Goal: Information Seeking & Learning: Learn about a topic

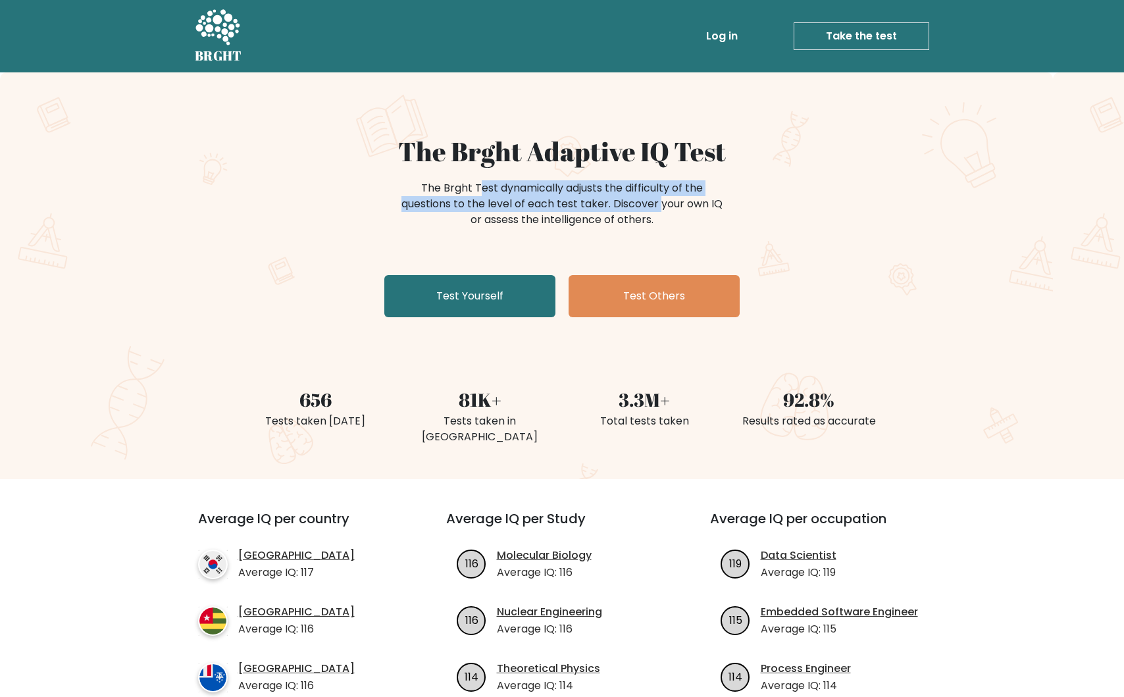
drag, startPoint x: 485, startPoint y: 177, endPoint x: 617, endPoint y: 212, distance: 136.8
click at [615, 211] on div "The Brght Adaptive IQ Test The Brght Test dynamically adjusts the difficulty of…" at bounding box center [562, 229] width 658 height 187
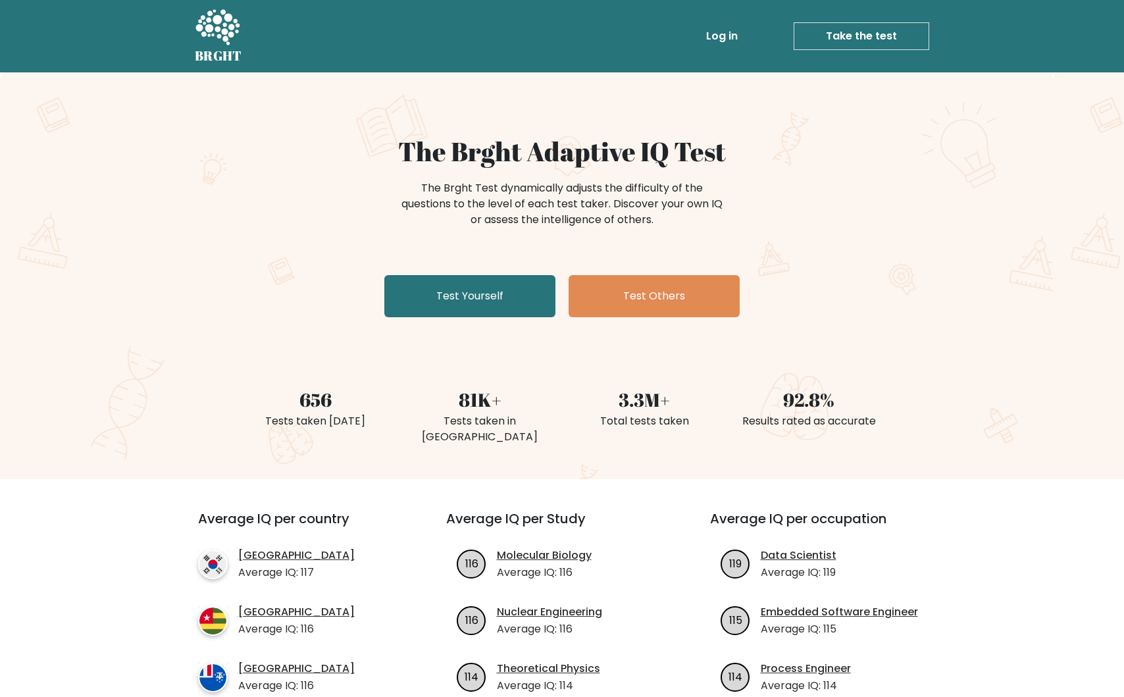
click at [617, 212] on div "The Brght Test dynamically adjusts the difficulty of the questions to the level…" at bounding box center [561, 203] width 329 height 47
click at [484, 290] on link "Test Yourself" at bounding box center [469, 296] width 171 height 42
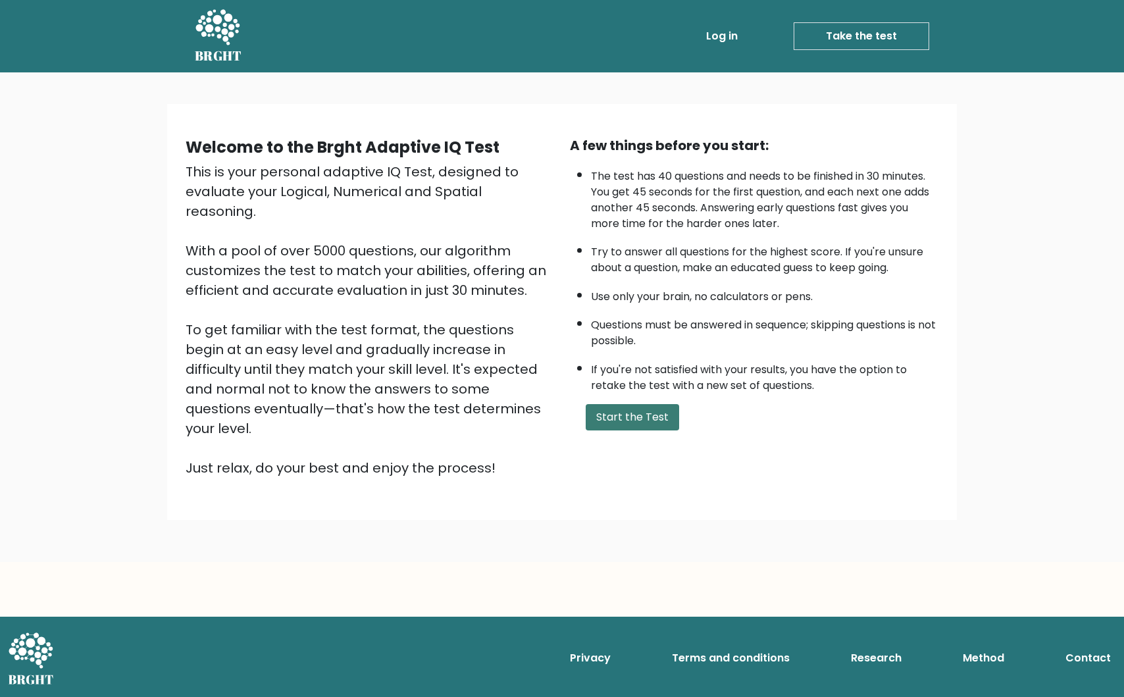
click at [621, 424] on button "Start the Test" at bounding box center [632, 417] width 93 height 26
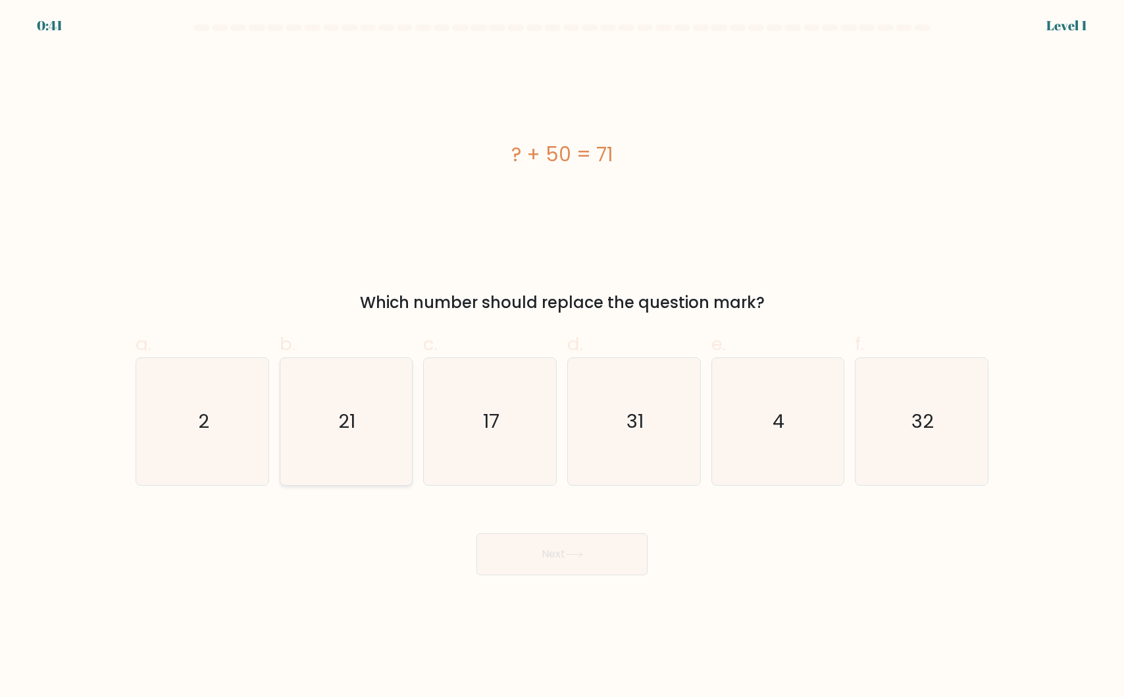
click at [374, 427] on icon "21" at bounding box center [345, 421] width 127 height 127
click at [562, 357] on input "b. 21" at bounding box center [562, 353] width 1 height 9
radio input "true"
click at [555, 559] on button "Next" at bounding box center [561, 554] width 171 height 42
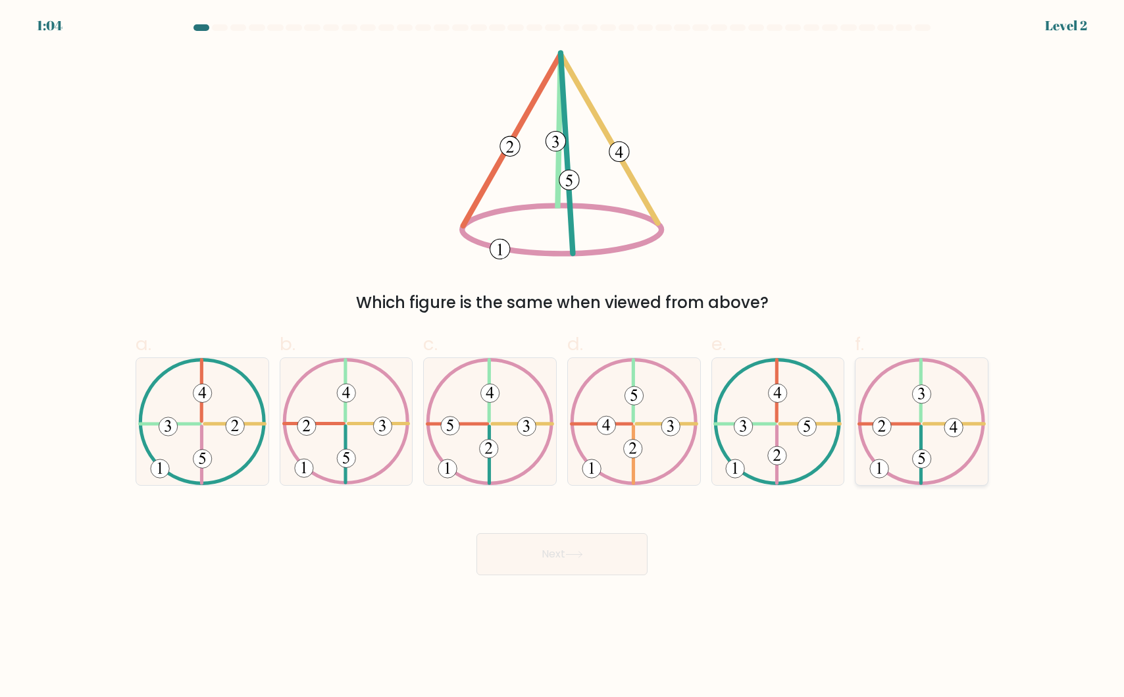
click at [915, 410] on icon at bounding box center [922, 421] width 128 height 127
click at [563, 357] on input "f." at bounding box center [562, 353] width 1 height 9
radio input "true"
click at [609, 536] on button "Next" at bounding box center [561, 554] width 171 height 42
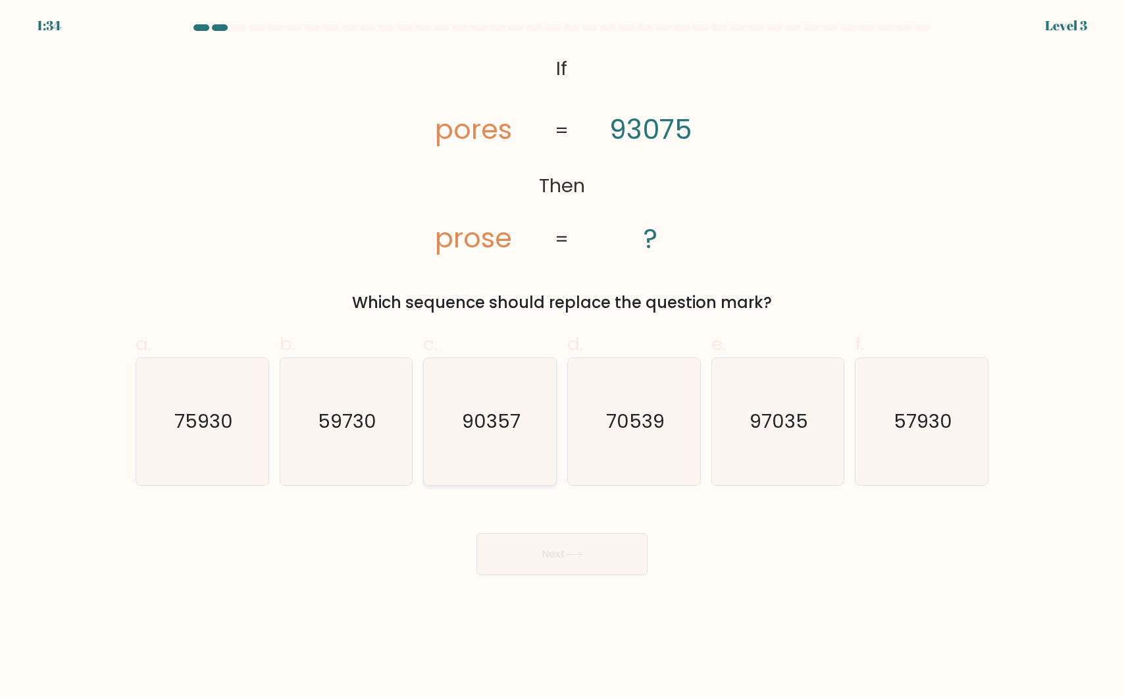
click at [495, 432] on text "90357" at bounding box center [491, 421] width 59 height 26
click at [562, 357] on input "c. 90357" at bounding box center [562, 353] width 1 height 9
radio input "true"
click at [555, 559] on button "Next" at bounding box center [561, 554] width 171 height 42
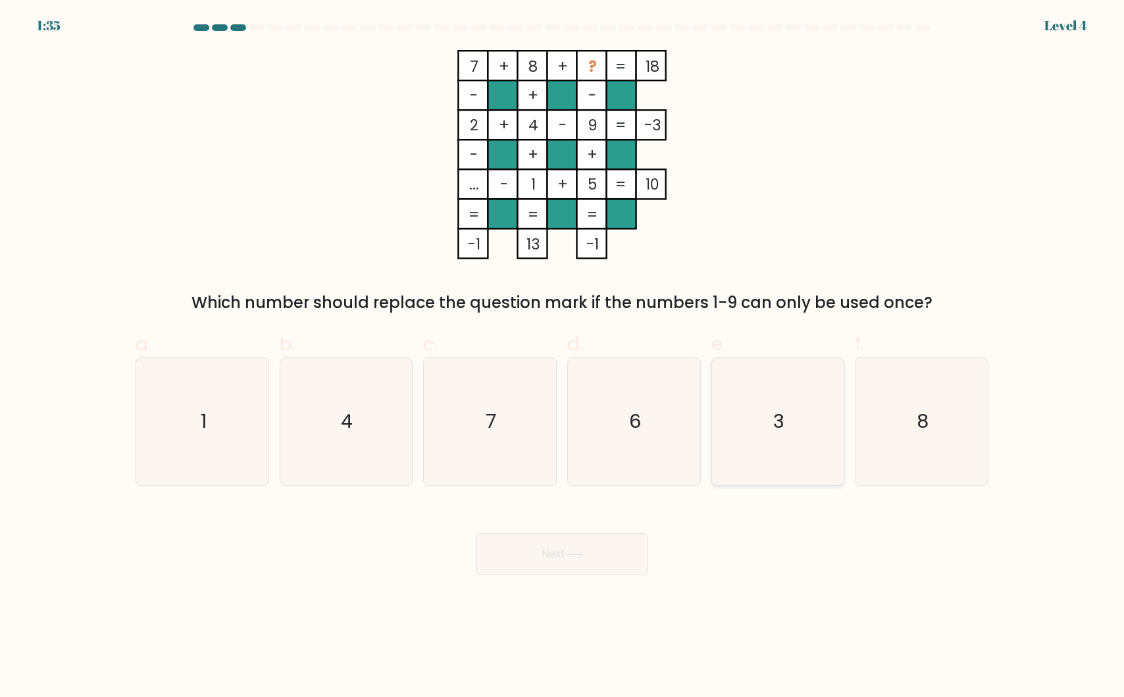
click at [760, 408] on icon "3" at bounding box center [777, 421] width 127 height 127
click at [563, 357] on input "e. 3" at bounding box center [562, 353] width 1 height 9
radio input "true"
click at [548, 546] on button "Next" at bounding box center [561, 554] width 171 height 42
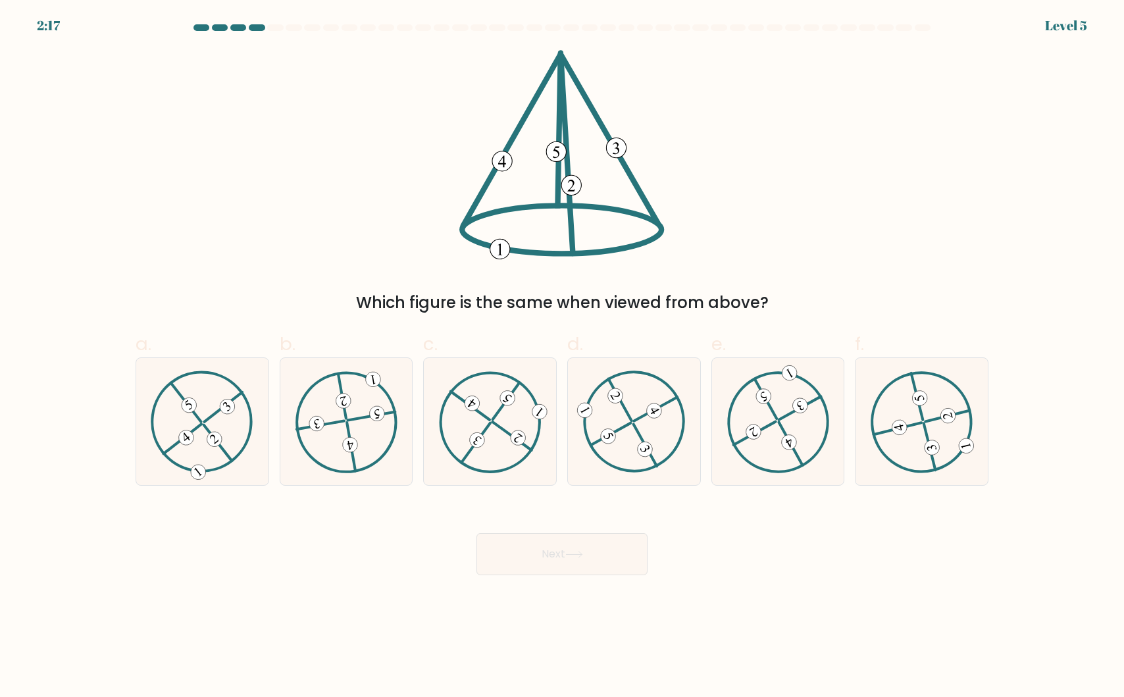
click at [363, 193] on div "Which figure is the same when viewed from above?" at bounding box center [562, 182] width 869 height 265
click at [196, 451] on icon at bounding box center [202, 421] width 103 height 101
click at [562, 357] on input "a." at bounding box center [562, 353] width 1 height 9
radio input "true"
click at [555, 561] on button "Next" at bounding box center [561, 554] width 171 height 42
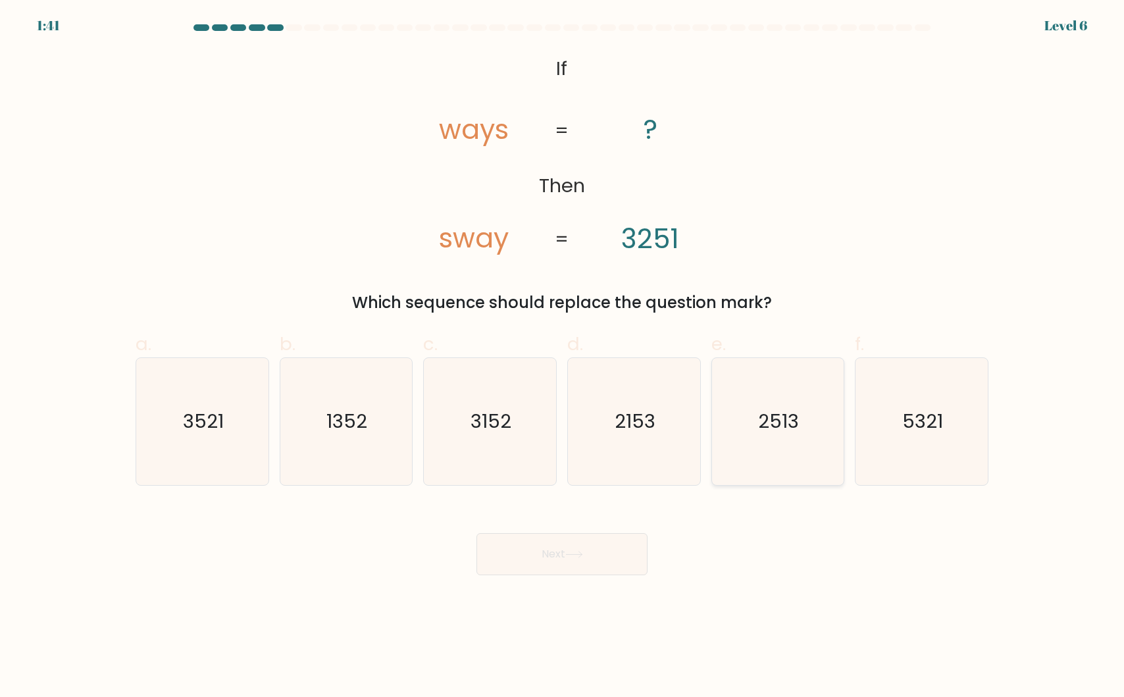
click at [790, 438] on icon "2513" at bounding box center [777, 421] width 127 height 127
click at [563, 357] on input "e. 2513" at bounding box center [562, 353] width 1 height 9
radio input "true"
click at [581, 577] on body "1:40 Level 6 If" at bounding box center [562, 348] width 1124 height 697
click at [596, 556] on button "Next" at bounding box center [561, 554] width 171 height 42
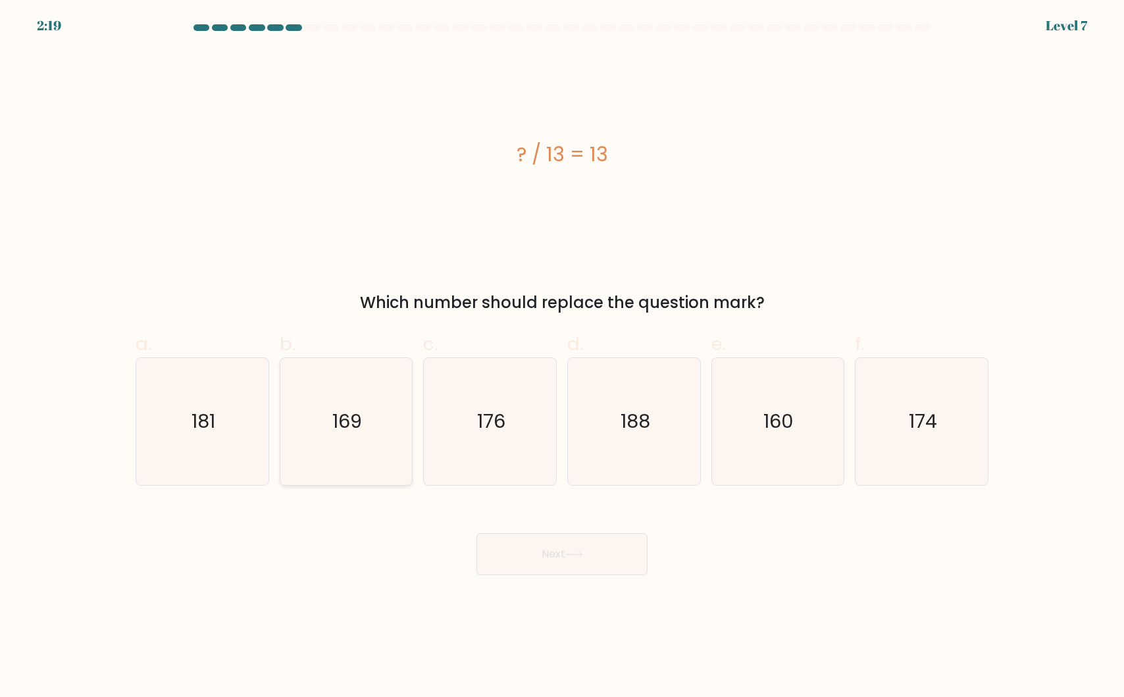
click at [322, 436] on icon "169" at bounding box center [345, 421] width 127 height 127
click at [562, 357] on input "b. 169" at bounding box center [562, 353] width 1 height 9
radio input "true"
click at [529, 552] on button "Next" at bounding box center [561, 554] width 171 height 42
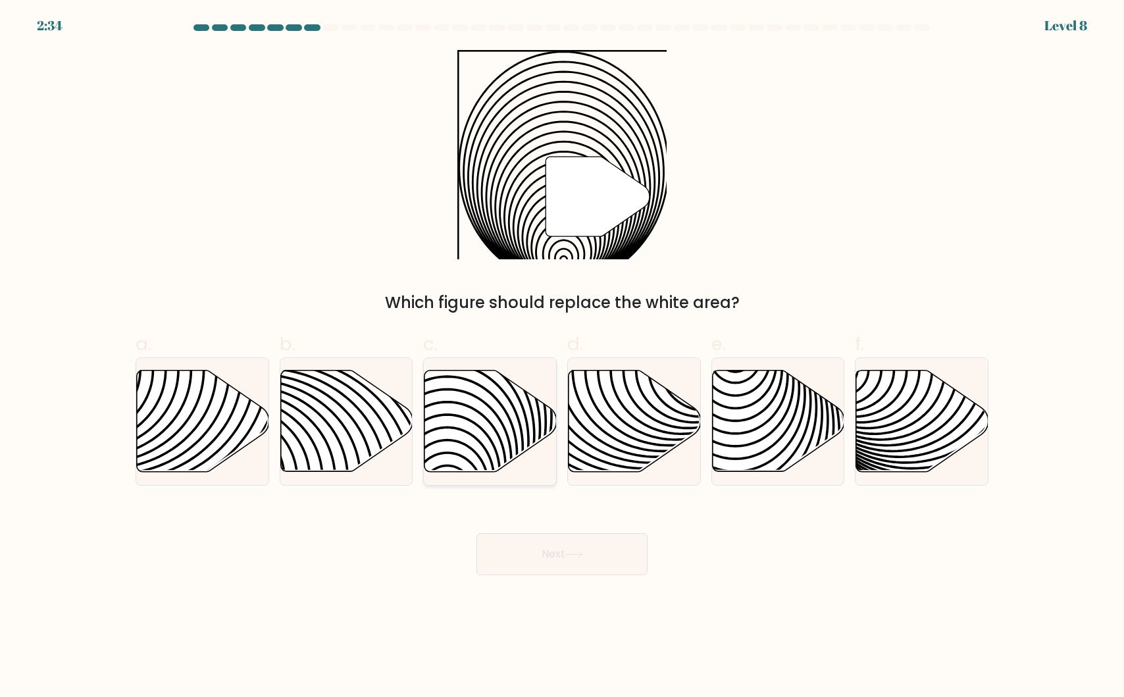
click at [494, 427] on icon at bounding box center [448, 370] width 267 height 267
click at [562, 357] on input "c." at bounding box center [562, 353] width 1 height 9
radio input "true"
click at [544, 565] on button "Next" at bounding box center [561, 554] width 171 height 42
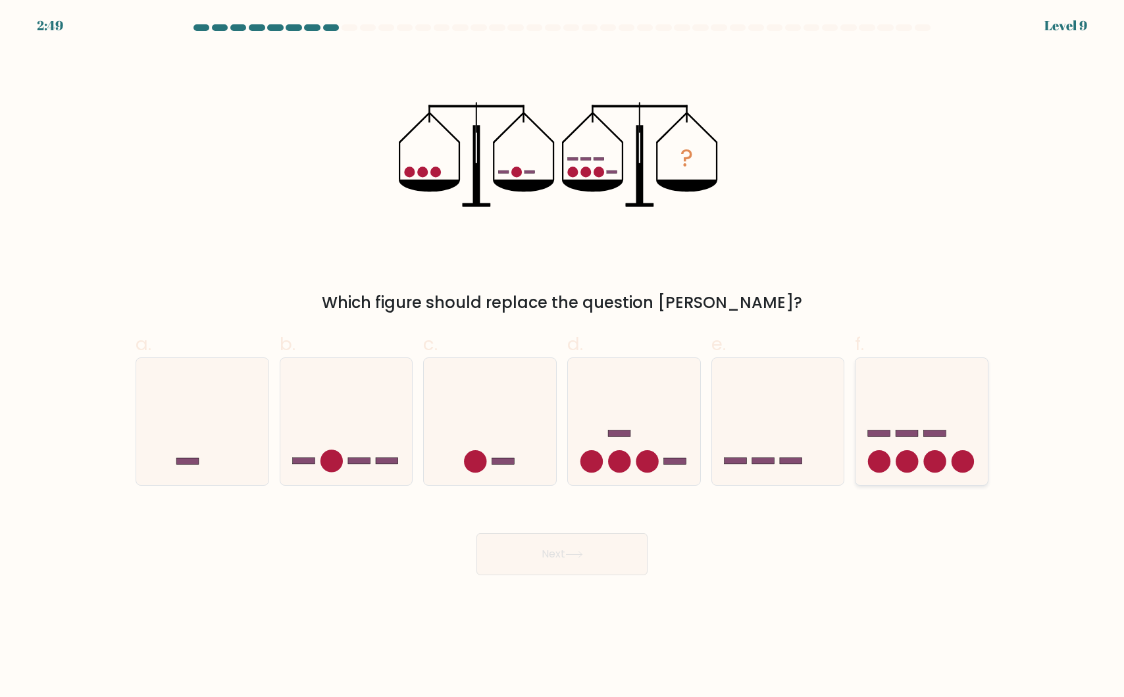
click at [870, 415] on icon at bounding box center [922, 421] width 132 height 109
click at [563, 357] on input "f." at bounding box center [562, 353] width 1 height 9
radio input "true"
click at [537, 551] on button "Next" at bounding box center [561, 554] width 171 height 42
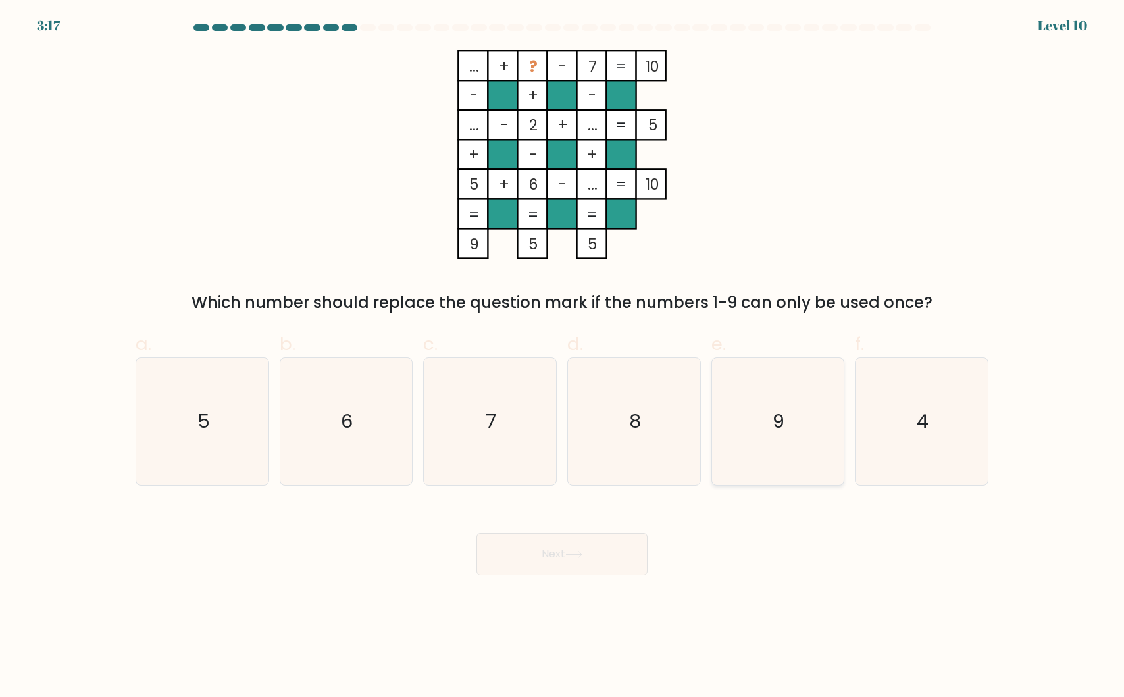
click at [792, 405] on icon "9" at bounding box center [777, 421] width 127 height 127
click at [563, 357] on input "e. 9" at bounding box center [562, 353] width 1 height 9
radio input "true"
click at [519, 553] on button "Next" at bounding box center [561, 554] width 171 height 42
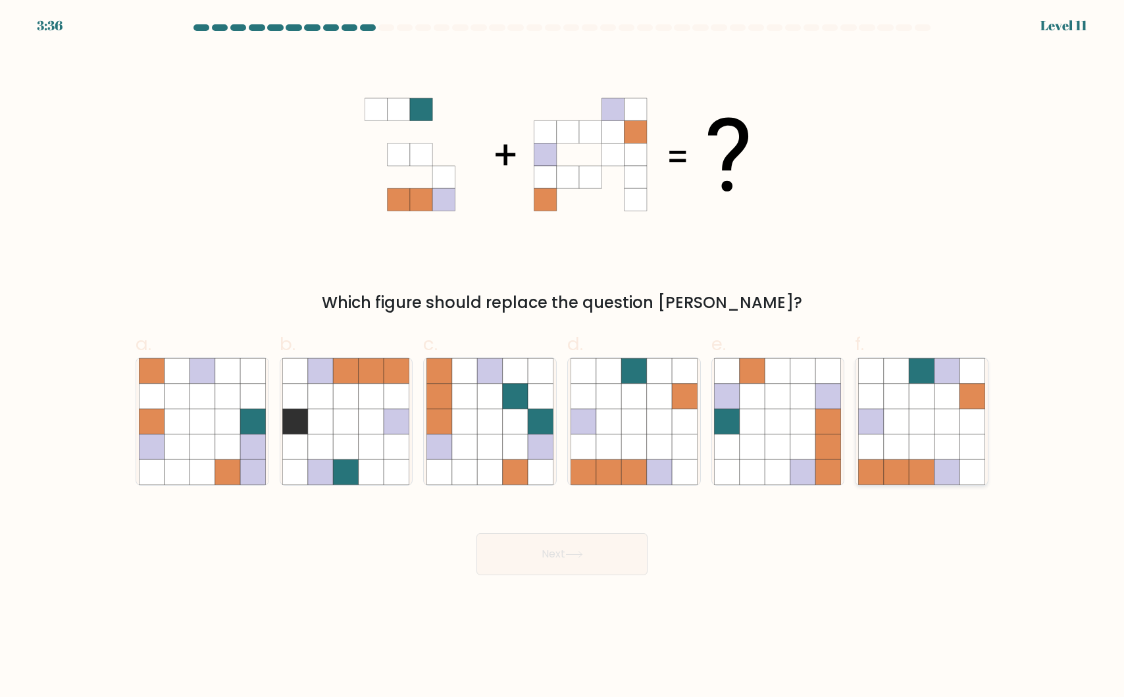
click at [949, 445] on icon at bounding box center [947, 446] width 25 height 25
click at [563, 357] on input "f." at bounding box center [562, 353] width 1 height 9
radio input "true"
click at [557, 563] on button "Next" at bounding box center [561, 554] width 171 height 42
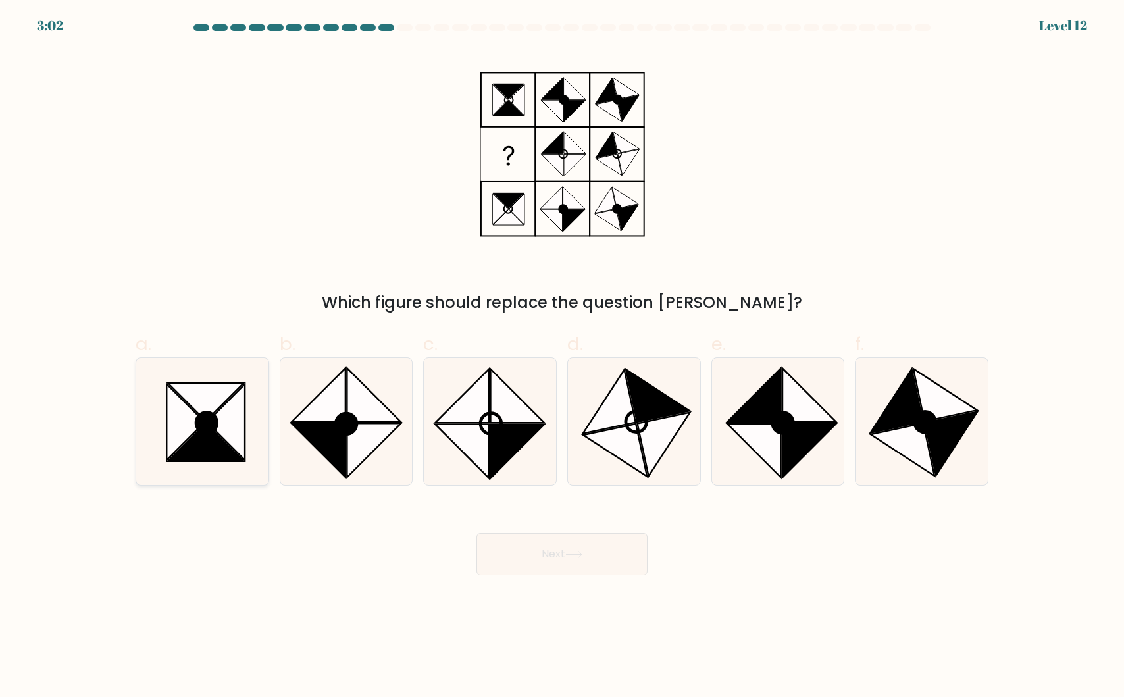
click at [219, 415] on icon at bounding box center [226, 422] width 38 height 76
click at [562, 357] on input "a." at bounding box center [562, 353] width 1 height 9
radio input "true"
click at [528, 557] on button "Next" at bounding box center [561, 554] width 171 height 42
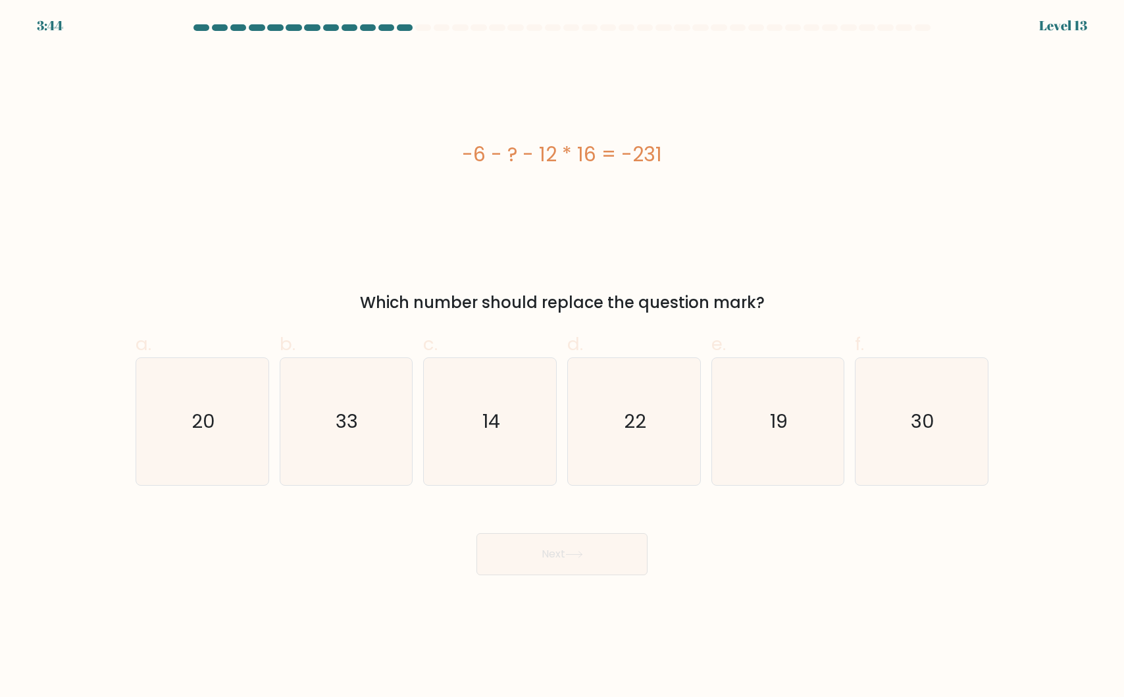
drag, startPoint x: 569, startPoint y: 293, endPoint x: 709, endPoint y: 293, distance: 140.8
click at [706, 293] on div "Which number should replace the question mark?" at bounding box center [561, 303] width 837 height 24
click at [715, 195] on div "-6 - ? - 12 * 16 = -231" at bounding box center [562, 154] width 853 height 209
click at [340, 397] on icon "33" at bounding box center [345, 421] width 127 height 127
click at [562, 357] on input "b. 33" at bounding box center [562, 353] width 1 height 9
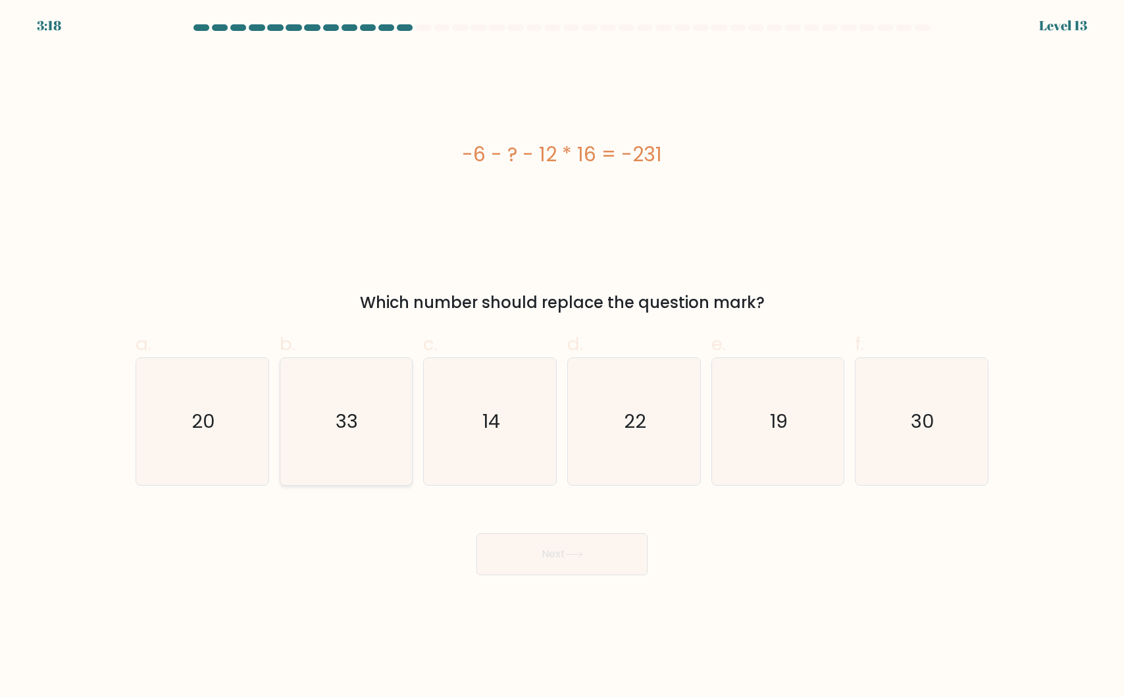
radio input "true"
click at [557, 580] on body "3:17 Level 13" at bounding box center [562, 348] width 1124 height 697
click at [581, 559] on button "Next" at bounding box center [561, 554] width 171 height 42
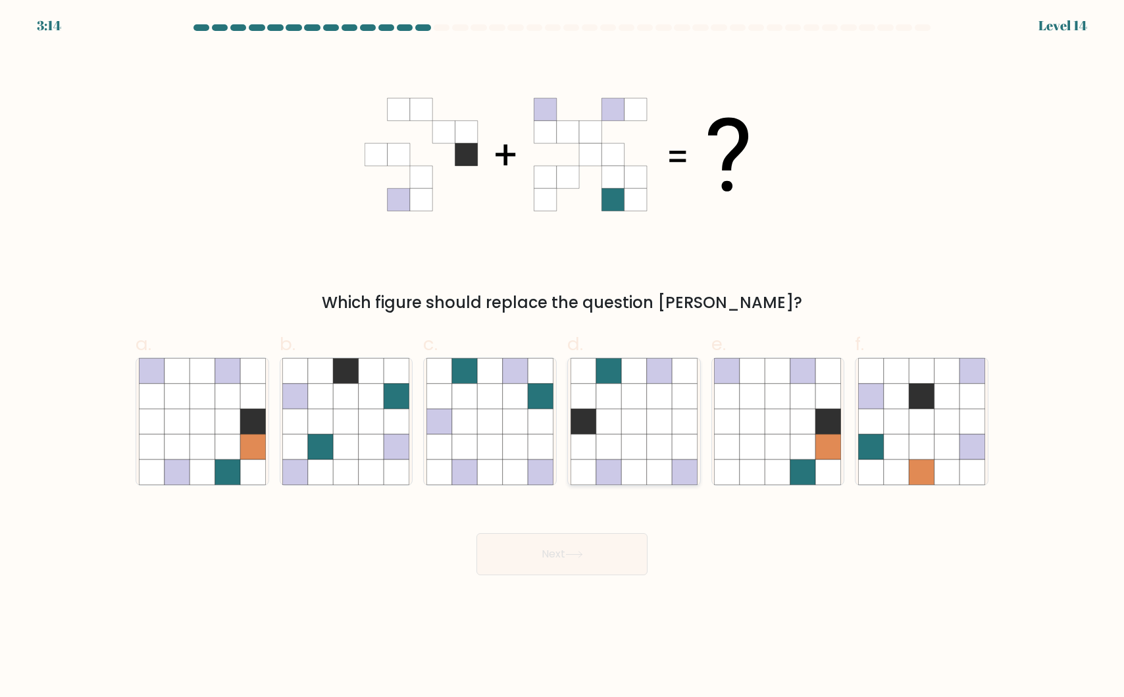
click at [623, 436] on icon at bounding box center [633, 446] width 25 height 25
click at [563, 357] on input "d." at bounding box center [562, 353] width 1 height 9
radio input "true"
click at [578, 553] on icon at bounding box center [574, 554] width 18 height 7
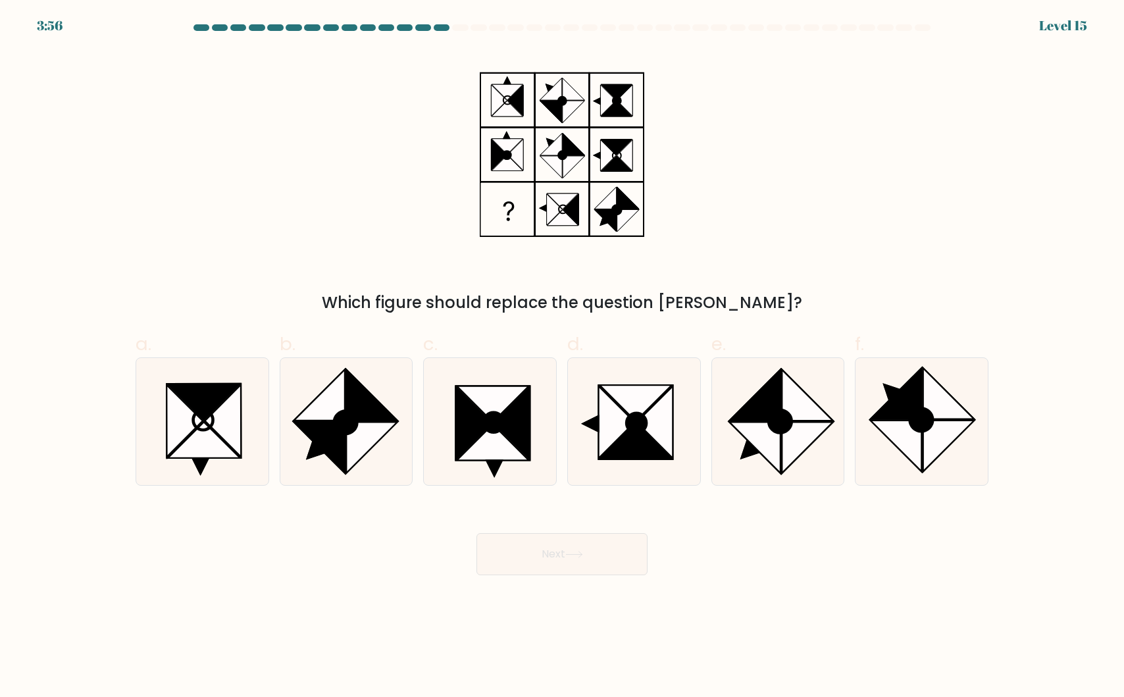
click at [777, 262] on div "Which figure should replace the question mark?" at bounding box center [562, 182] width 869 height 265
click at [765, 432] on icon at bounding box center [755, 447] width 51 height 51
click at [563, 357] on input "e." at bounding box center [562, 353] width 1 height 9
radio input "true"
click at [619, 432] on icon at bounding box center [616, 422] width 36 height 72
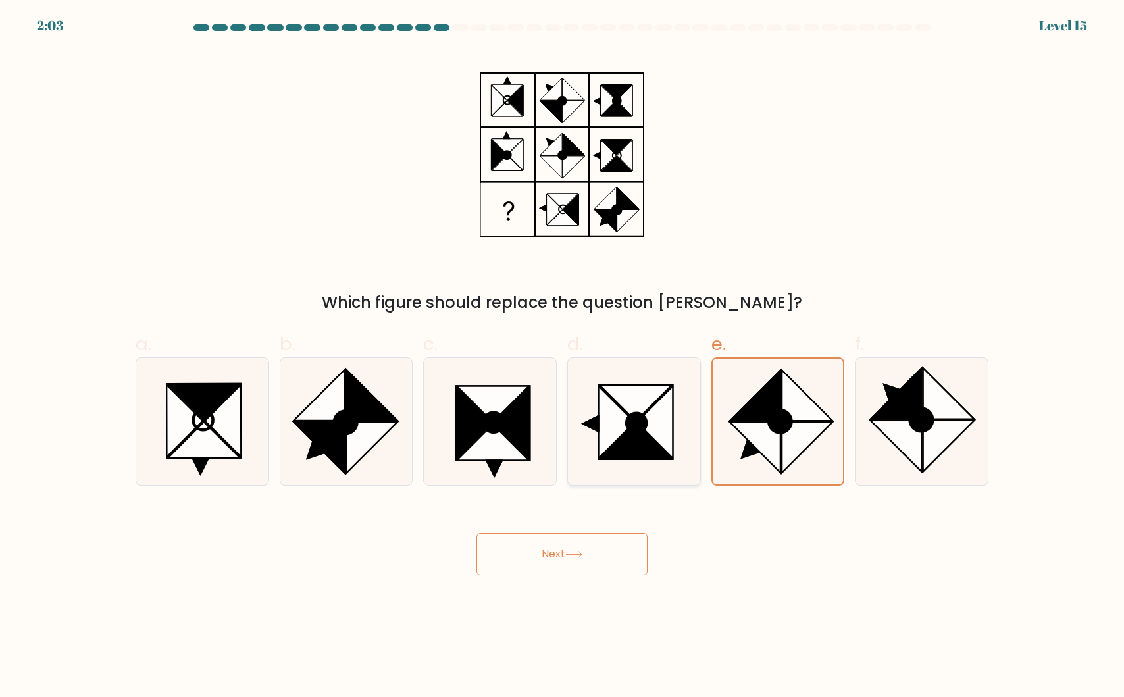
click at [563, 357] on input "d." at bounding box center [562, 353] width 1 height 9
radio input "true"
click at [902, 428] on icon at bounding box center [896, 446] width 51 height 51
click at [563, 357] on input "f." at bounding box center [562, 353] width 1 height 9
radio input "true"
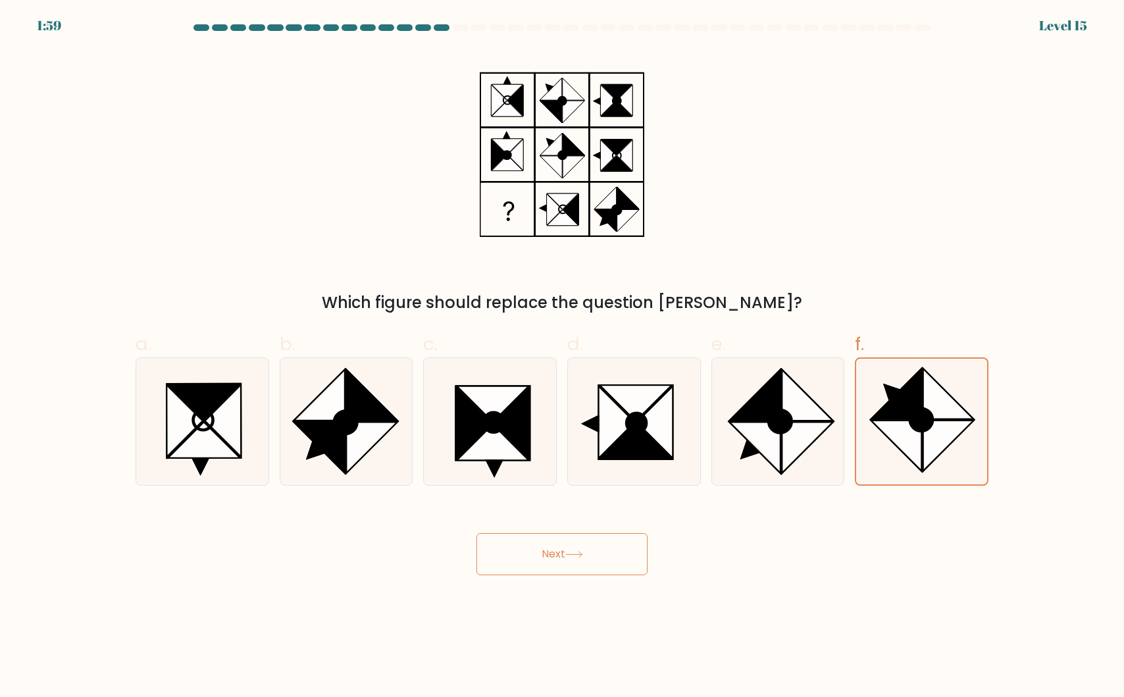
click at [554, 558] on button "Next" at bounding box center [561, 554] width 171 height 42
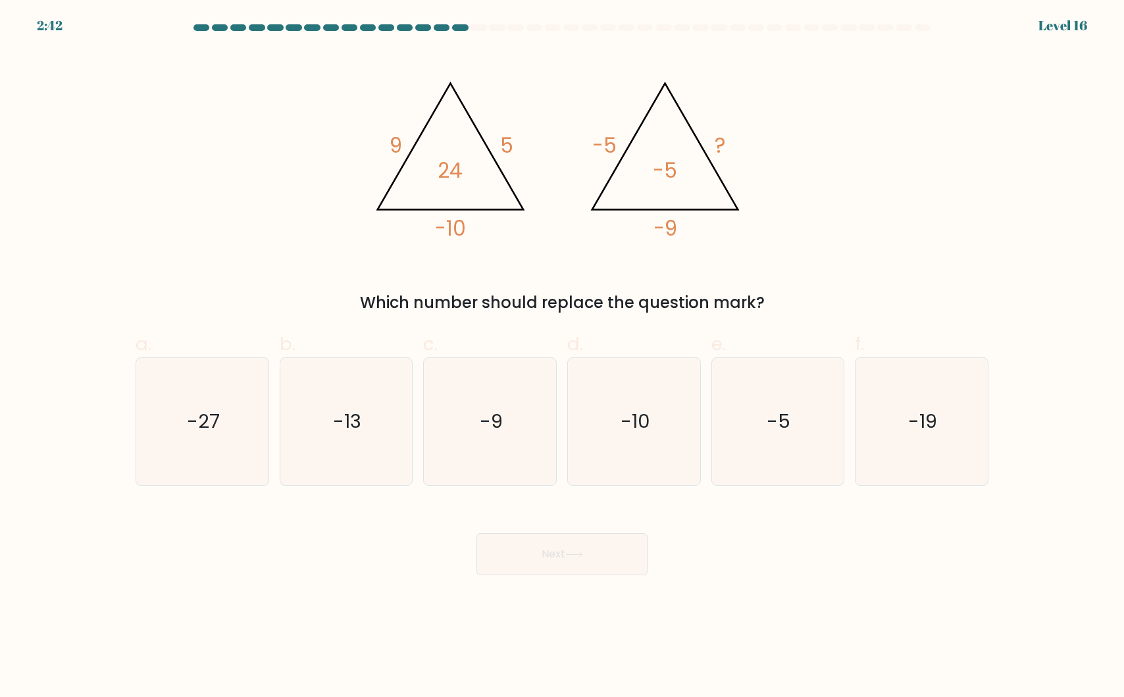
click at [911, 153] on div "@import url('https://fonts.googleapis.com/css?family=Abril+Fatface:400,100,100i…" at bounding box center [562, 182] width 869 height 265
click at [432, 413] on icon "-9" at bounding box center [489, 421] width 127 height 127
click at [562, 357] on input "c. -9" at bounding box center [562, 353] width 1 height 9
radio input "true"
click at [577, 553] on icon at bounding box center [574, 554] width 18 height 7
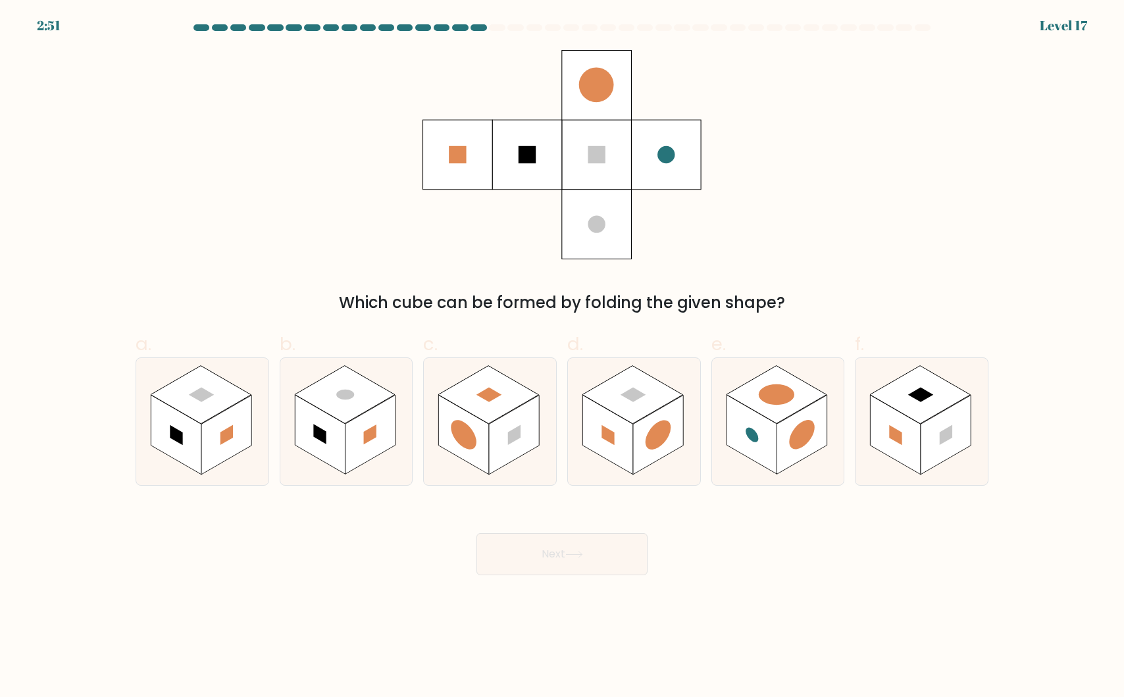
click at [915, 124] on div "Which cube can be formed by folding the given shape?" at bounding box center [562, 182] width 869 height 265
click at [632, 421] on rect at bounding box center [632, 395] width 101 height 58
click at [563, 357] on input "d." at bounding box center [562, 353] width 1 height 9
radio input "true"
click at [553, 559] on button "Next" at bounding box center [561, 554] width 171 height 42
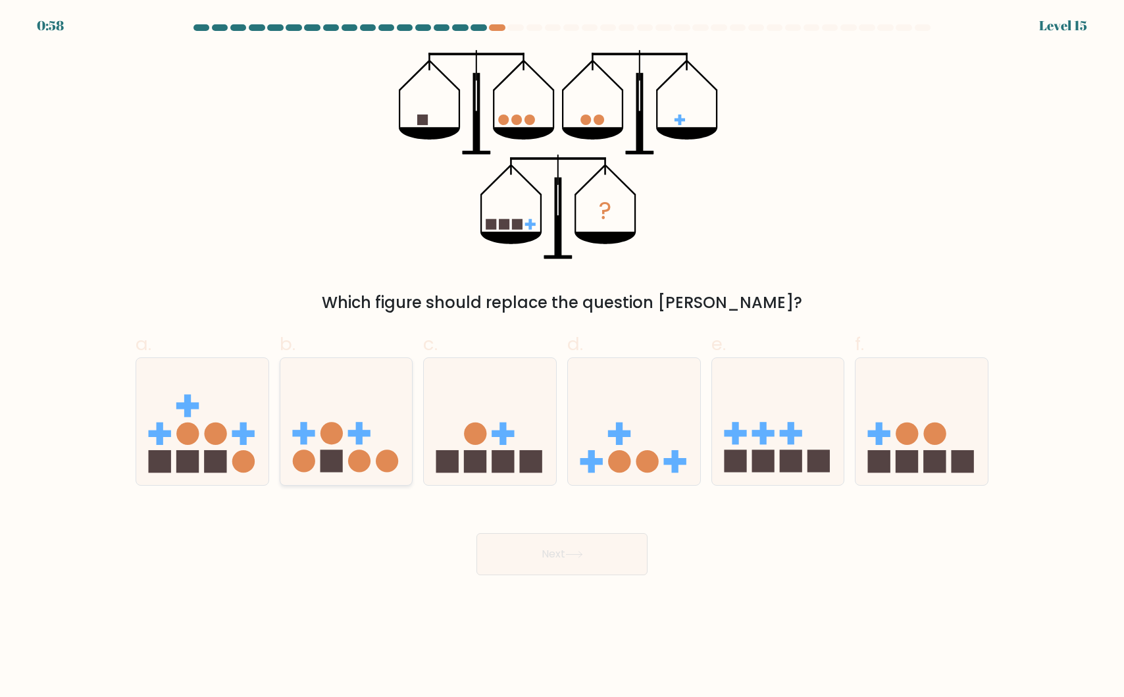
click at [351, 419] on icon at bounding box center [346, 421] width 132 height 109
click at [562, 357] on input "b." at bounding box center [562, 353] width 1 height 9
radio input "true"
click at [575, 557] on icon at bounding box center [574, 554] width 18 height 7
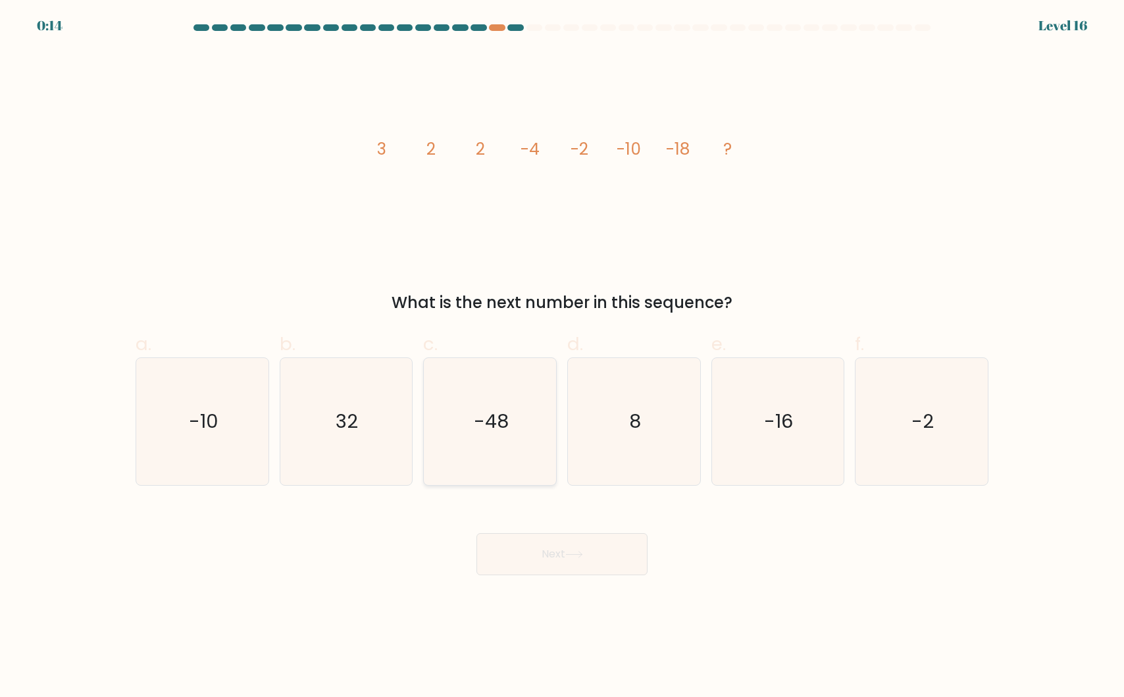
click at [487, 434] on text "-48" at bounding box center [491, 421] width 35 height 26
click at [562, 357] on input "c. -48" at bounding box center [562, 353] width 1 height 9
radio input "true"
click at [551, 565] on button "Next" at bounding box center [561, 554] width 171 height 42
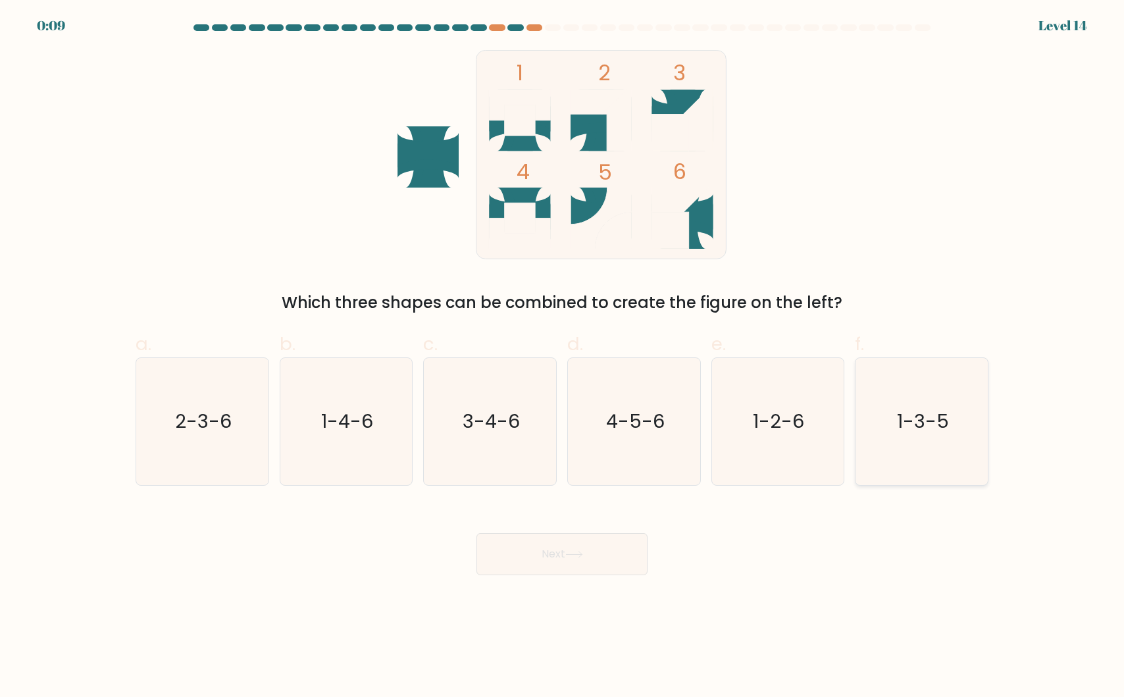
click at [915, 448] on icon "1-3-5" at bounding box center [921, 421] width 127 height 127
click at [563, 357] on input "f. 1-3-5" at bounding box center [562, 353] width 1 height 9
radio input "true"
click at [578, 563] on button "Next" at bounding box center [561, 554] width 171 height 42
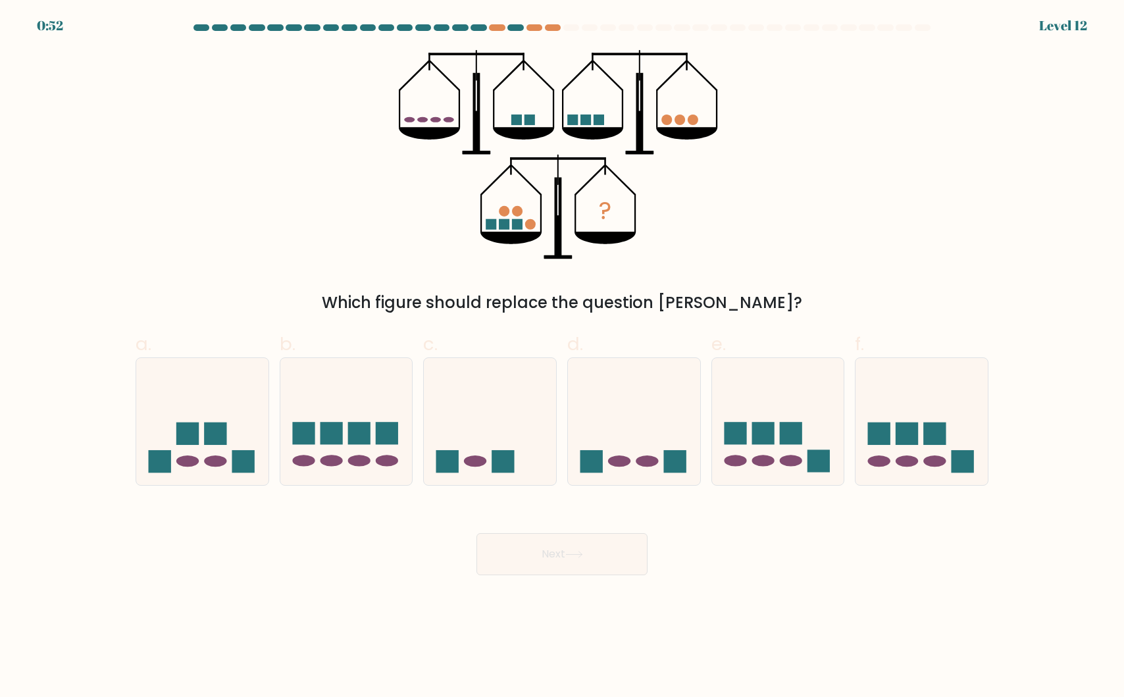
click at [877, 171] on div "? Which figure should replace the question mark?" at bounding box center [562, 182] width 869 height 265
click at [363, 442] on rect at bounding box center [359, 434] width 22 height 22
click at [562, 357] on input "b." at bounding box center [562, 353] width 1 height 9
radio input "true"
click at [574, 563] on button "Next" at bounding box center [561, 554] width 171 height 42
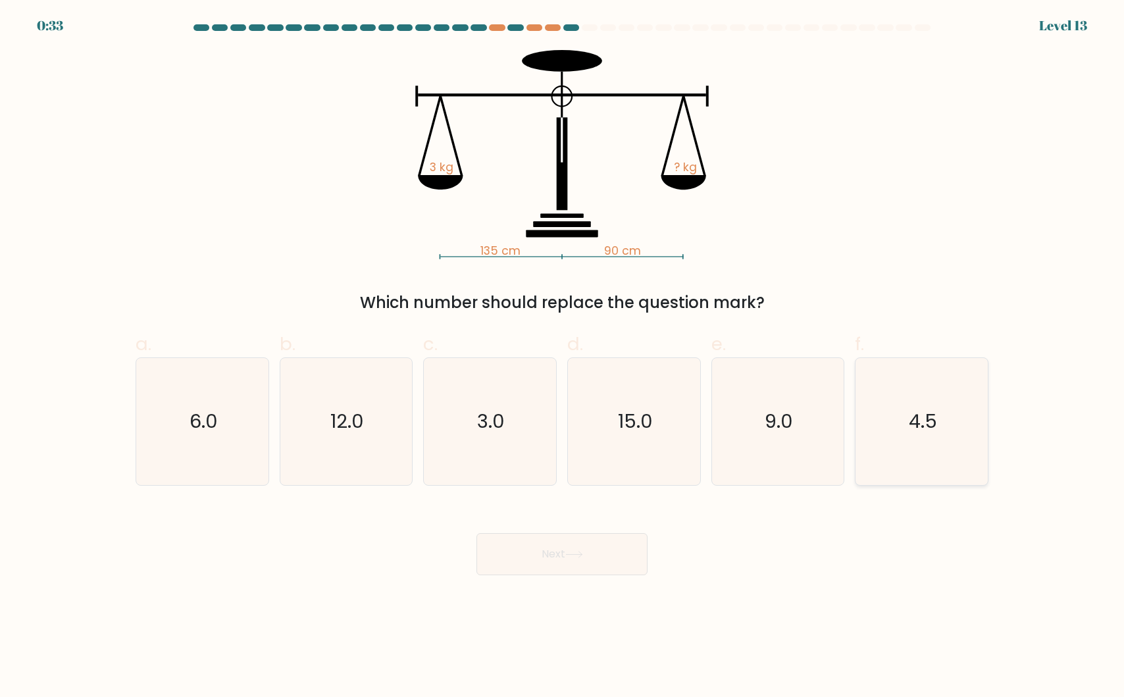
click at [906, 434] on icon "4.5" at bounding box center [921, 421] width 127 height 127
click at [563, 357] on input "f. 4.5" at bounding box center [562, 353] width 1 height 9
radio input "true"
click at [572, 556] on icon at bounding box center [574, 554] width 18 height 7
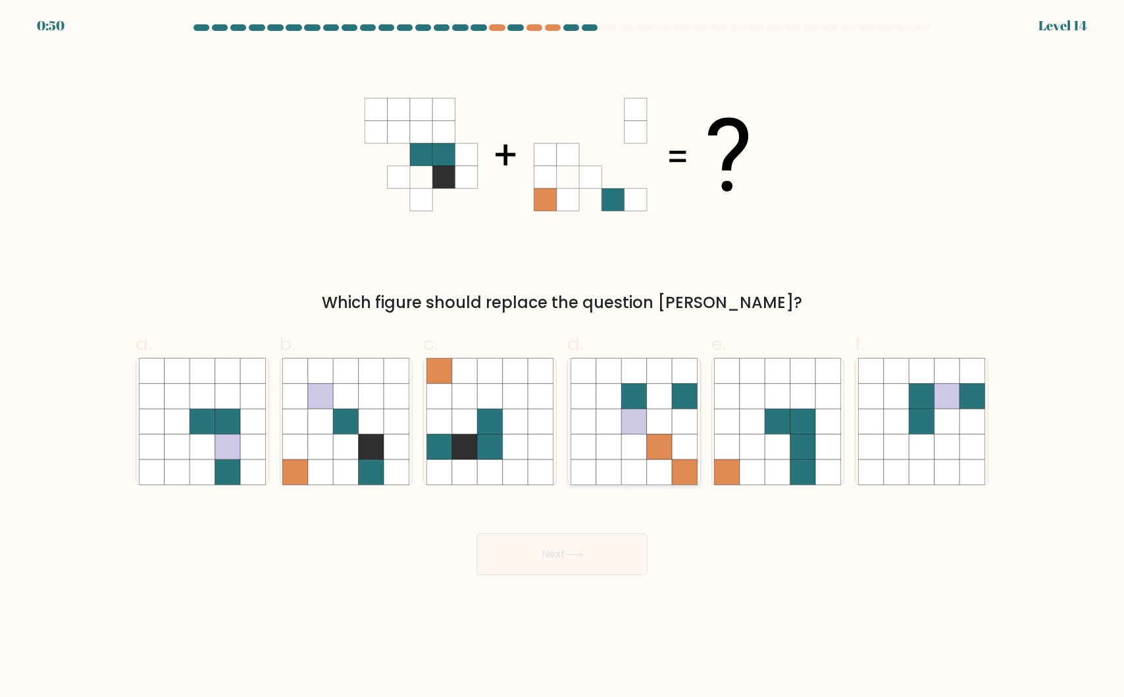
click at [576, 422] on icon at bounding box center [583, 421] width 25 height 25
click at [563, 357] on input "d." at bounding box center [562, 353] width 1 height 9
radio input "true"
click at [492, 448] on icon at bounding box center [489, 446] width 25 height 25
click at [562, 357] on input "c." at bounding box center [562, 353] width 1 height 9
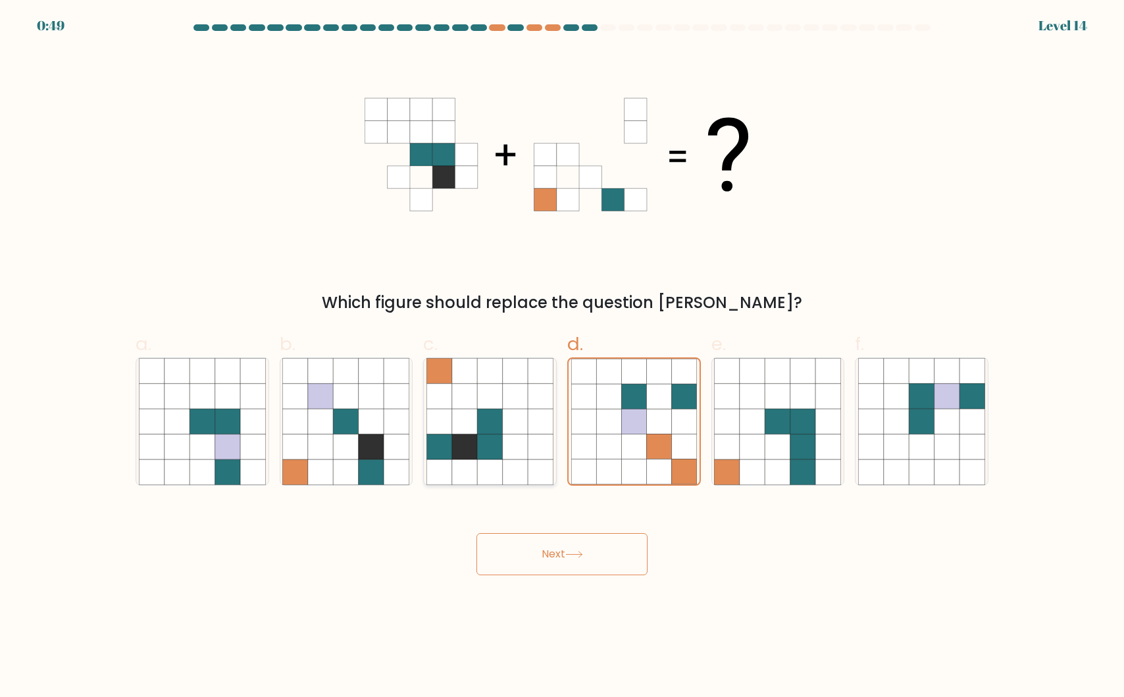
radio input "true"
click at [541, 557] on button "Next" at bounding box center [561, 554] width 171 height 42
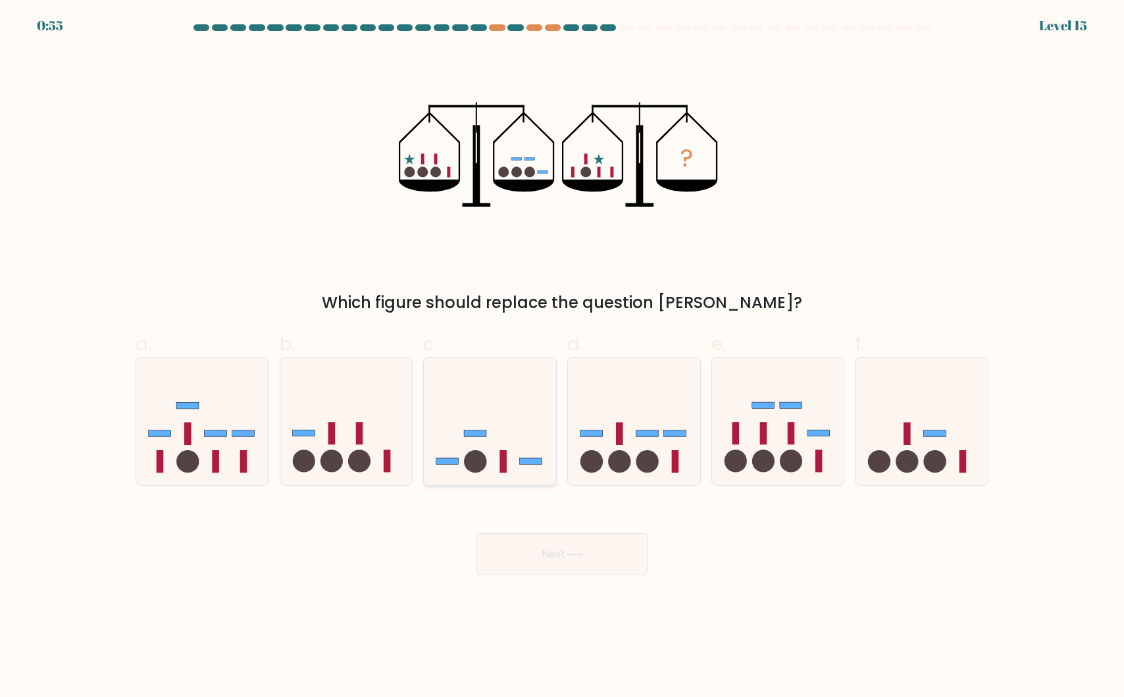
click at [496, 436] on icon at bounding box center [490, 421] width 132 height 109
click at [562, 357] on input "c." at bounding box center [562, 353] width 1 height 9
radio input "true"
click at [572, 567] on button "Next" at bounding box center [561, 554] width 171 height 42
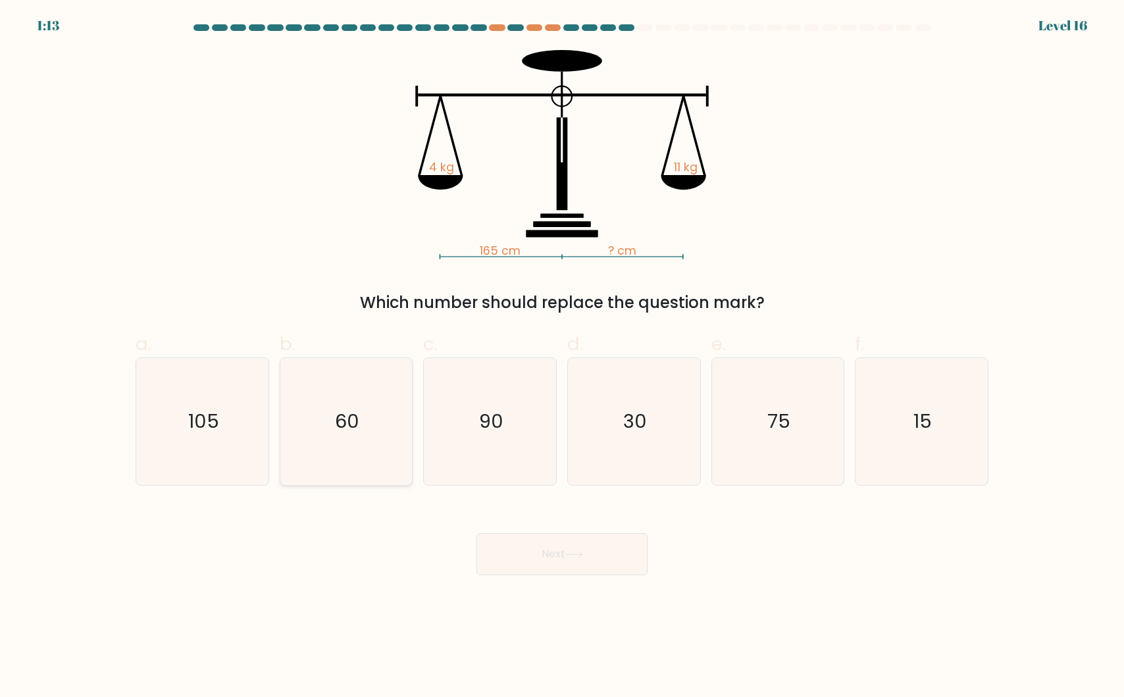
click at [374, 437] on icon "60" at bounding box center [345, 421] width 127 height 127
click at [562, 357] on input "b. 60" at bounding box center [562, 353] width 1 height 9
radio input "true"
click at [530, 559] on button "Next" at bounding box center [561, 554] width 171 height 42
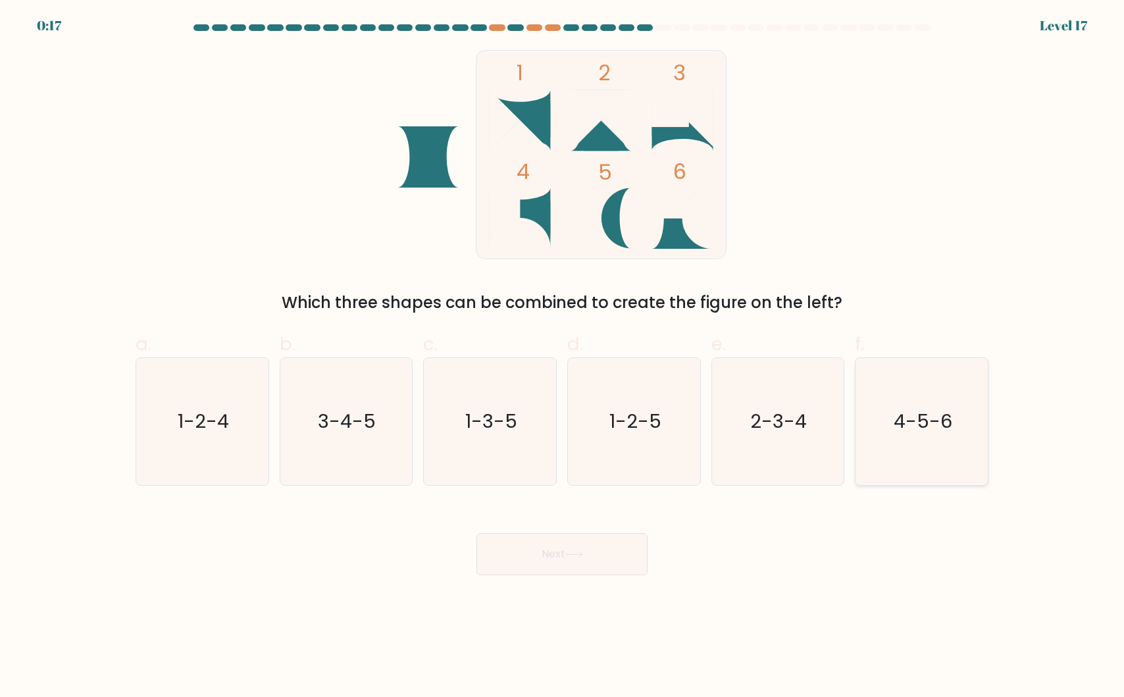
click at [959, 419] on icon "4-5-6" at bounding box center [921, 421] width 127 height 127
click at [563, 357] on input "f. 4-5-6" at bounding box center [562, 353] width 1 height 9
radio input "true"
click at [573, 546] on button "Next" at bounding box center [561, 554] width 171 height 42
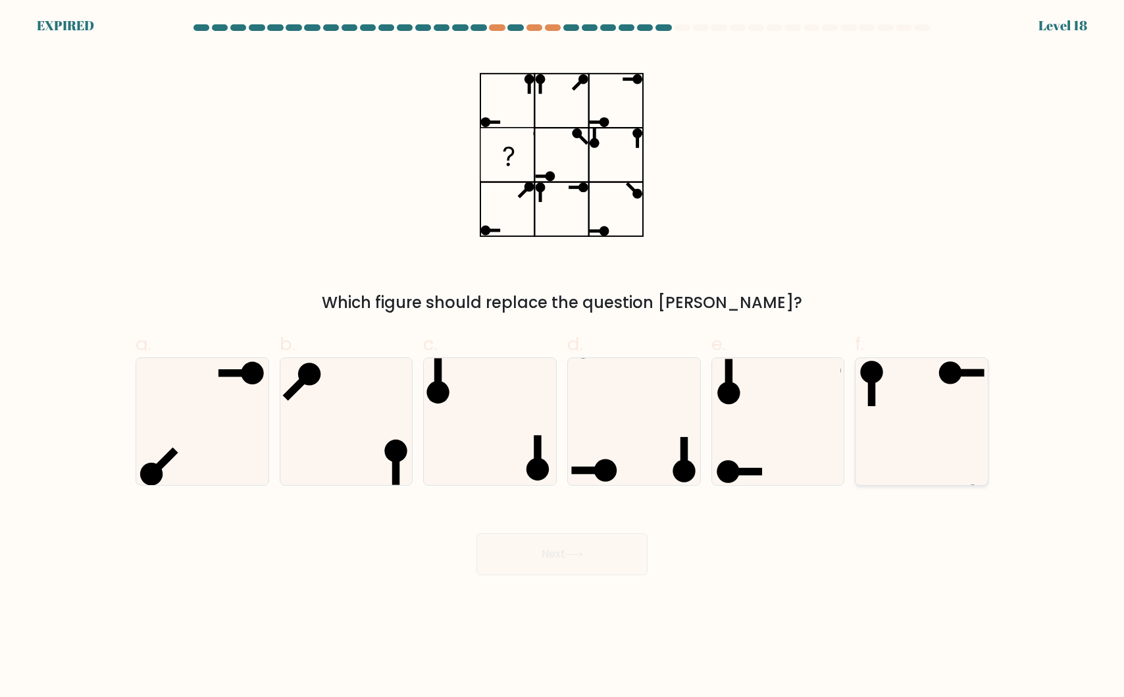
click at [948, 409] on icon at bounding box center [921, 421] width 127 height 127
click at [563, 357] on input "f." at bounding box center [562, 353] width 1 height 9
radio input "true"
click at [921, 432] on icon at bounding box center [922, 422] width 126 height 126
click at [563, 357] on input "f." at bounding box center [562, 353] width 1 height 9
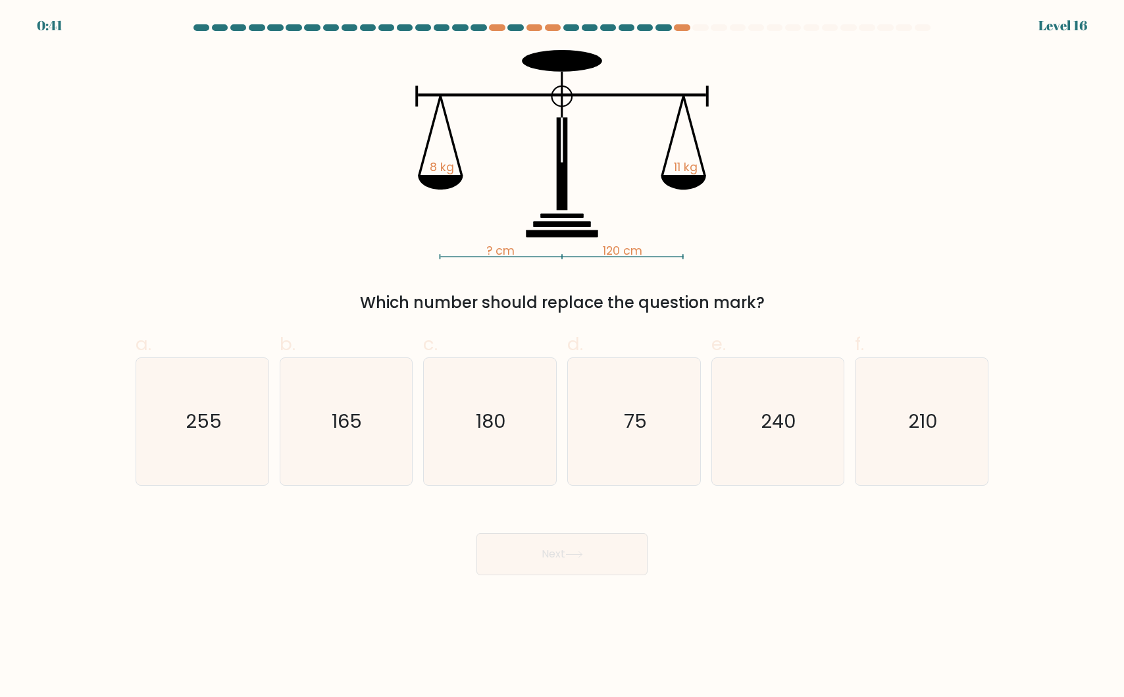
click at [834, 176] on div "? cm 120 cm 8 kg 11 kg Which number should replace the question mark?" at bounding box center [562, 182] width 869 height 265
click at [358, 423] on text "165" at bounding box center [347, 421] width 30 height 26
click at [562, 357] on input "b. 165" at bounding box center [562, 353] width 1 height 9
radio input "true"
click at [582, 564] on button "Next" at bounding box center [561, 554] width 171 height 42
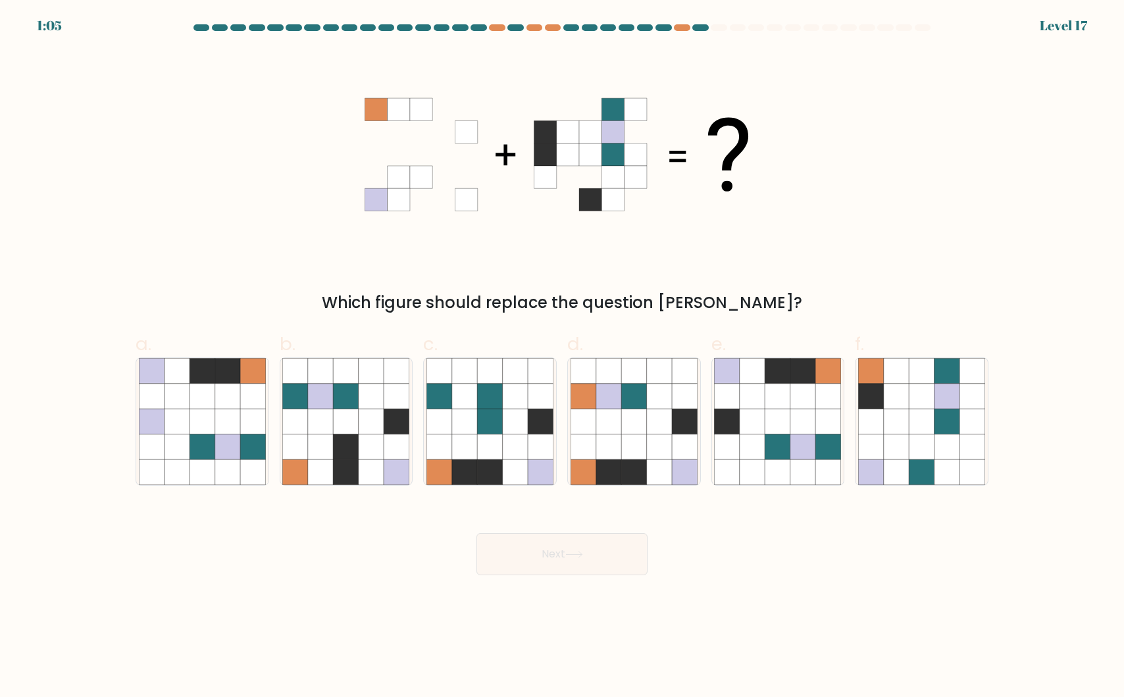
click at [222, 184] on div "Which figure should replace the question mark?" at bounding box center [562, 182] width 869 height 265
click at [761, 417] on icon at bounding box center [752, 421] width 25 height 25
click at [563, 357] on input "e." at bounding box center [562, 353] width 1 height 9
radio input "true"
click at [557, 559] on button "Next" at bounding box center [561, 554] width 171 height 42
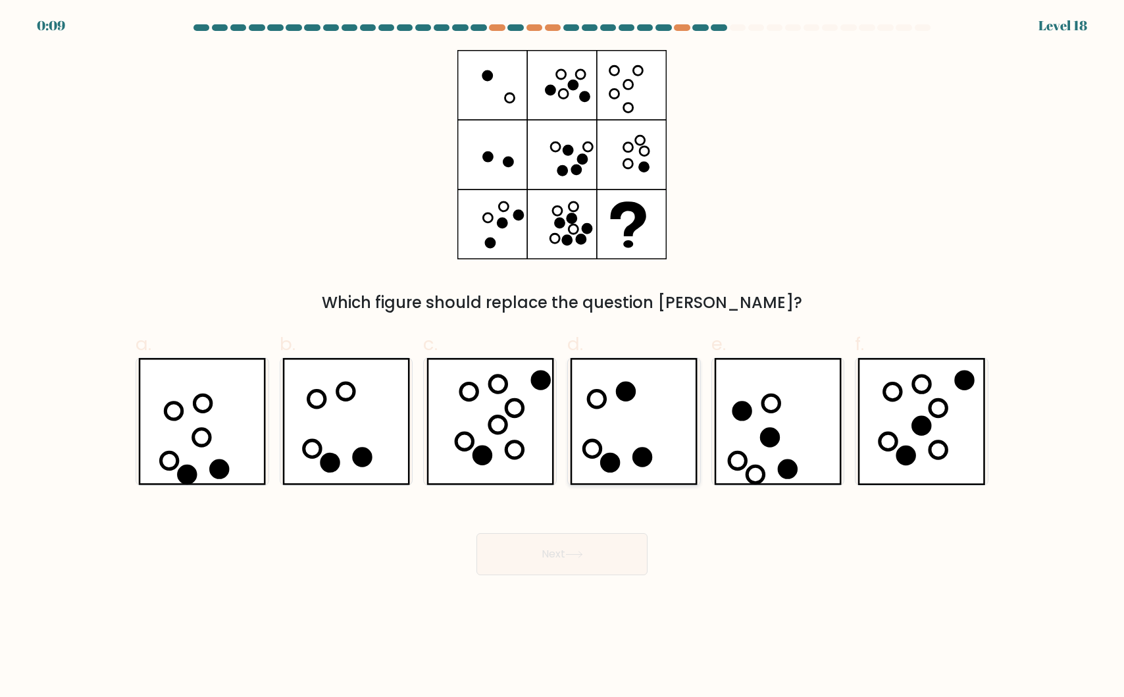
click at [657, 444] on icon at bounding box center [634, 421] width 128 height 127
click at [563, 357] on input "d." at bounding box center [562, 353] width 1 height 9
radio input "true"
click at [567, 544] on button "Next" at bounding box center [561, 554] width 171 height 42
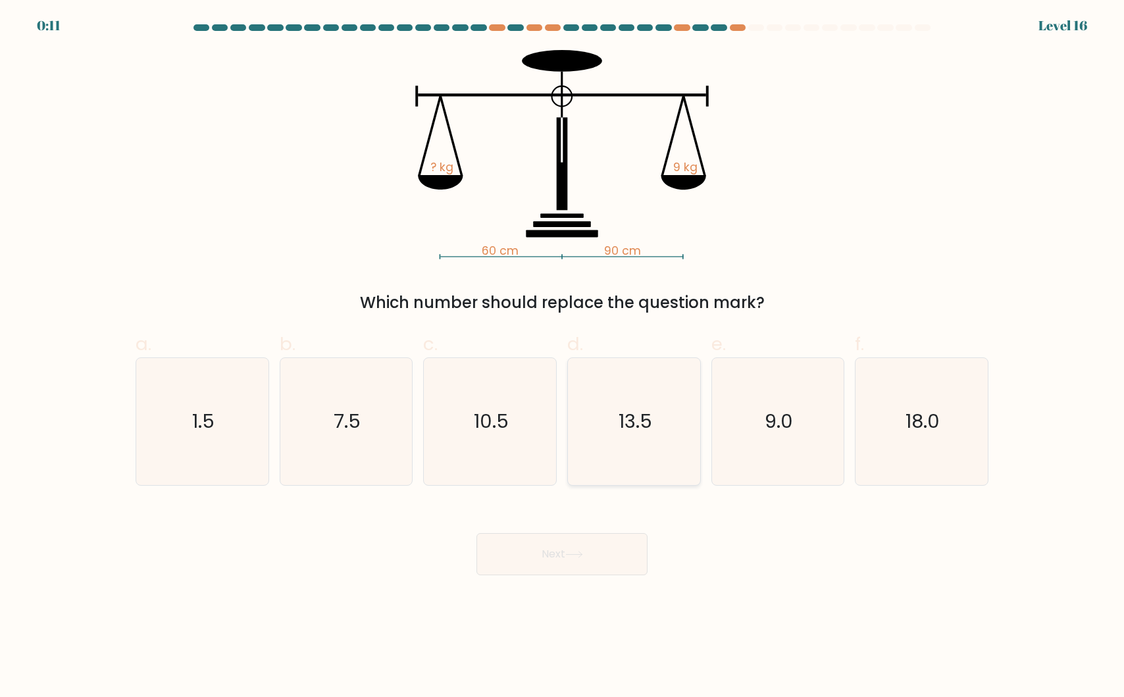
click at [647, 425] on text "13.5" at bounding box center [636, 421] width 34 height 26
click at [563, 357] on input "d. 13.5" at bounding box center [562, 353] width 1 height 9
radio input "true"
click at [647, 425] on text "13.5" at bounding box center [635, 421] width 32 height 26
click at [563, 357] on input "d. 13.5" at bounding box center [562, 353] width 1 height 9
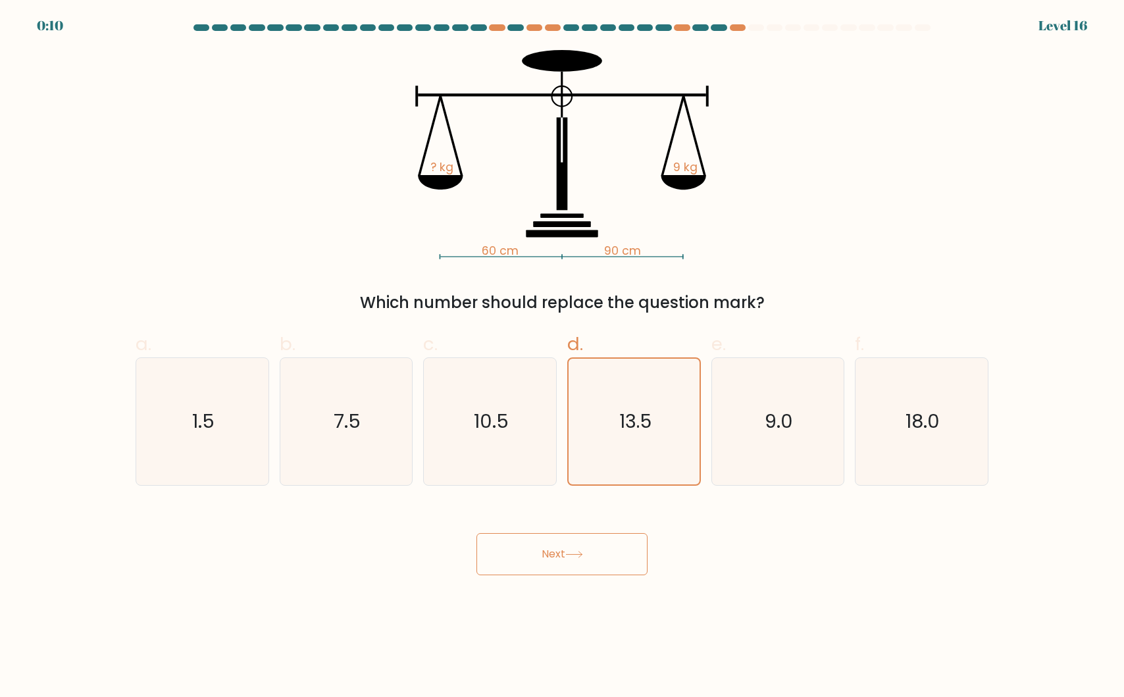
click at [561, 560] on button "Next" at bounding box center [561, 554] width 171 height 42
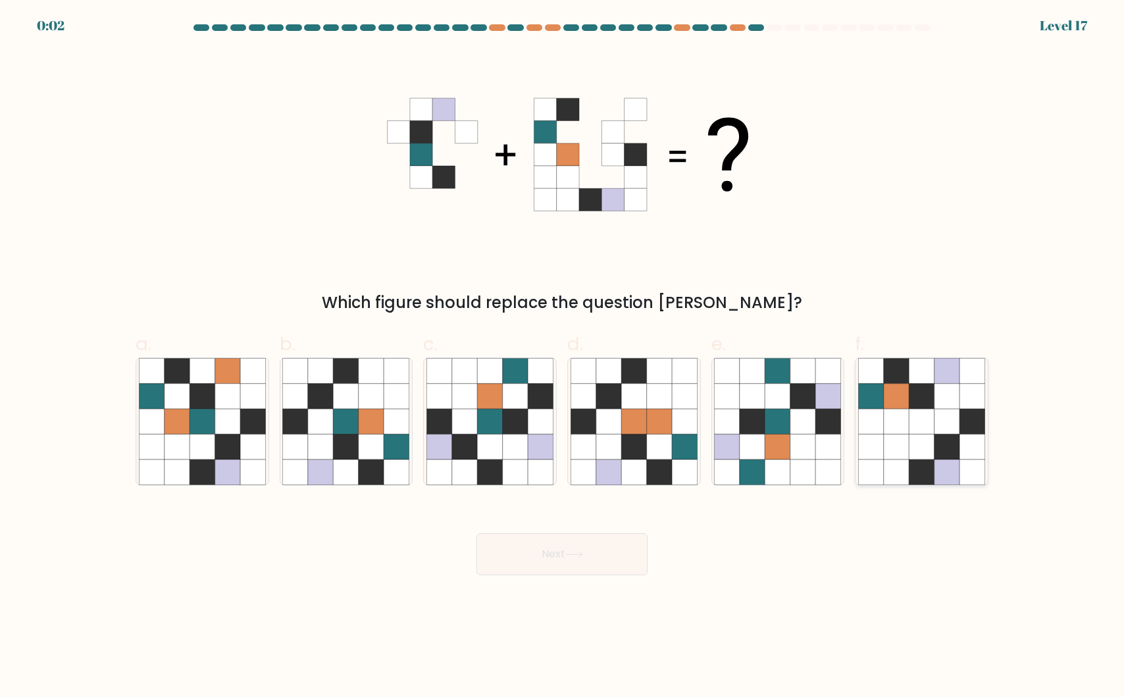
click at [863, 460] on icon at bounding box center [870, 471] width 25 height 25
click at [563, 357] on input "f." at bounding box center [562, 353] width 1 height 9
radio input "true"
click at [570, 424] on div at bounding box center [634, 421] width 134 height 128
click at [563, 357] on input "d." at bounding box center [562, 353] width 1 height 9
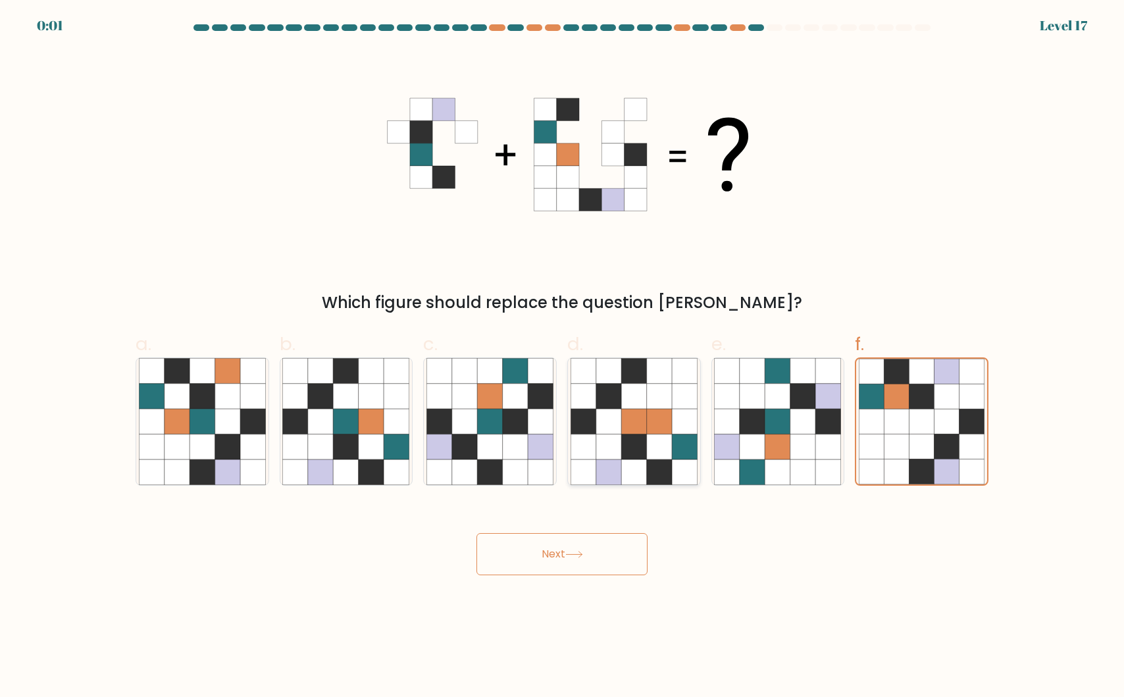
radio input "true"
click at [506, 457] on icon at bounding box center [515, 446] width 25 height 25
click at [562, 357] on input "c." at bounding box center [562, 353] width 1 height 9
radio input "true"
click at [669, 440] on icon at bounding box center [659, 446] width 25 height 25
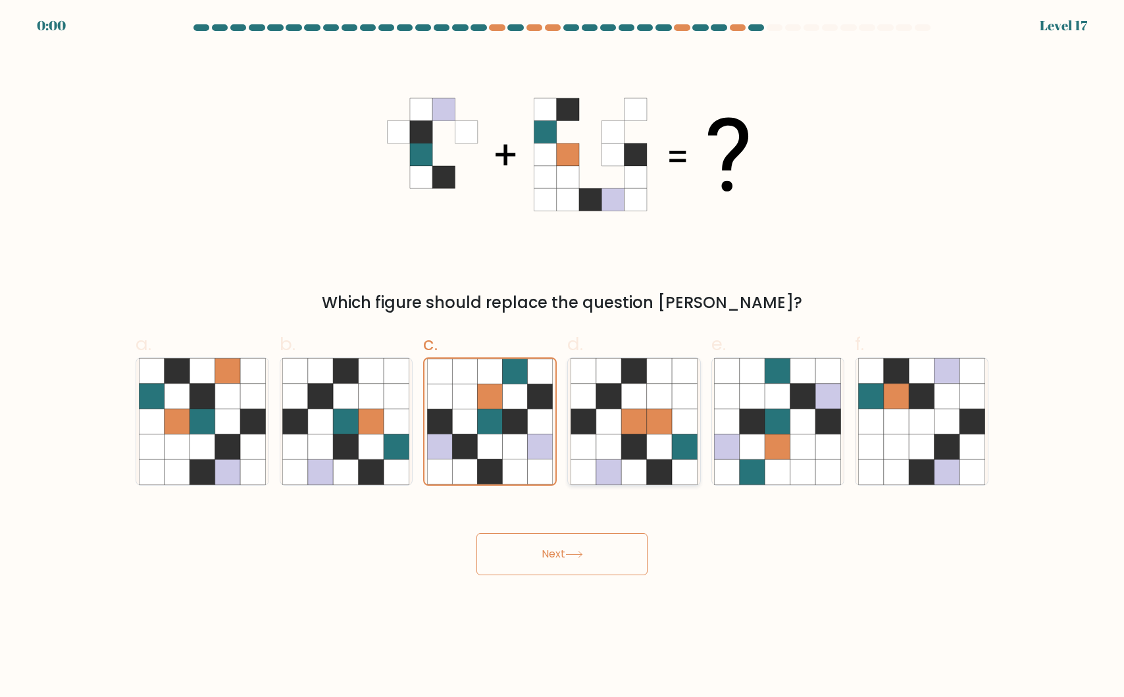
click at [563, 357] on input "d." at bounding box center [562, 353] width 1 height 9
radio input "true"
click at [587, 534] on div "Next" at bounding box center [562, 538] width 869 height 74
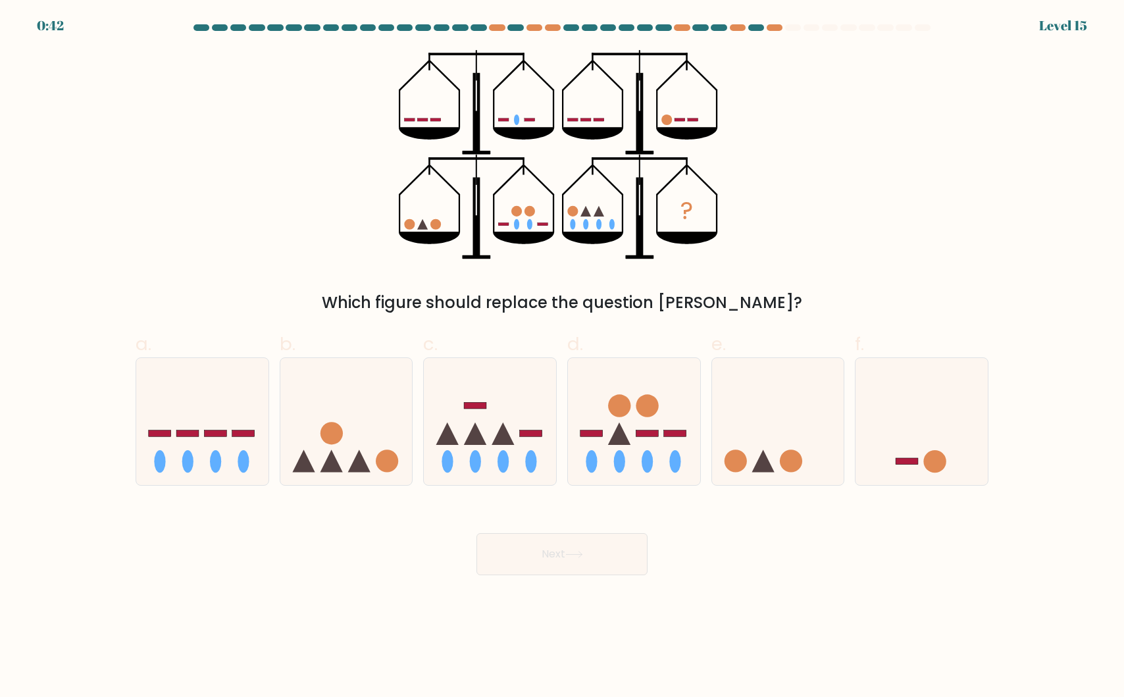
click at [813, 188] on div "? Which figure should replace the question mark?" at bounding box center [562, 182] width 869 height 265
click at [215, 417] on icon at bounding box center [202, 421] width 132 height 109
click at [562, 357] on input "a." at bounding box center [562, 353] width 1 height 9
radio input "true"
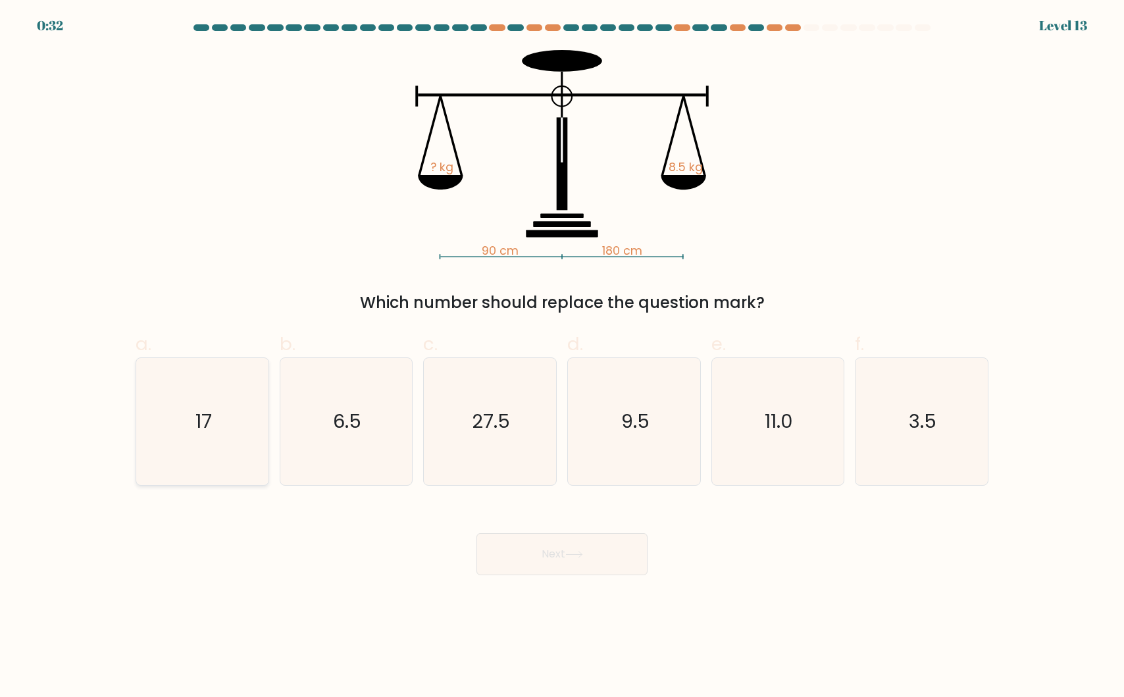
click at [198, 437] on icon "17" at bounding box center [202, 421] width 127 height 127
click at [562, 357] on input "a. 17" at bounding box center [562, 353] width 1 height 9
radio input "true"
click at [583, 567] on button "Next" at bounding box center [561, 554] width 171 height 42
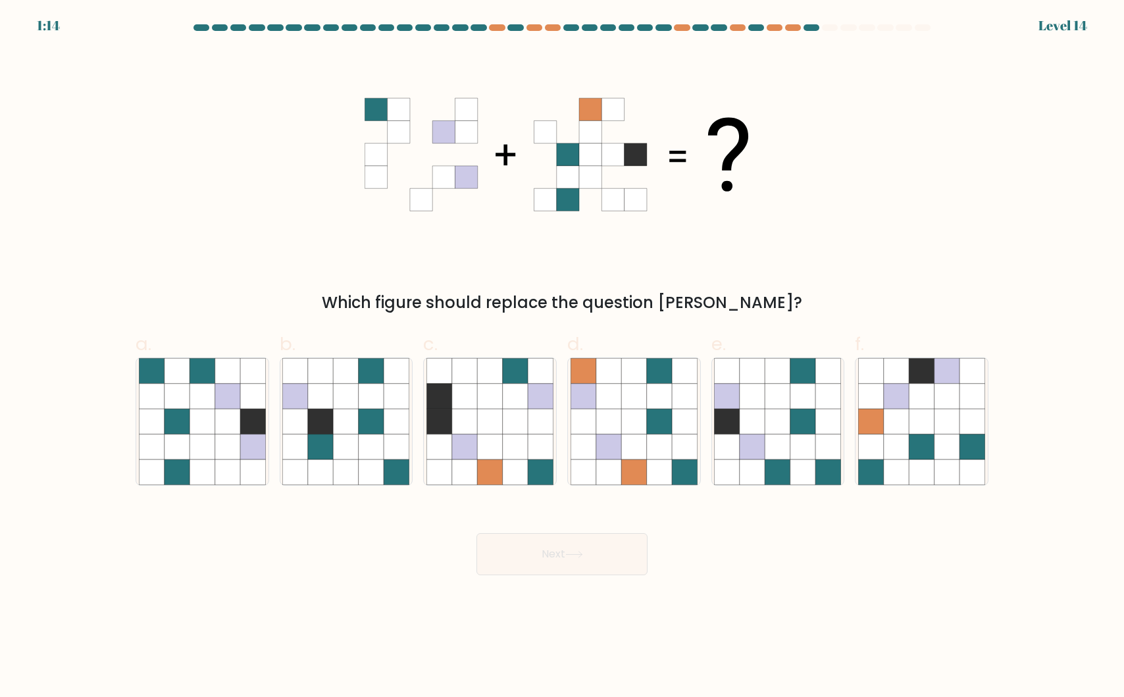
click at [203, 181] on div "Which figure should replace the question mark?" at bounding box center [562, 182] width 869 height 265
click at [925, 420] on icon at bounding box center [921, 421] width 25 height 25
click at [563, 357] on input "f." at bounding box center [562, 353] width 1 height 9
radio input "true"
click at [586, 544] on button "Next" at bounding box center [561, 554] width 171 height 42
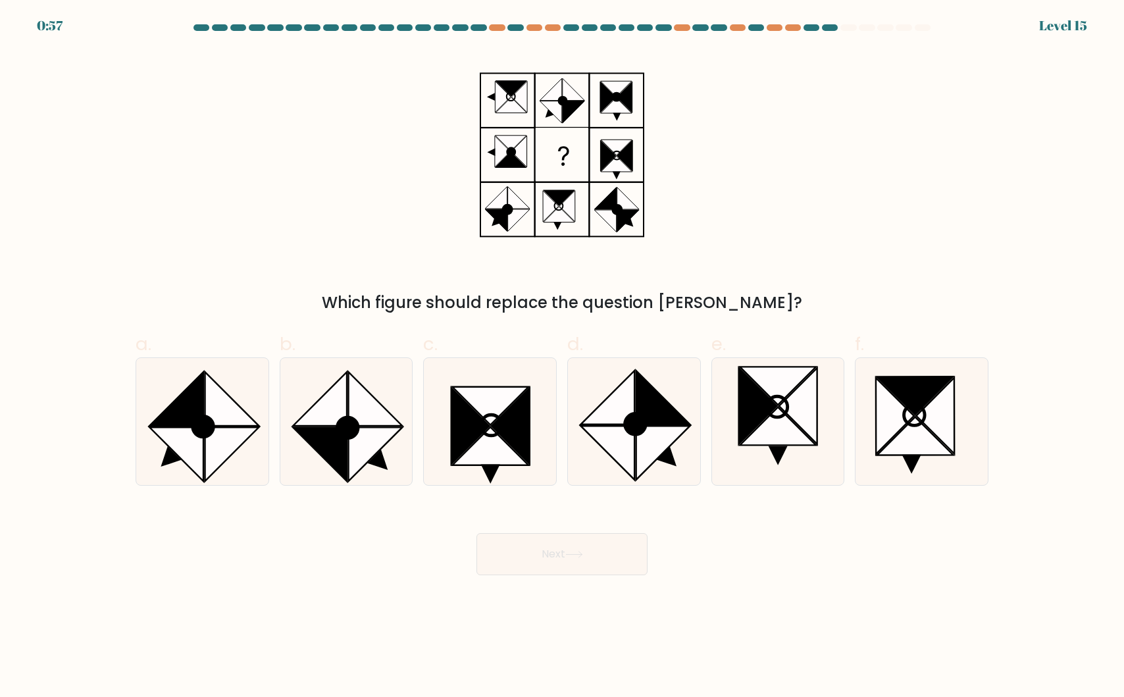
click at [336, 151] on div "Which figure should replace the question mark?" at bounding box center [562, 182] width 869 height 265
click at [229, 364] on icon at bounding box center [202, 421] width 127 height 127
click at [562, 357] on input "a." at bounding box center [562, 353] width 1 height 9
radio input "true"
click at [551, 559] on button "Next" at bounding box center [561, 554] width 171 height 42
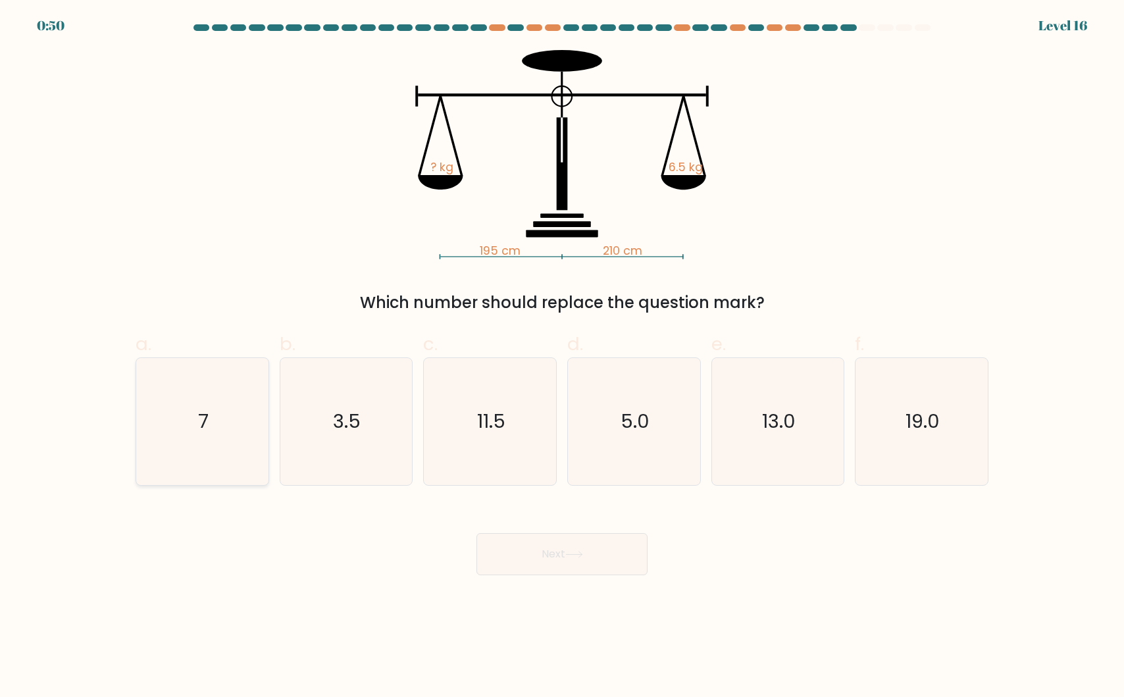
click at [209, 434] on icon "7" at bounding box center [202, 421] width 127 height 127
click at [562, 357] on input "a. 7" at bounding box center [562, 353] width 1 height 9
radio input "true"
click at [549, 563] on button "Next" at bounding box center [561, 554] width 171 height 42
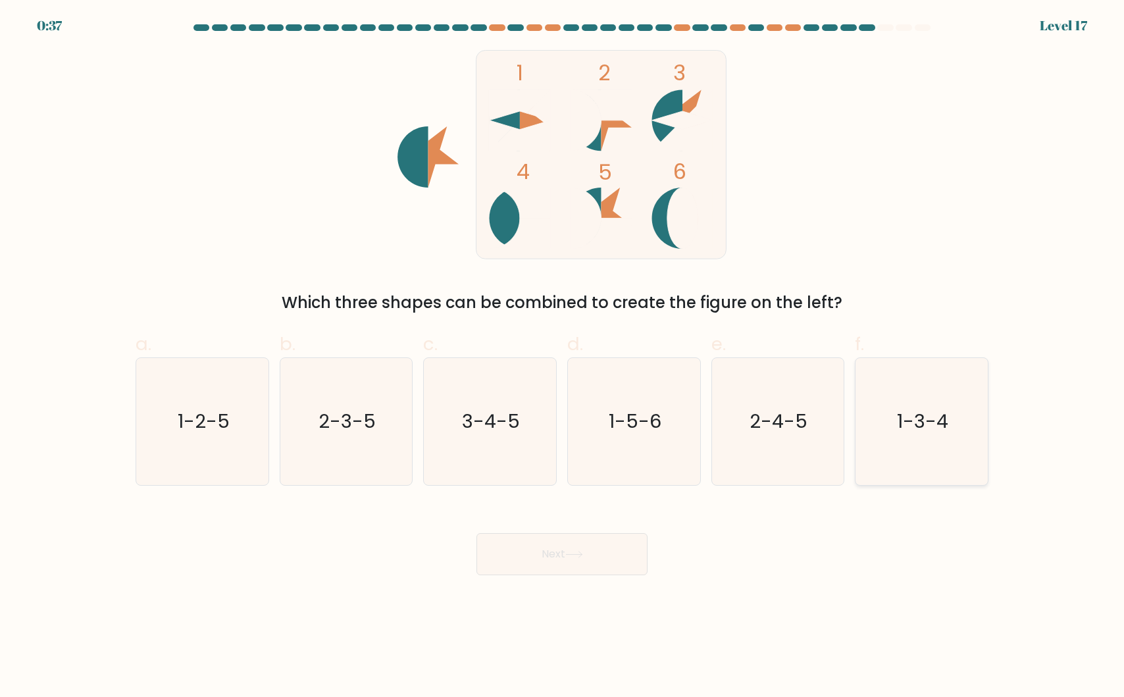
click at [952, 418] on icon "1-3-4" at bounding box center [921, 421] width 127 height 127
click at [563, 357] on input "f. 1-3-4" at bounding box center [562, 353] width 1 height 9
radio input "true"
click at [573, 542] on button "Next" at bounding box center [561, 554] width 171 height 42
click at [526, 547] on button "Next" at bounding box center [561, 554] width 171 height 42
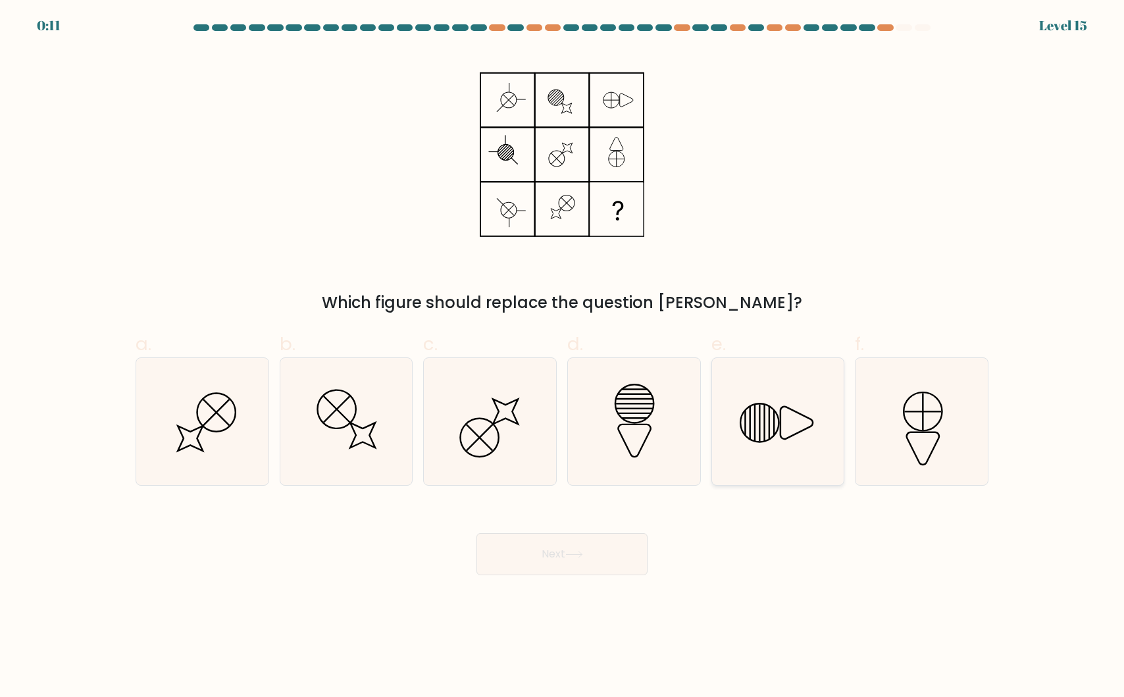
click at [799, 417] on icon at bounding box center [777, 421] width 127 height 127
click at [563, 357] on input "e." at bounding box center [562, 353] width 1 height 9
radio input "true"
click at [592, 556] on button "Next" at bounding box center [561, 554] width 171 height 42
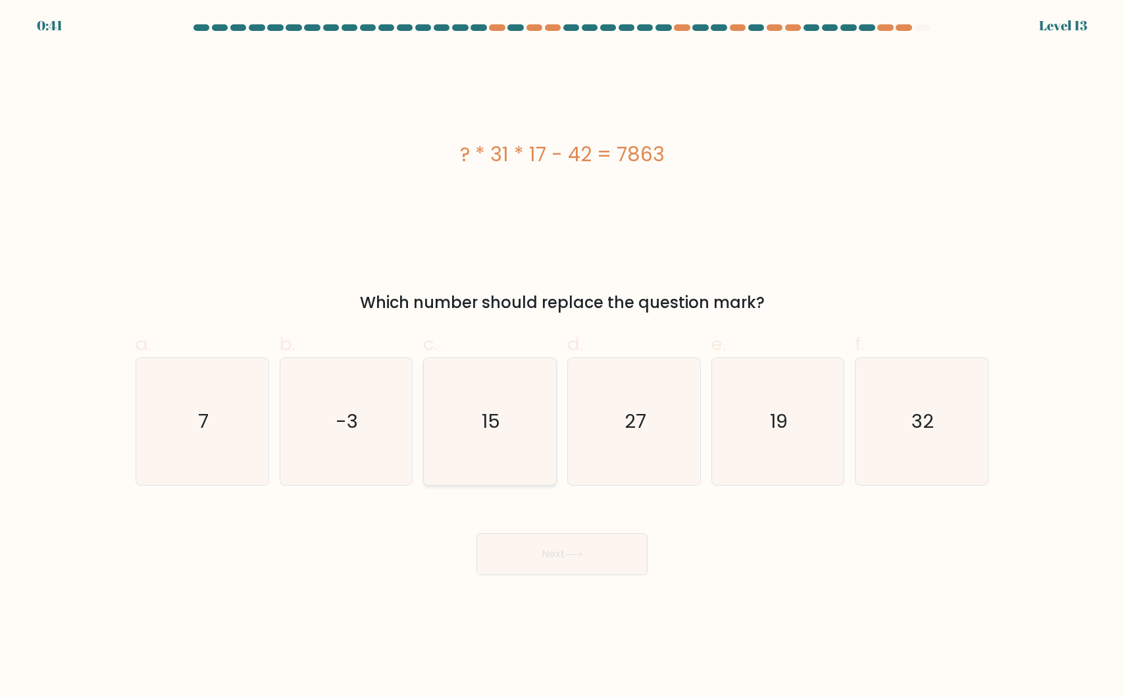
click at [494, 424] on text "15" at bounding box center [491, 421] width 18 height 26
click at [562, 357] on input "c. 15" at bounding box center [562, 353] width 1 height 9
radio input "true"
click at [544, 560] on button "Next" at bounding box center [561, 554] width 171 height 42
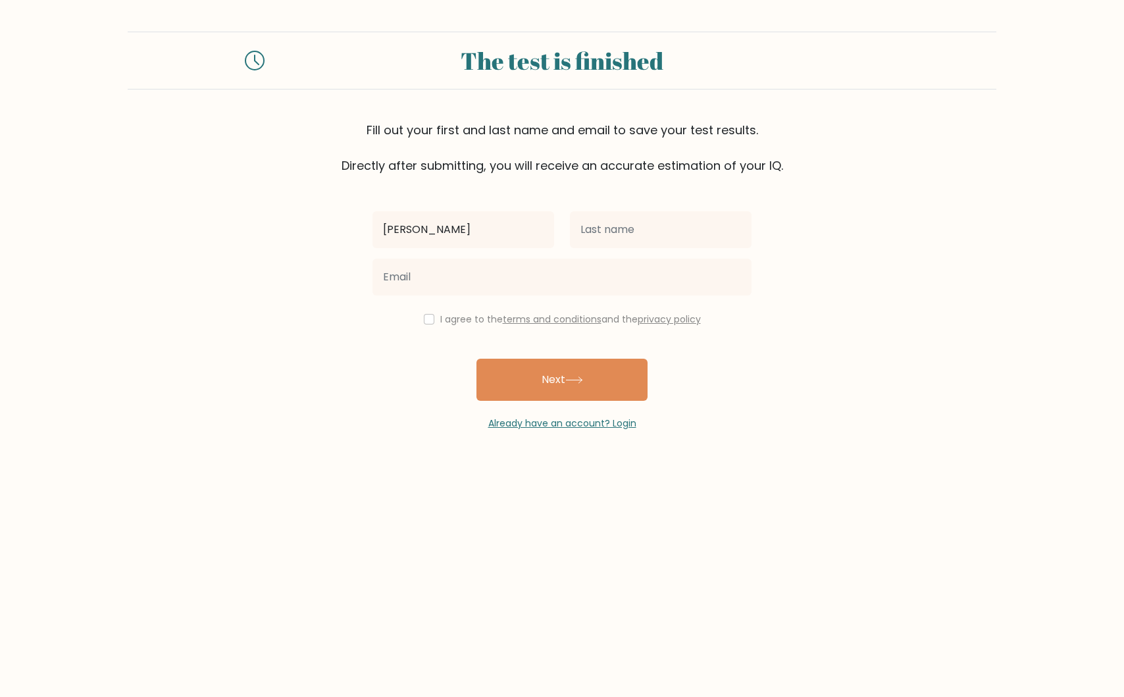
type input "[PERSON_NAME]"
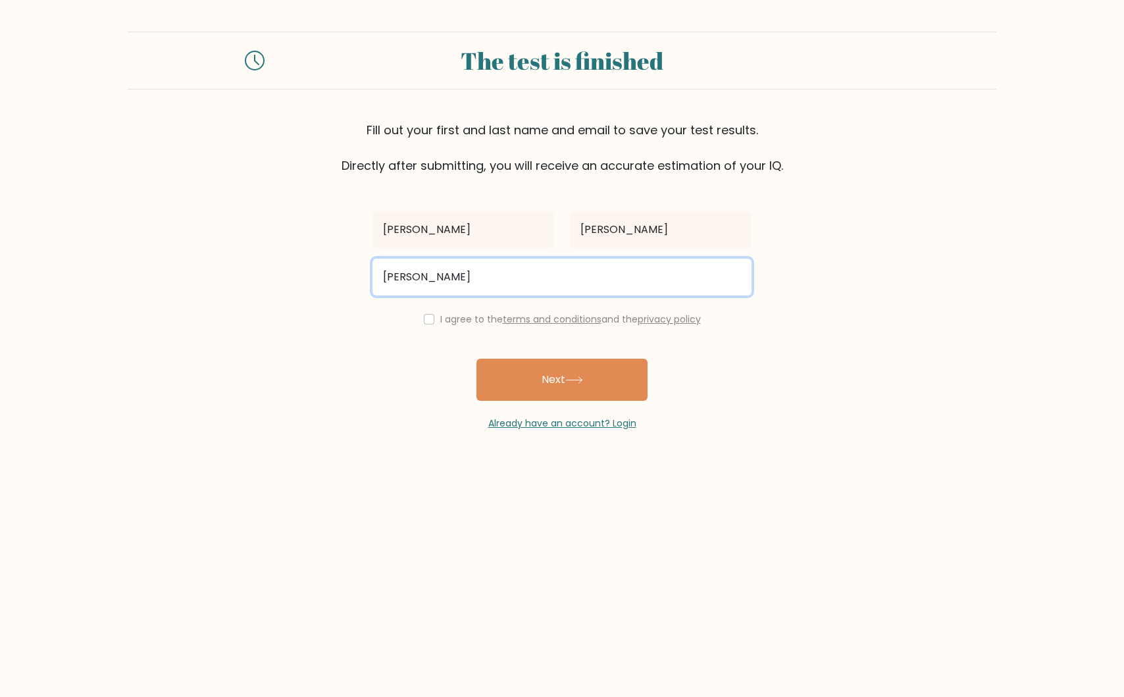
type input "[EMAIL_ADDRESS][DOMAIN_NAME]"
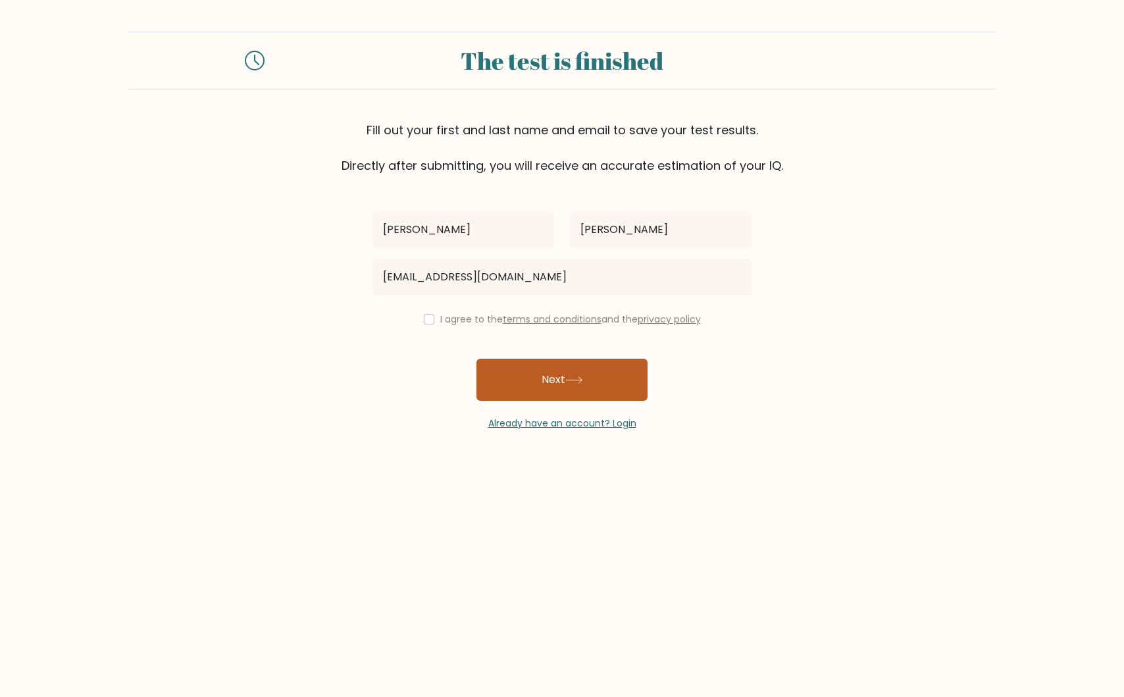
click at [538, 375] on button "Next" at bounding box center [561, 380] width 171 height 42
click at [426, 319] on input "checkbox" at bounding box center [429, 319] width 11 height 11
checkbox input "true"
click at [538, 383] on button "Next" at bounding box center [561, 380] width 171 height 42
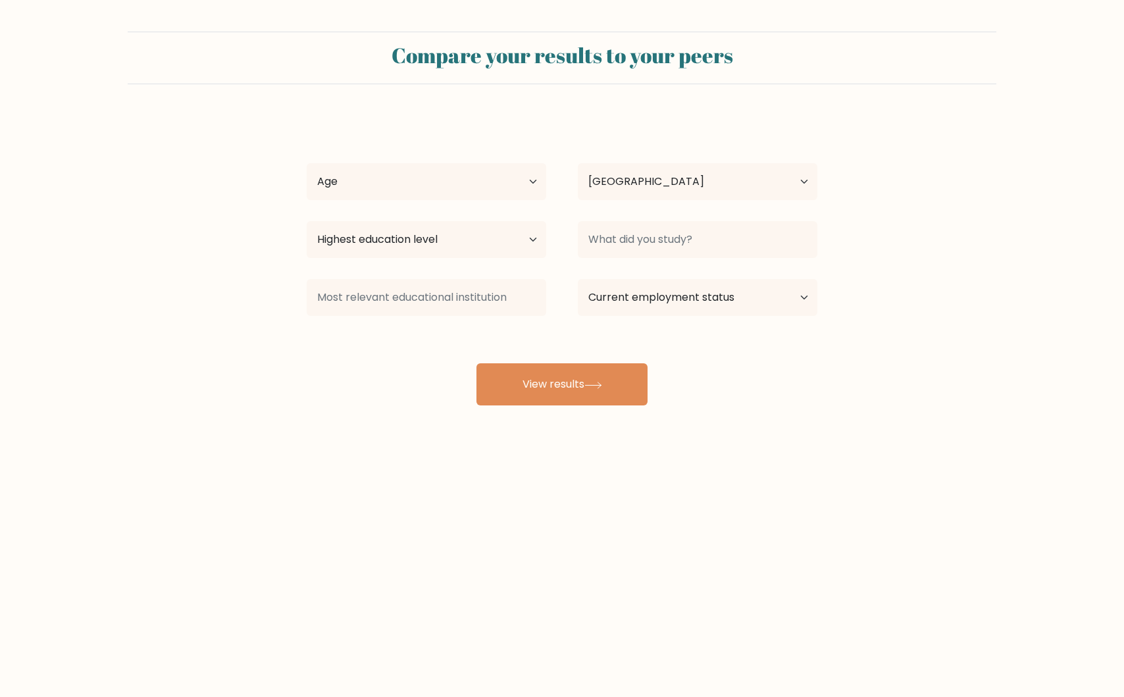
select select "VN"
click at [484, 184] on select "Age Under [DEMOGRAPHIC_DATA] [DEMOGRAPHIC_DATA] [DEMOGRAPHIC_DATA] [DEMOGRAPHIC…" at bounding box center [427, 181] width 240 height 37
select select "35_44"
click at [307, 163] on select "Age Under 18 years old 18-24 years old 25-34 years old 35-44 years old 45-54 ye…" at bounding box center [427, 181] width 240 height 37
click at [420, 236] on select "Highest education level No schooling Primary Lower Secondary Upper Secondary Oc…" at bounding box center [427, 239] width 240 height 37
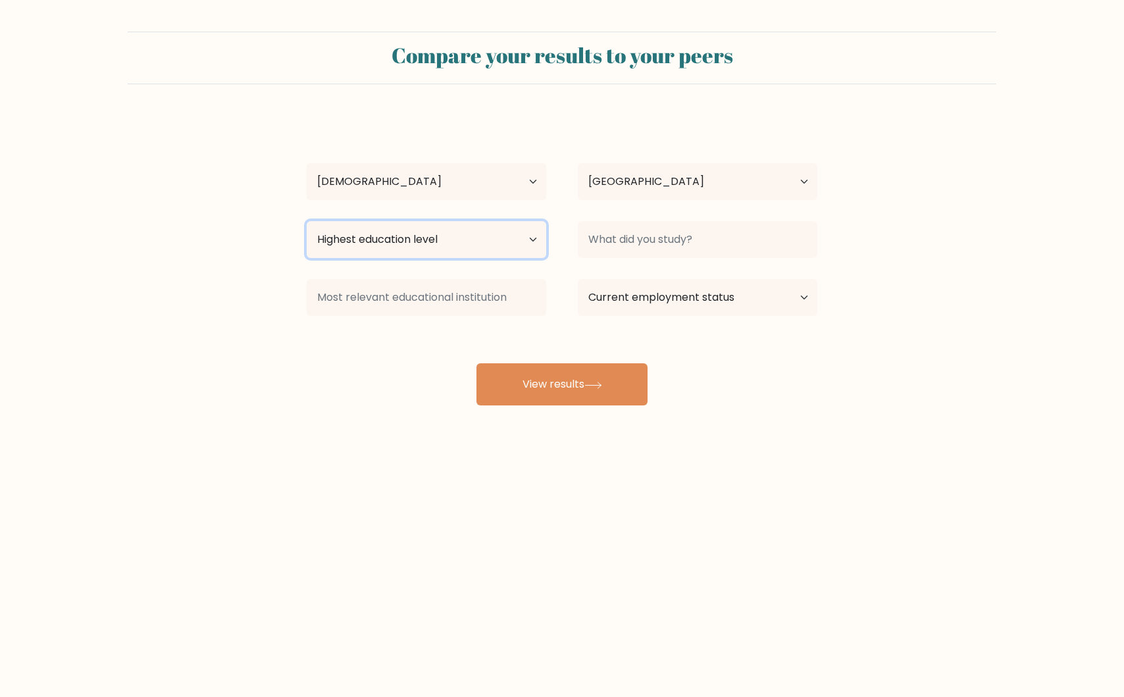
select select "bachelors_degree"
click at [307, 221] on select "Highest education level No schooling Primary Lower Secondary Upper Secondary Oc…" at bounding box center [427, 239] width 240 height 37
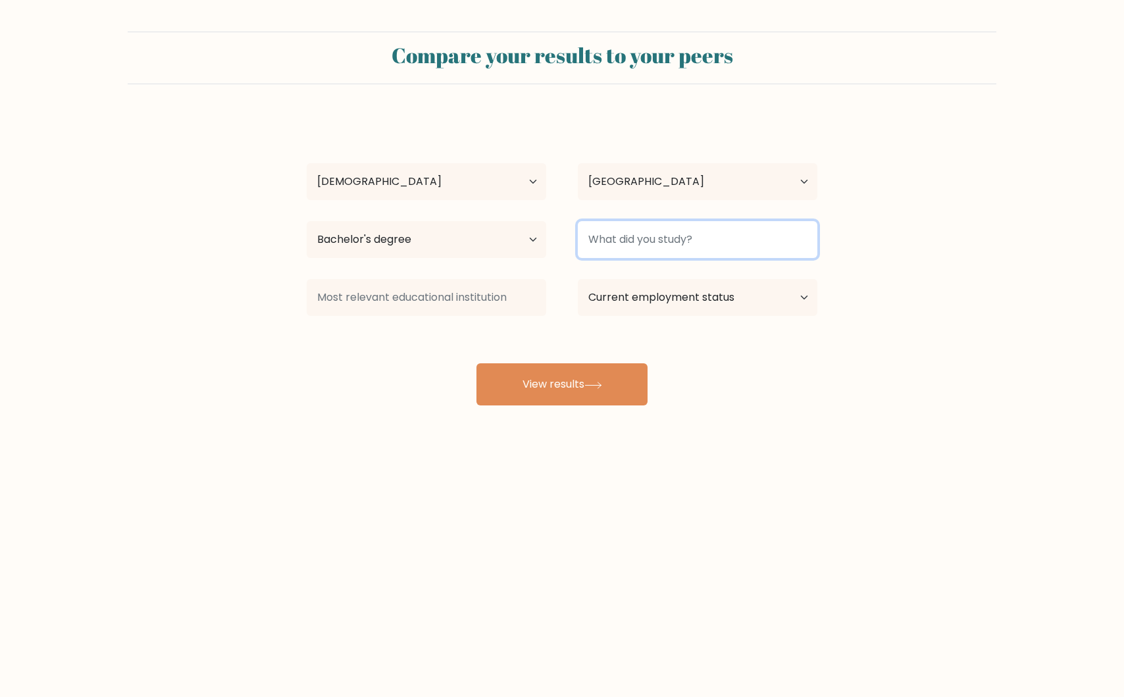
click at [608, 236] on input at bounding box center [698, 239] width 240 height 37
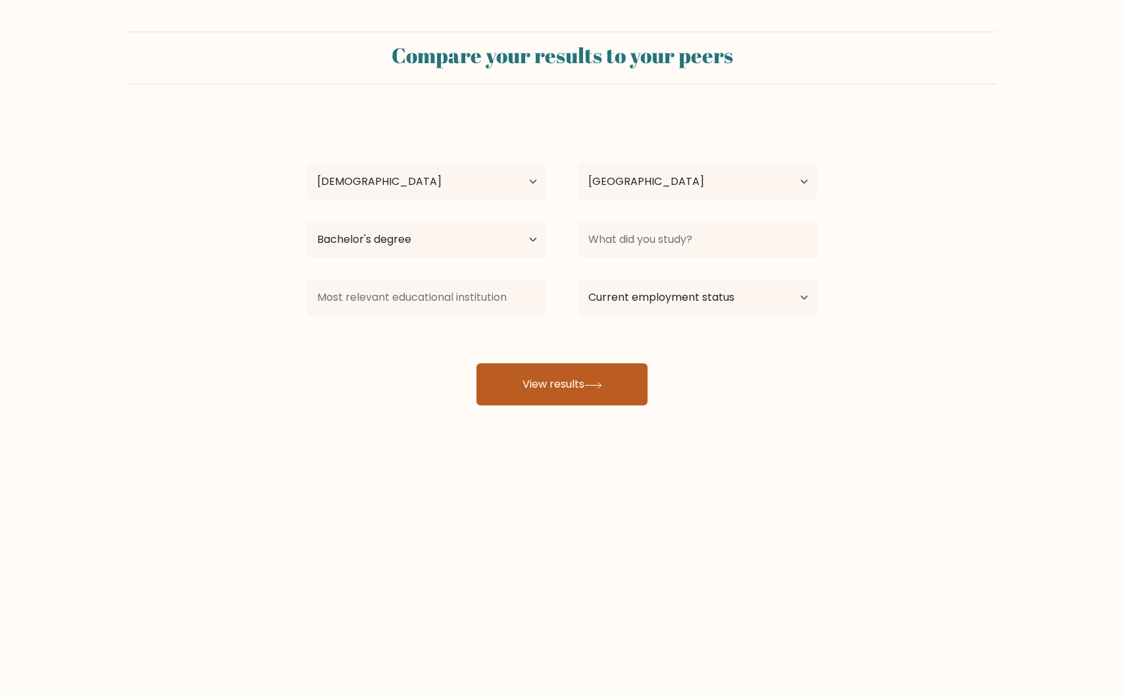
click at [523, 390] on button "View results" at bounding box center [561, 384] width 171 height 42
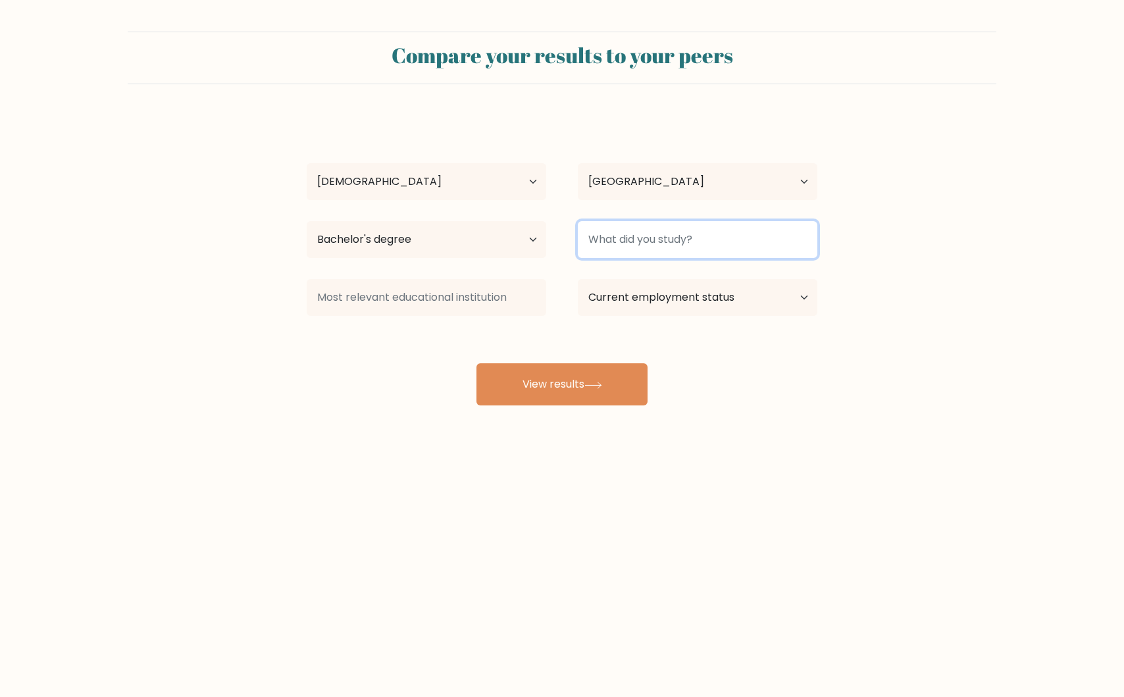
click at [679, 242] on input at bounding box center [698, 239] width 240 height 37
type input "Nothing"
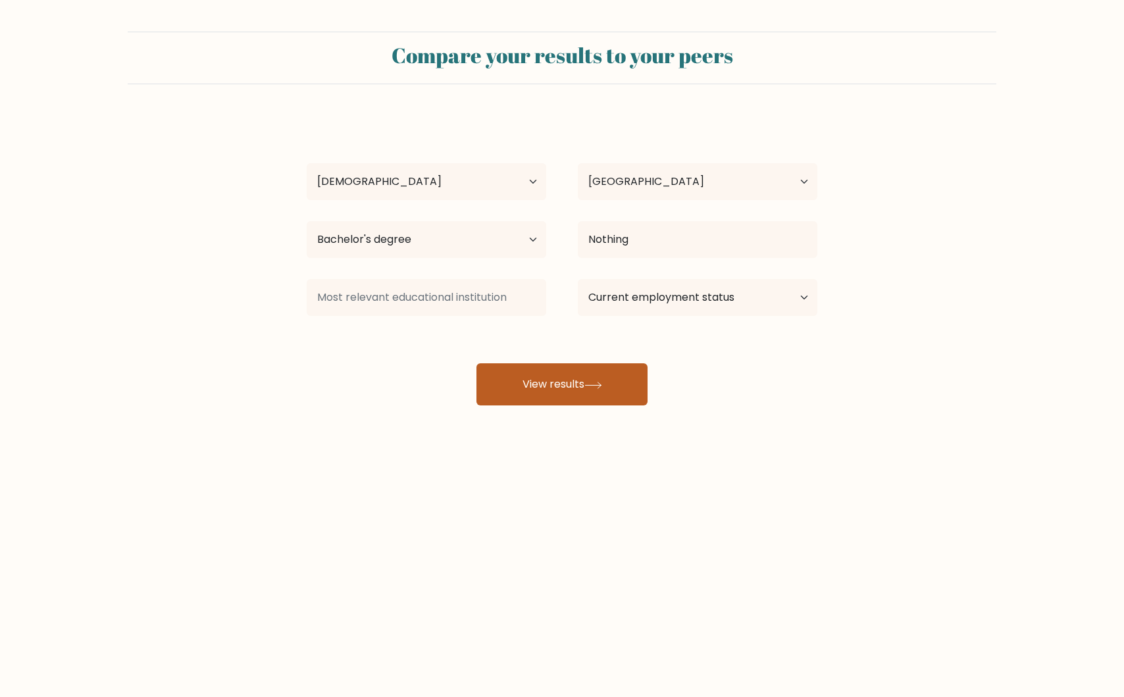
click at [540, 403] on button "View results" at bounding box center [561, 384] width 171 height 42
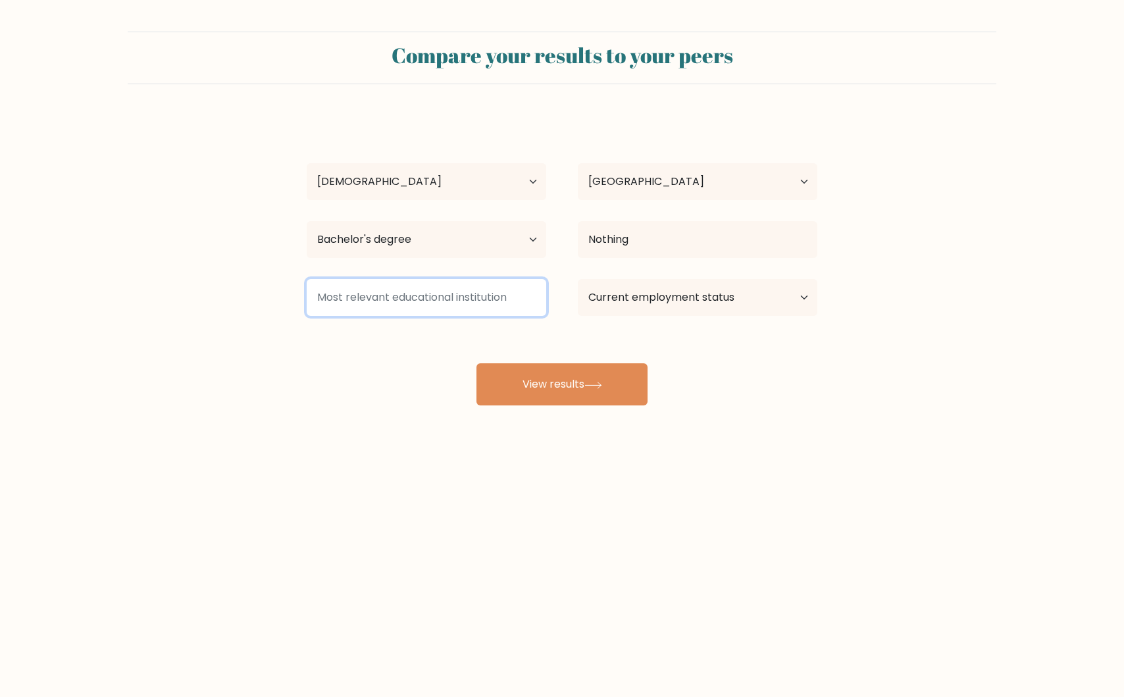
click at [408, 302] on input at bounding box center [427, 297] width 240 height 37
type input "a"
type input "â"
type input "aaaa"
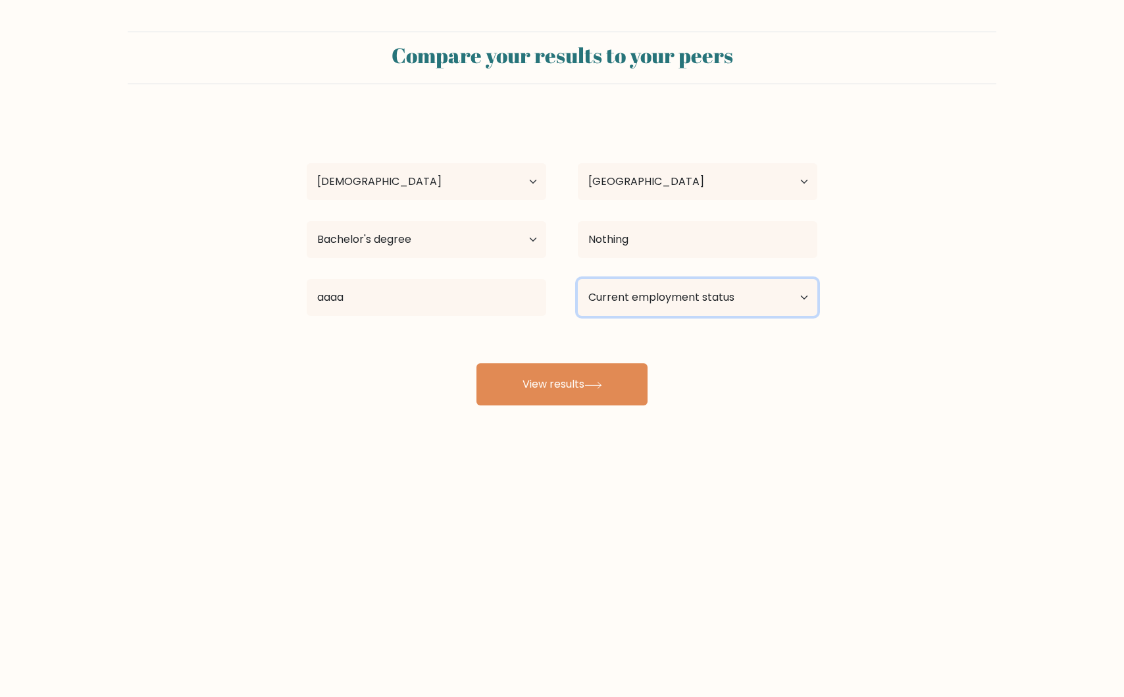
click at [689, 301] on select "Current employment status Employed Student Retired Other / prefer not to answer" at bounding box center [698, 297] width 240 height 37
select select "retired"
click at [578, 279] on select "Current employment status Employed Student Retired Other / prefer not to answer" at bounding box center [698, 297] width 240 height 37
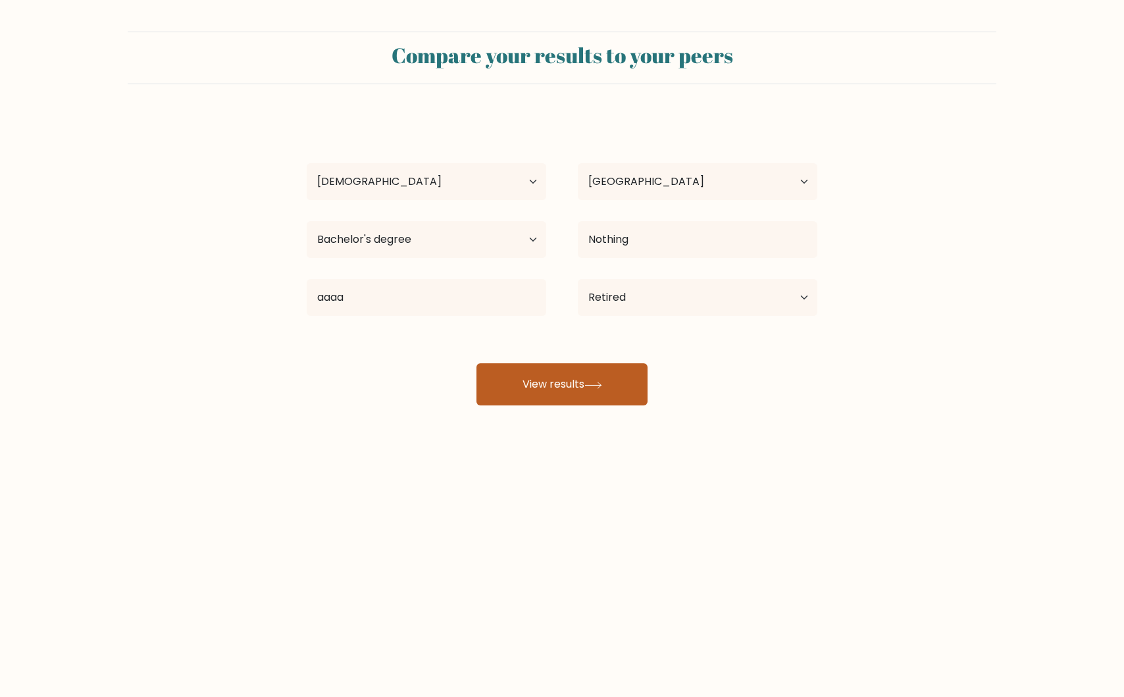
click at [544, 399] on button "View results" at bounding box center [561, 384] width 171 height 42
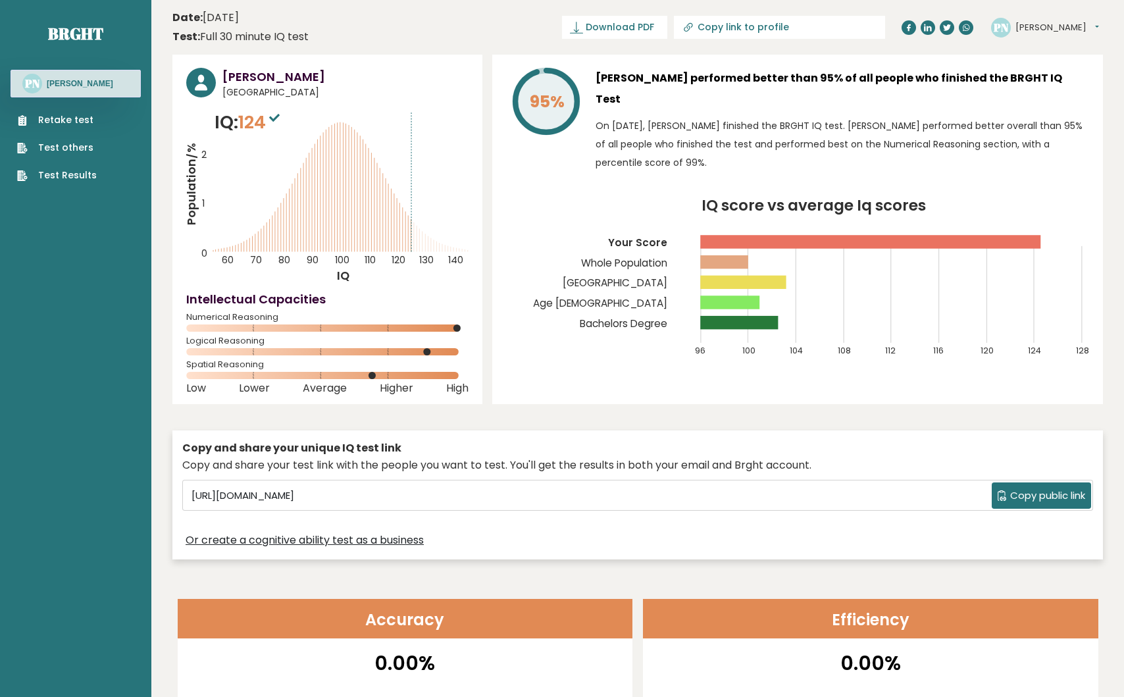
click at [276, 113] on sup at bounding box center [274, 117] width 17 height 18
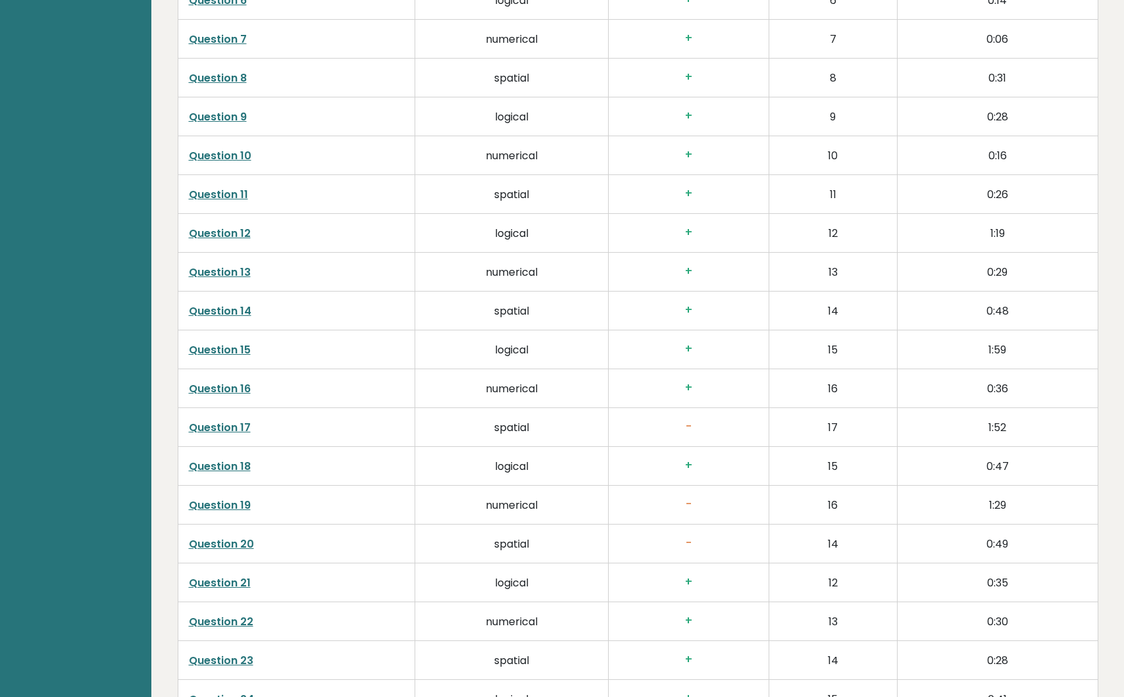
scroll to position [2371, 0]
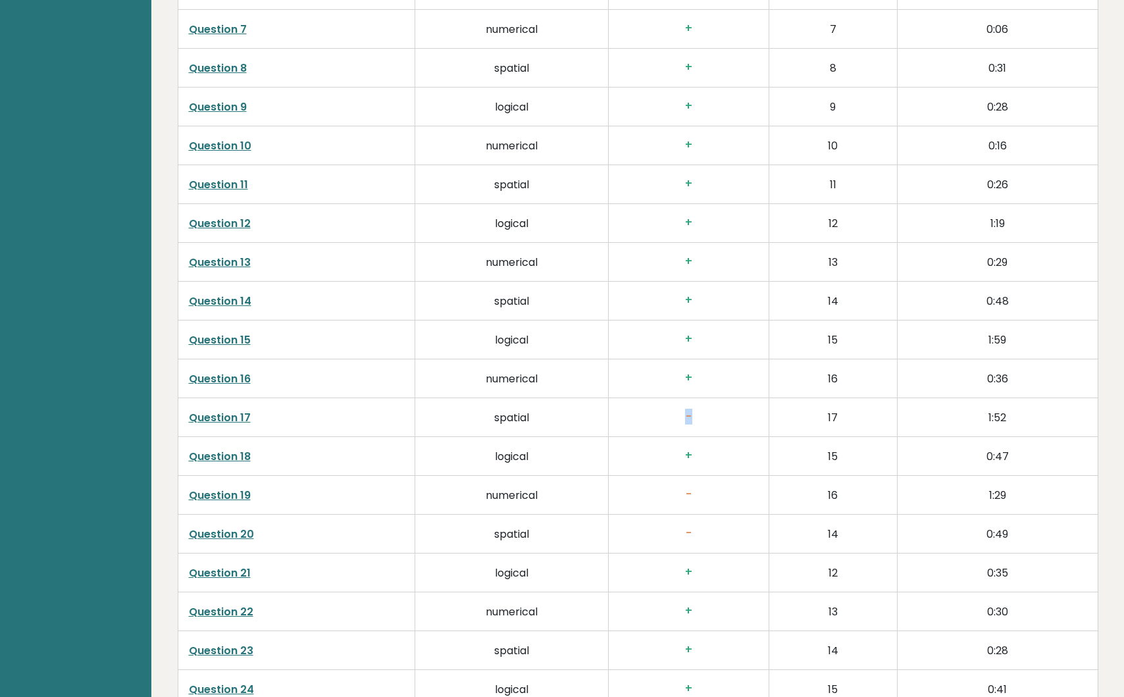
drag, startPoint x: 681, startPoint y: 420, endPoint x: 715, endPoint y: 420, distance: 33.6
click at [715, 420] on h3 "-" at bounding box center [688, 417] width 139 height 14
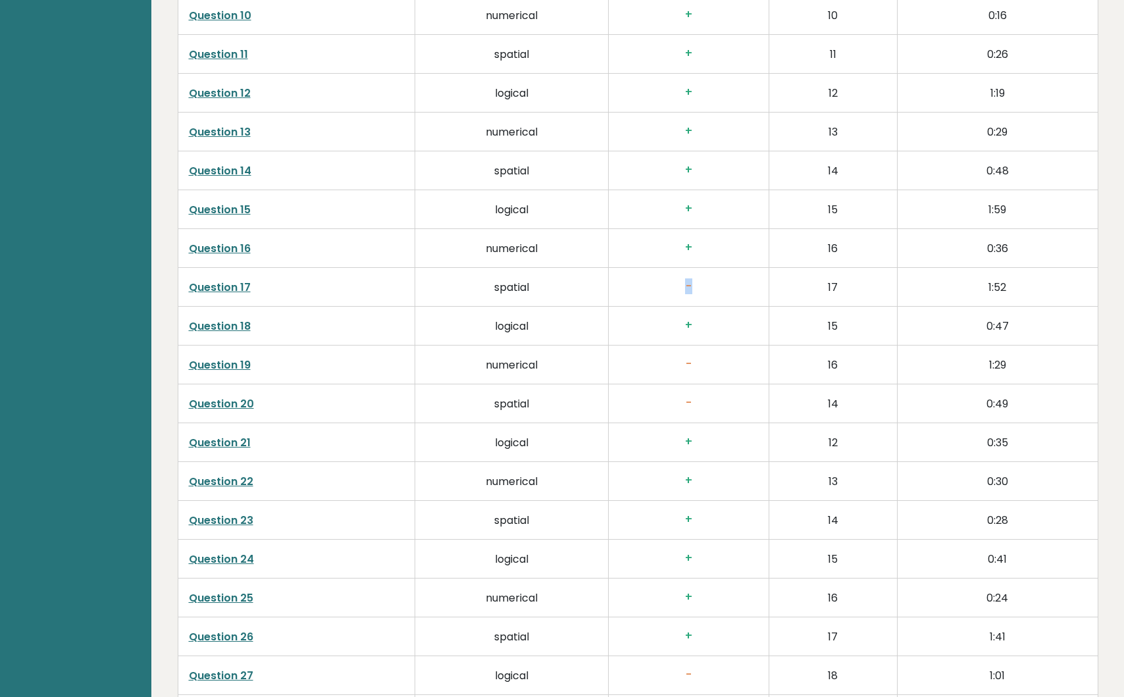
scroll to position [2566, 0]
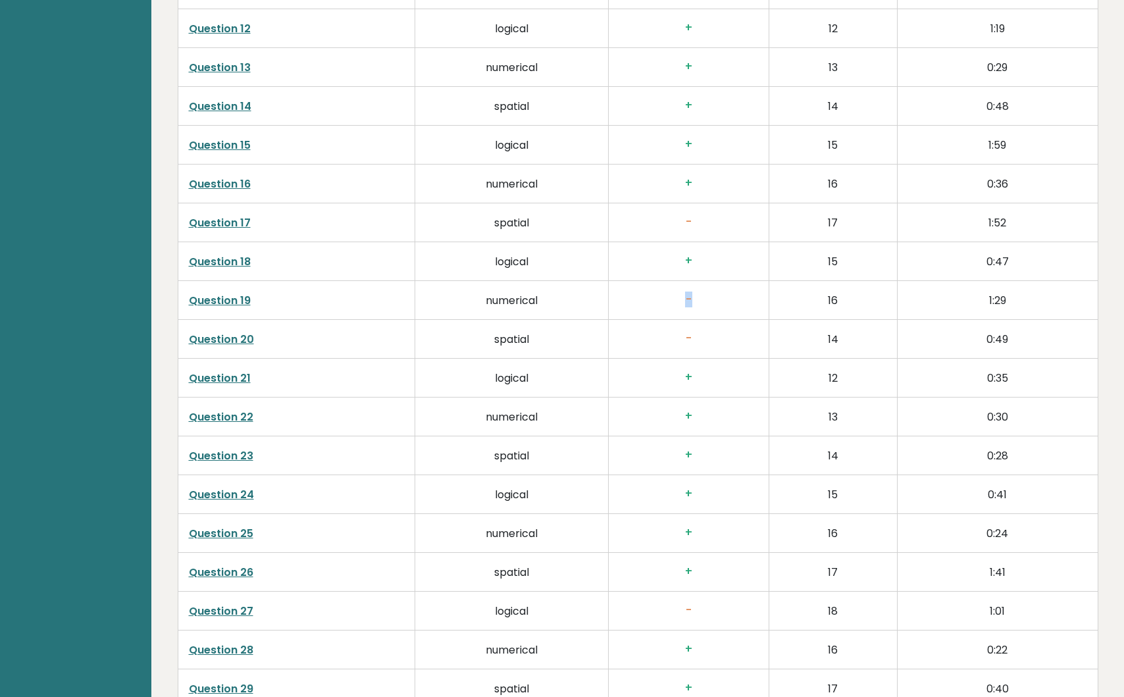
drag, startPoint x: 677, startPoint y: 299, endPoint x: 719, endPoint y: 299, distance: 42.8
click at [719, 299] on h3 "-" at bounding box center [688, 300] width 139 height 14
drag, startPoint x: 670, startPoint y: 340, endPoint x: 709, endPoint y: 340, distance: 38.8
click at [709, 340] on h3 "-" at bounding box center [688, 339] width 139 height 14
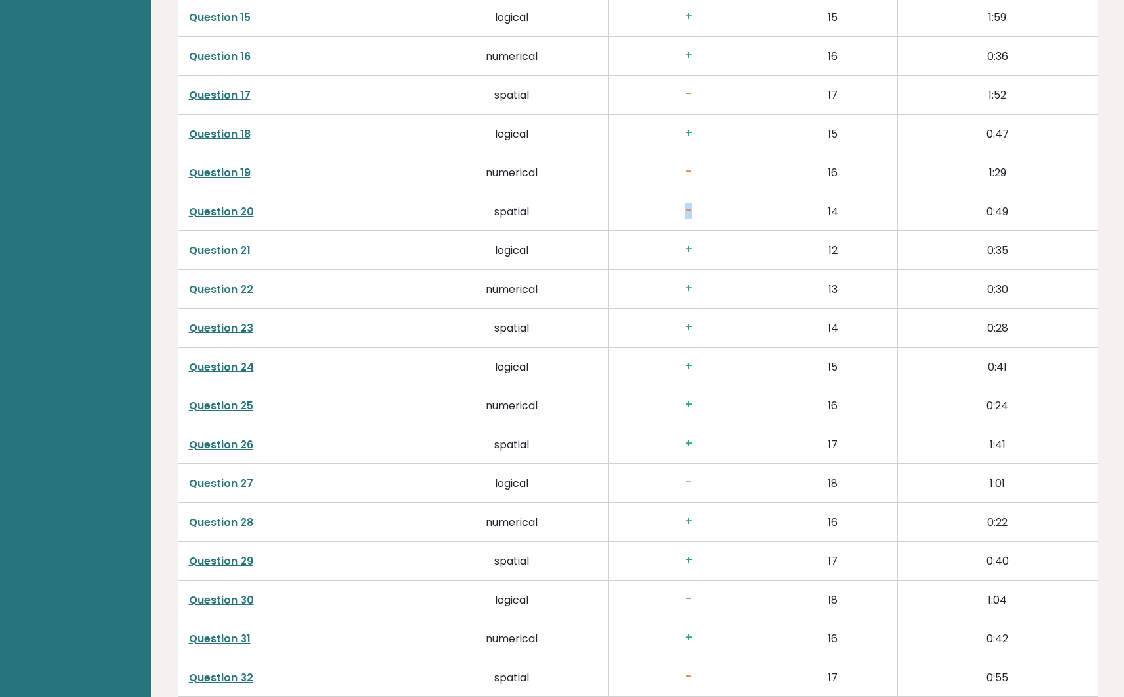
scroll to position [2797, 0]
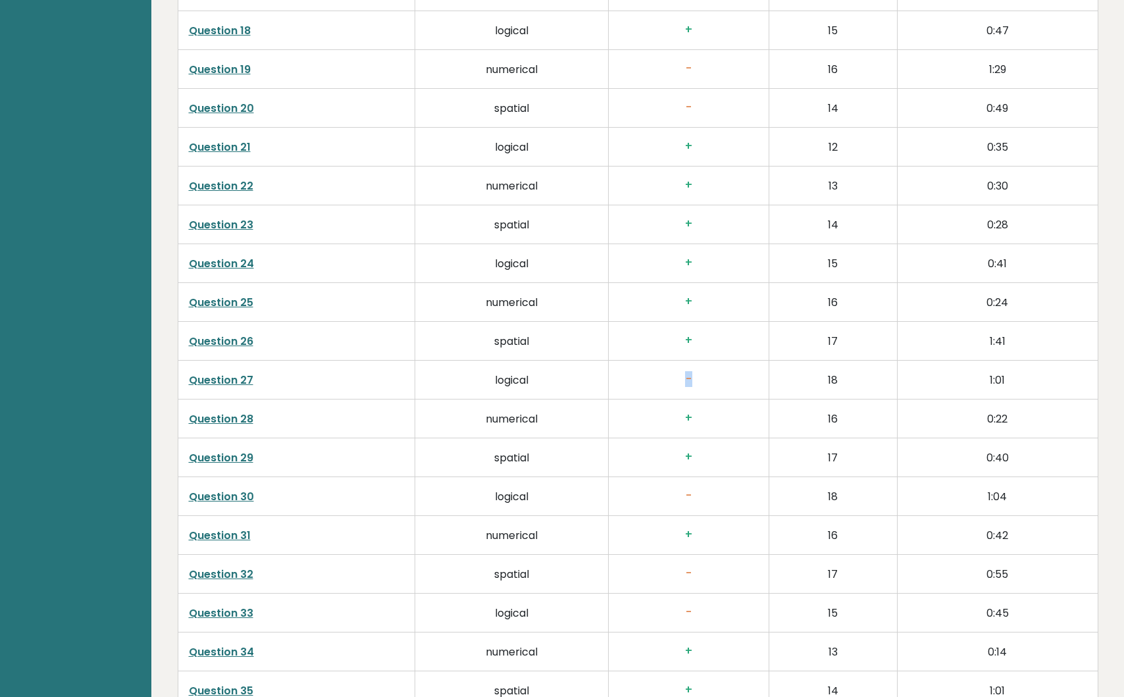
drag, startPoint x: 680, startPoint y: 376, endPoint x: 757, endPoint y: 380, distance: 76.4
click at [757, 380] on h3 "-" at bounding box center [688, 379] width 139 height 14
drag, startPoint x: 667, startPoint y: 498, endPoint x: 743, endPoint y: 498, distance: 76.3
click at [743, 498] on h3 "-" at bounding box center [688, 496] width 139 height 14
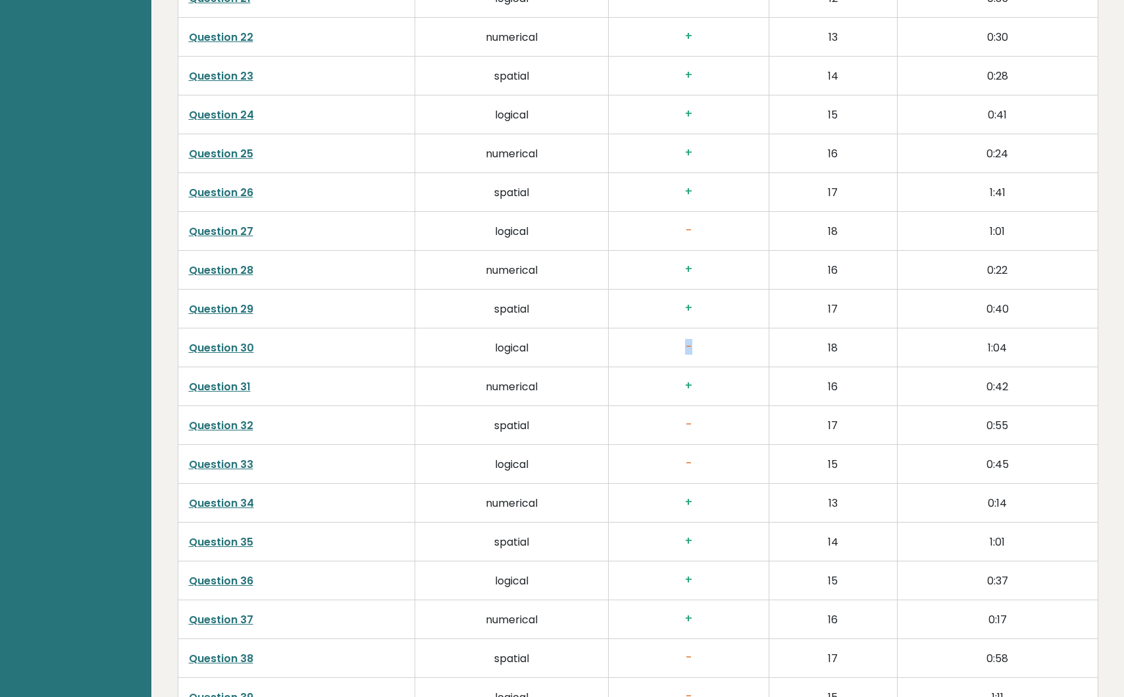
scroll to position [3029, 0]
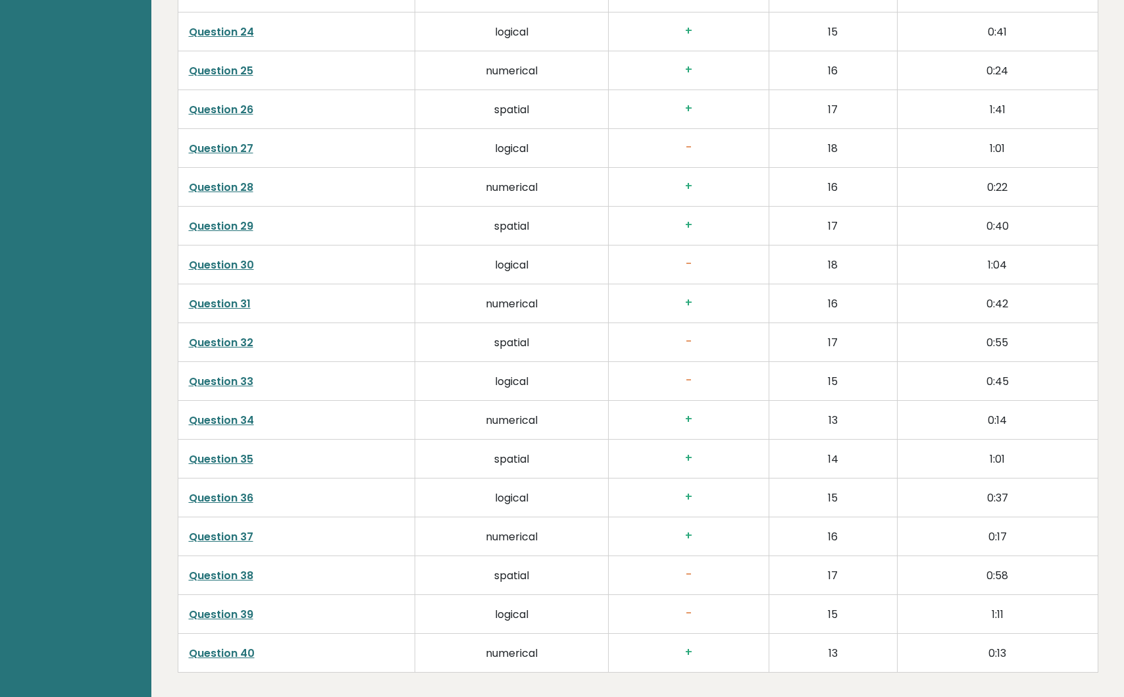
drag, startPoint x: 673, startPoint y: 349, endPoint x: 709, endPoint y: 349, distance: 36.9
click at [709, 349] on td "-" at bounding box center [688, 341] width 161 height 39
drag, startPoint x: 657, startPoint y: 367, endPoint x: 702, endPoint y: 370, distance: 44.8
click at [702, 370] on td "-" at bounding box center [688, 380] width 161 height 39
drag, startPoint x: 683, startPoint y: 336, endPoint x: 722, endPoint y: 336, distance: 38.8
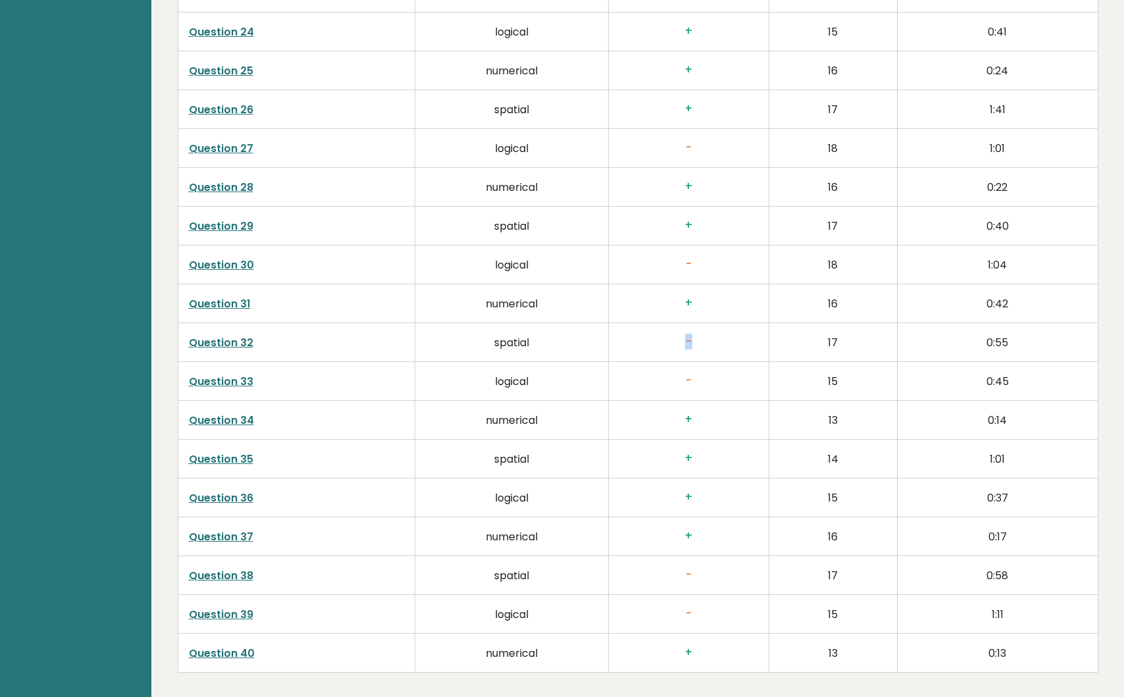
click at [722, 336] on h3 "-" at bounding box center [688, 342] width 139 height 14
drag, startPoint x: 680, startPoint y: 373, endPoint x: 708, endPoint y: 374, distance: 28.3
click at [709, 374] on h3 "-" at bounding box center [688, 381] width 139 height 14
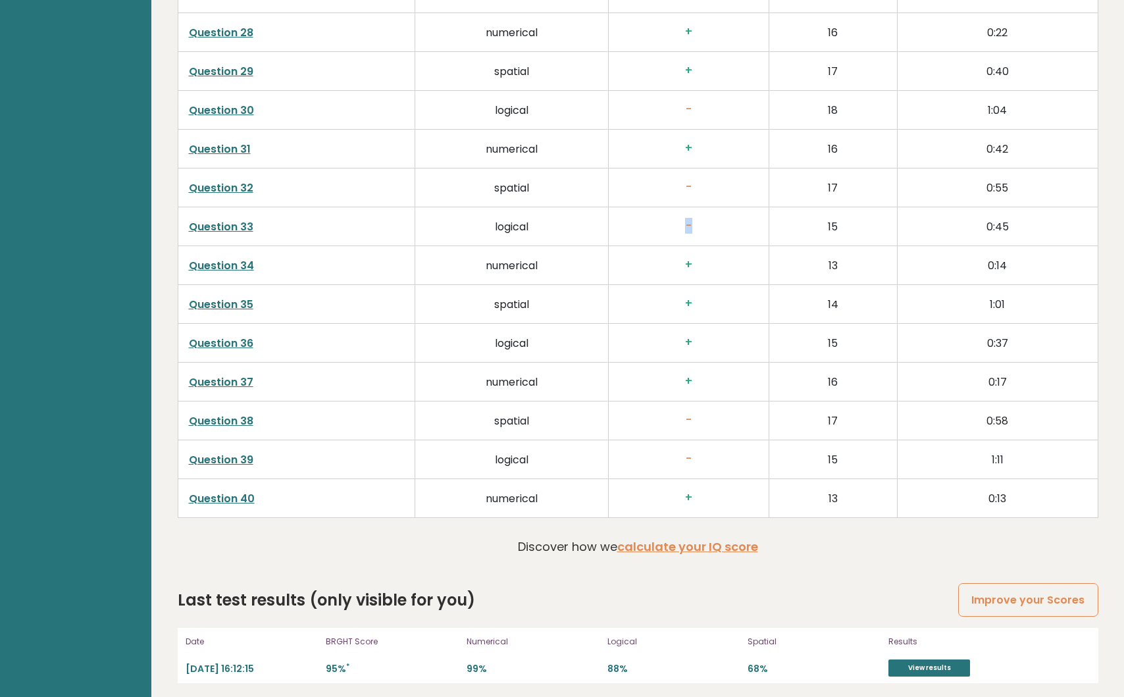
scroll to position [3189, 0]
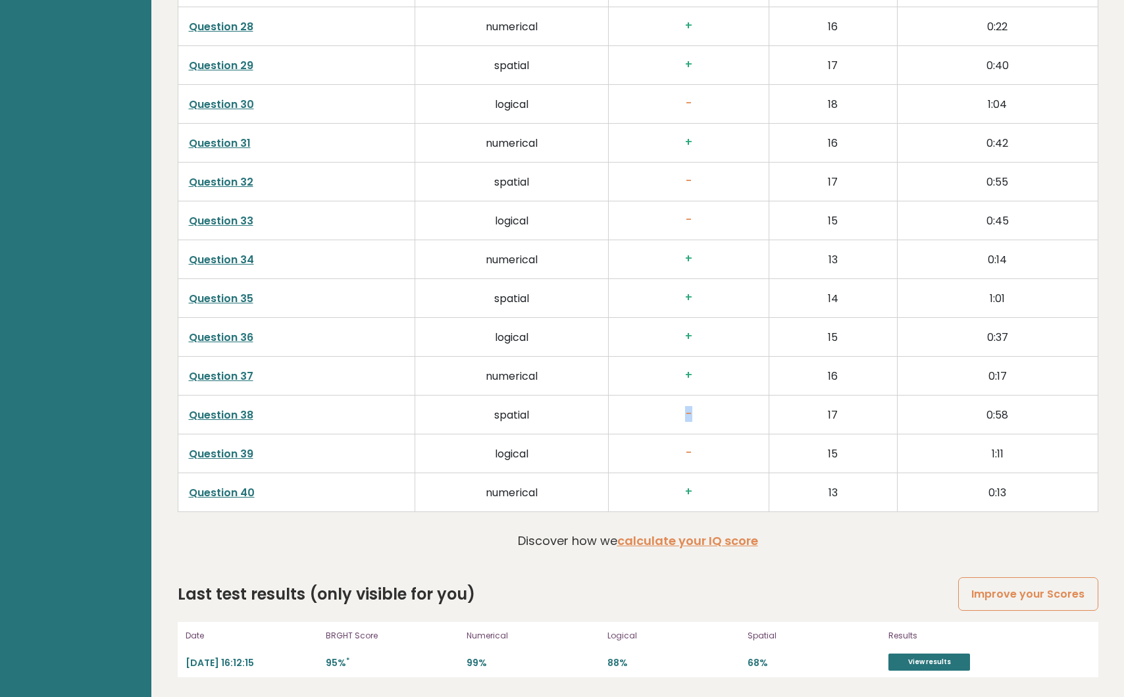
drag, startPoint x: 680, startPoint y: 409, endPoint x: 719, endPoint y: 409, distance: 39.5
click at [719, 409] on h3 "-" at bounding box center [688, 414] width 139 height 14
drag, startPoint x: 675, startPoint y: 444, endPoint x: 714, endPoint y: 447, distance: 38.9
click at [714, 447] on td "-" at bounding box center [688, 453] width 161 height 39
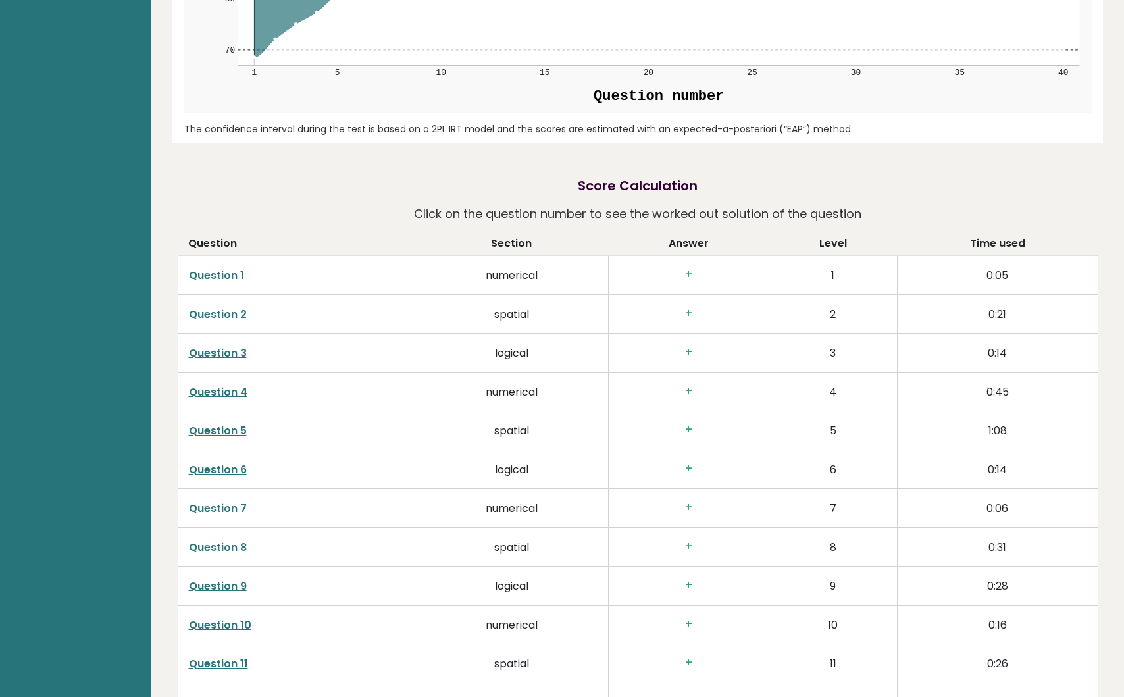
scroll to position [1953, 0]
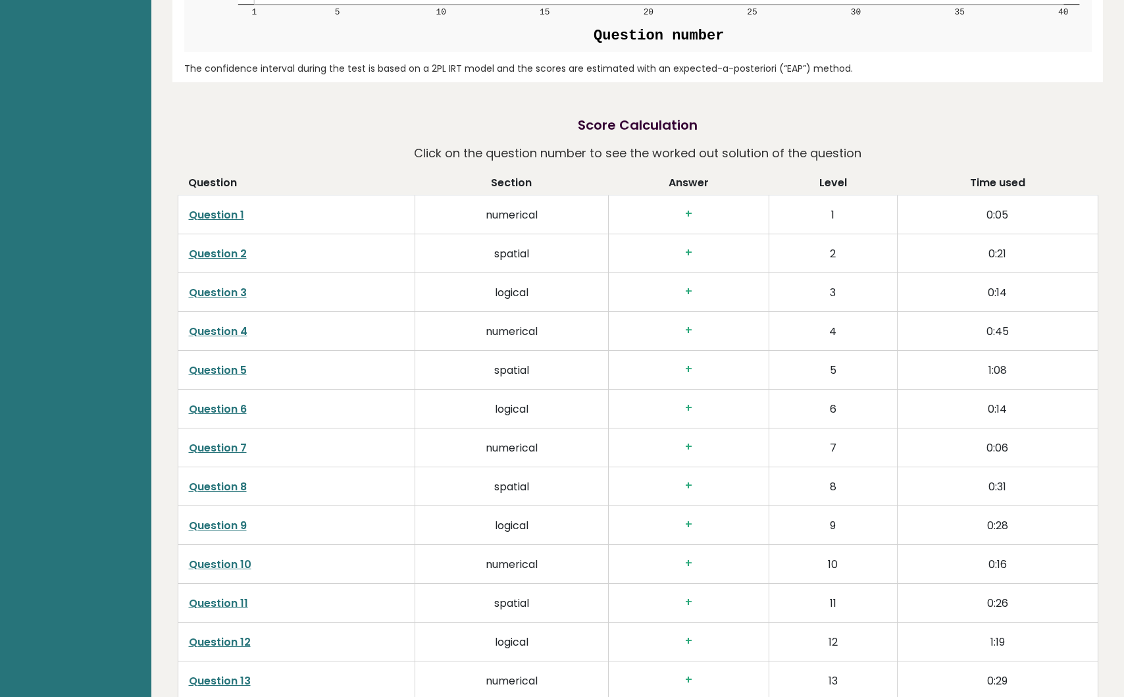
click at [500, 257] on td "spatial" at bounding box center [511, 253] width 193 height 39
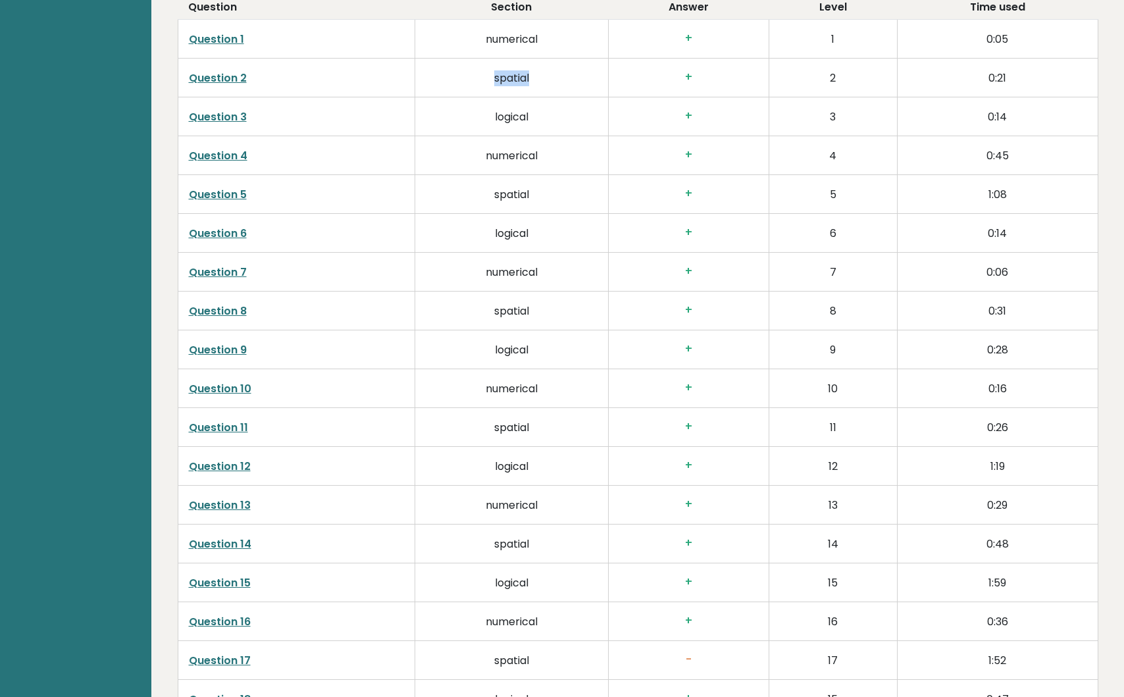
scroll to position [2123, 0]
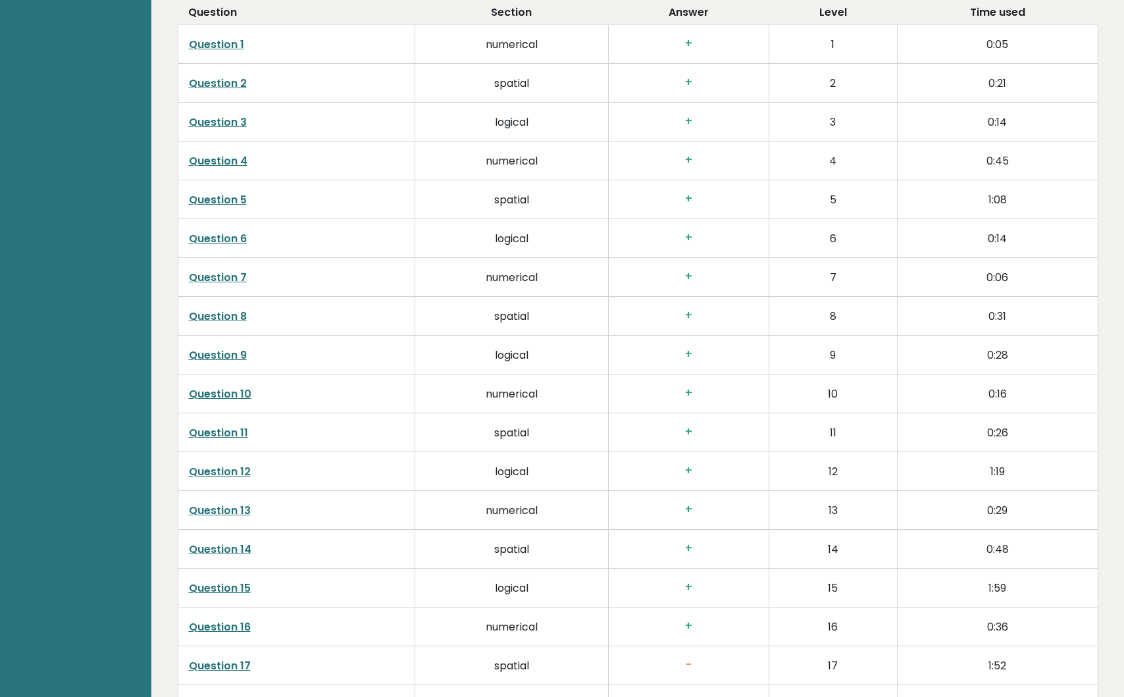
click at [513, 319] on td "spatial" at bounding box center [511, 315] width 193 height 39
click at [503, 432] on td "spatial" at bounding box center [511, 432] width 193 height 39
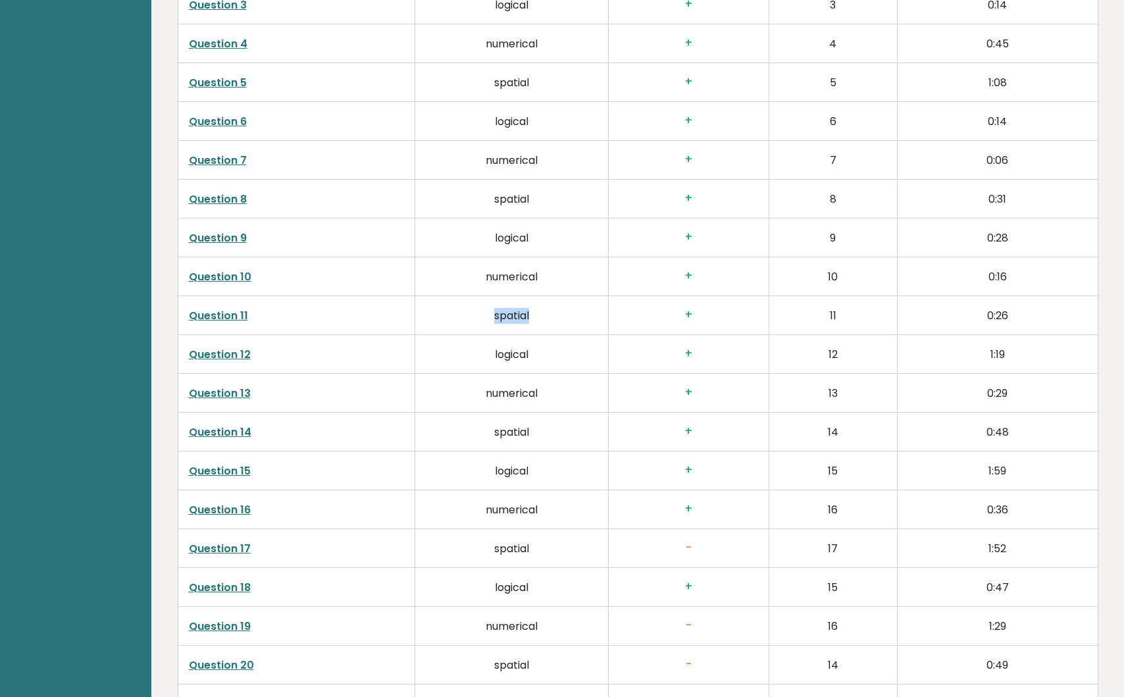
scroll to position [2289, 0]
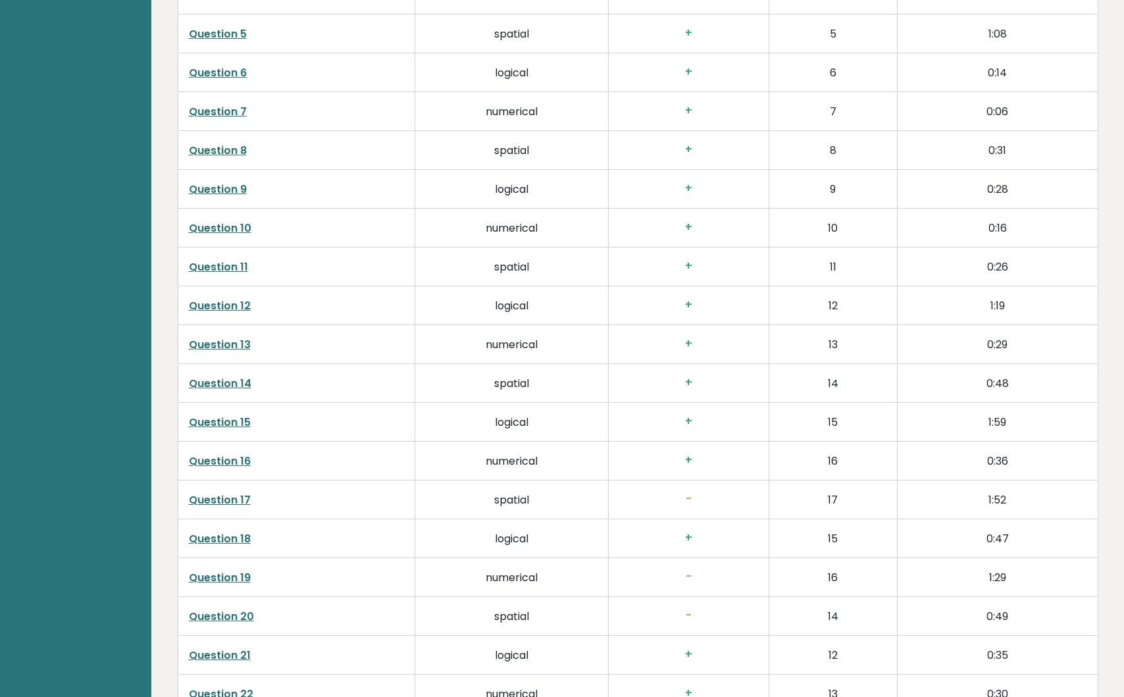
click at [505, 500] on td "spatial" at bounding box center [511, 499] width 193 height 39
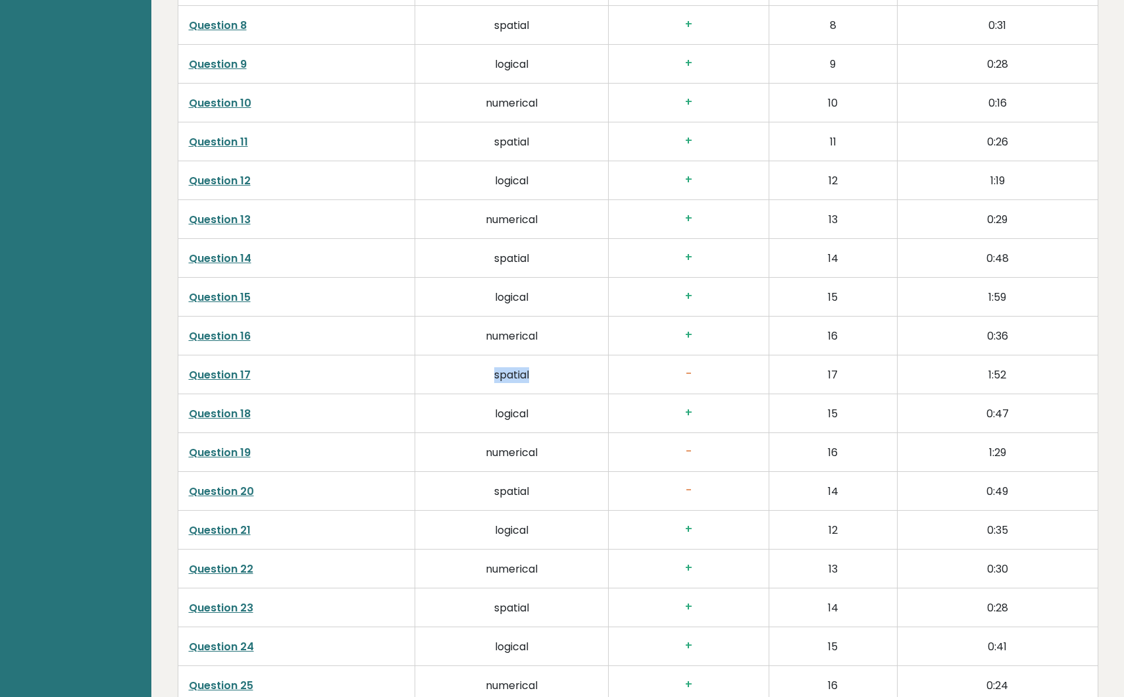
scroll to position [2461, 0]
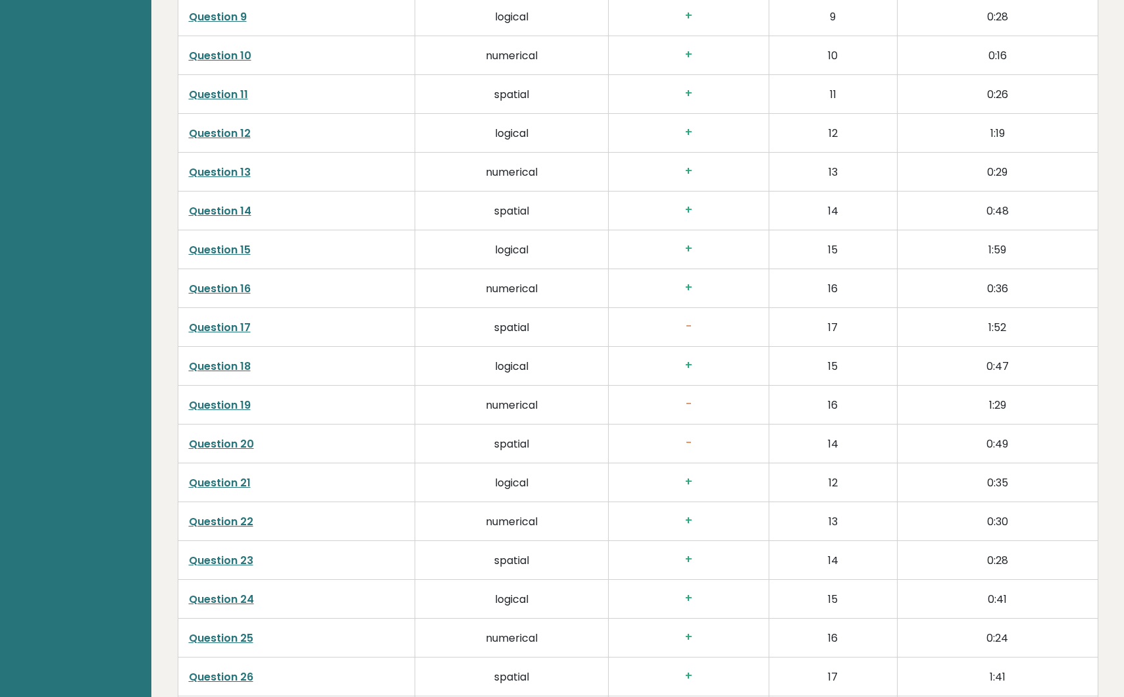
click at [508, 443] on td "spatial" at bounding box center [511, 443] width 193 height 39
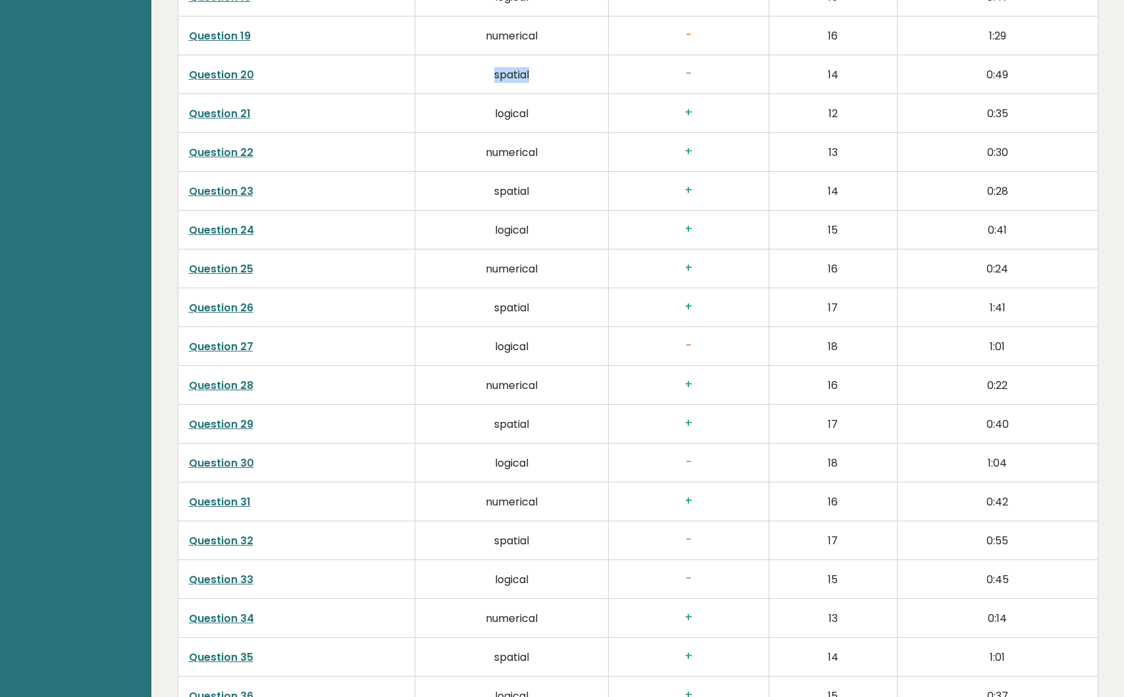
scroll to position [2833, 0]
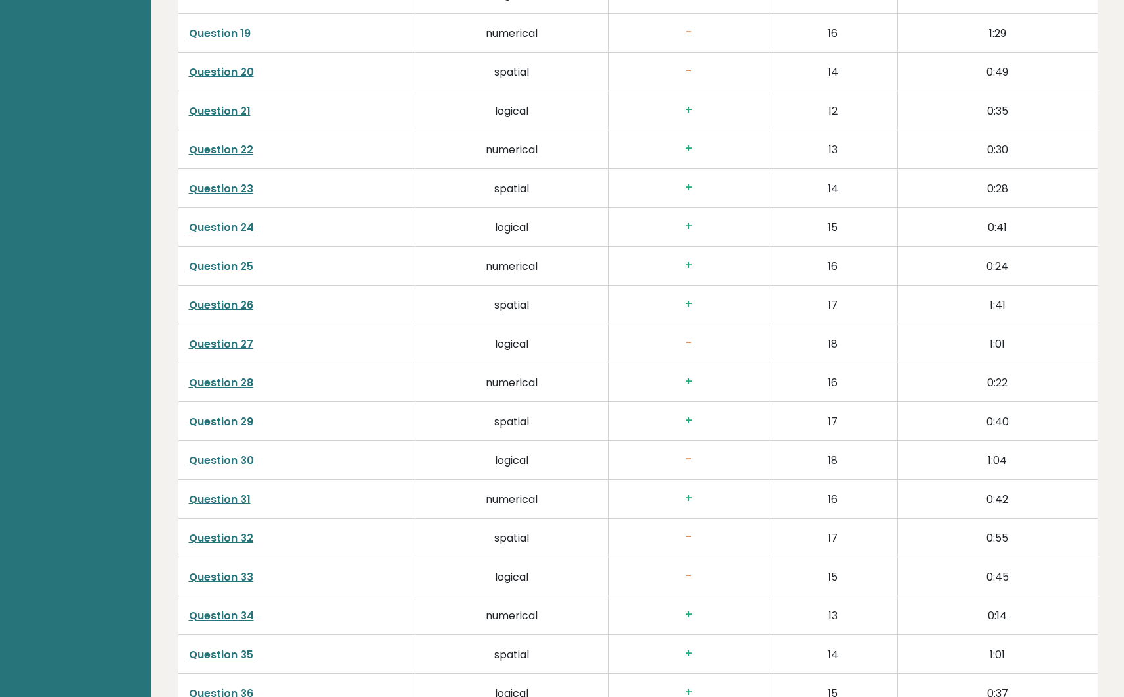
click at [512, 344] on td "logical" at bounding box center [511, 343] width 193 height 39
click at [513, 453] on td "logical" at bounding box center [511, 459] width 193 height 39
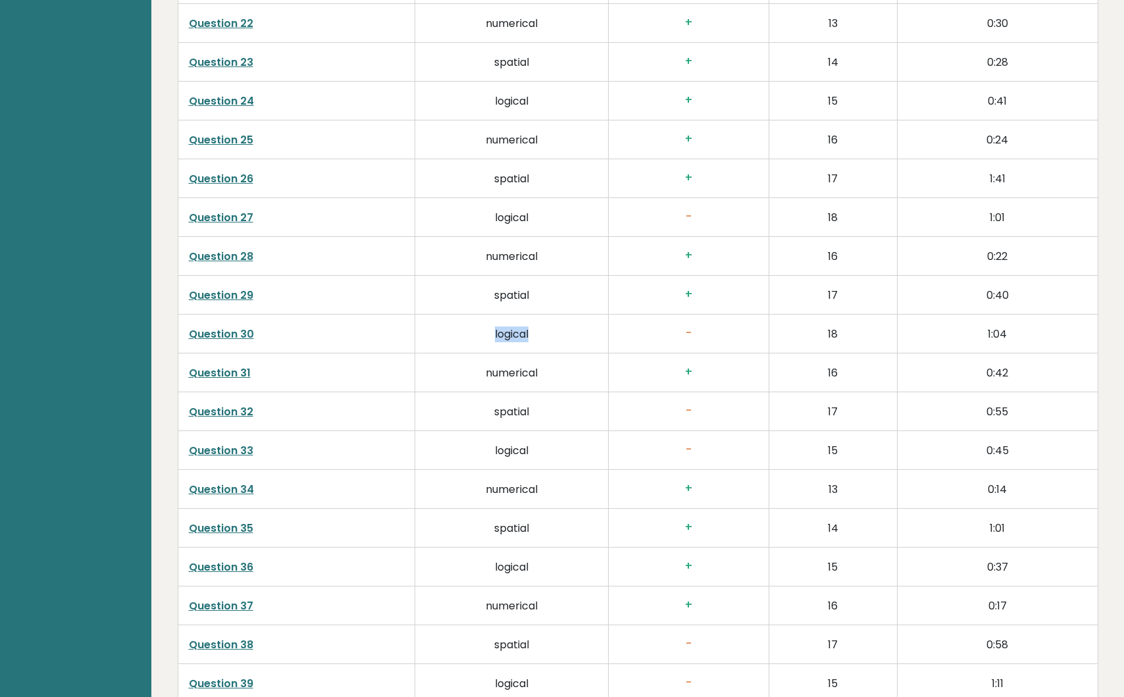
scroll to position [2981, 0]
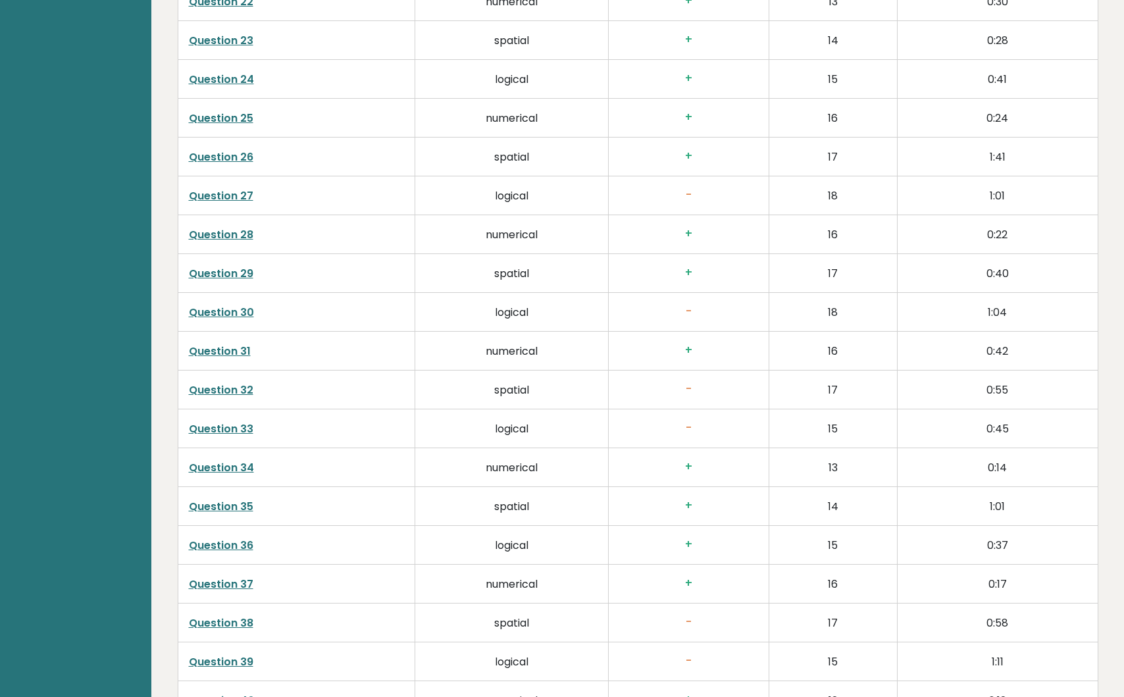
click at [513, 388] on td "spatial" at bounding box center [511, 389] width 193 height 39
click at [513, 424] on td "logical" at bounding box center [511, 428] width 193 height 39
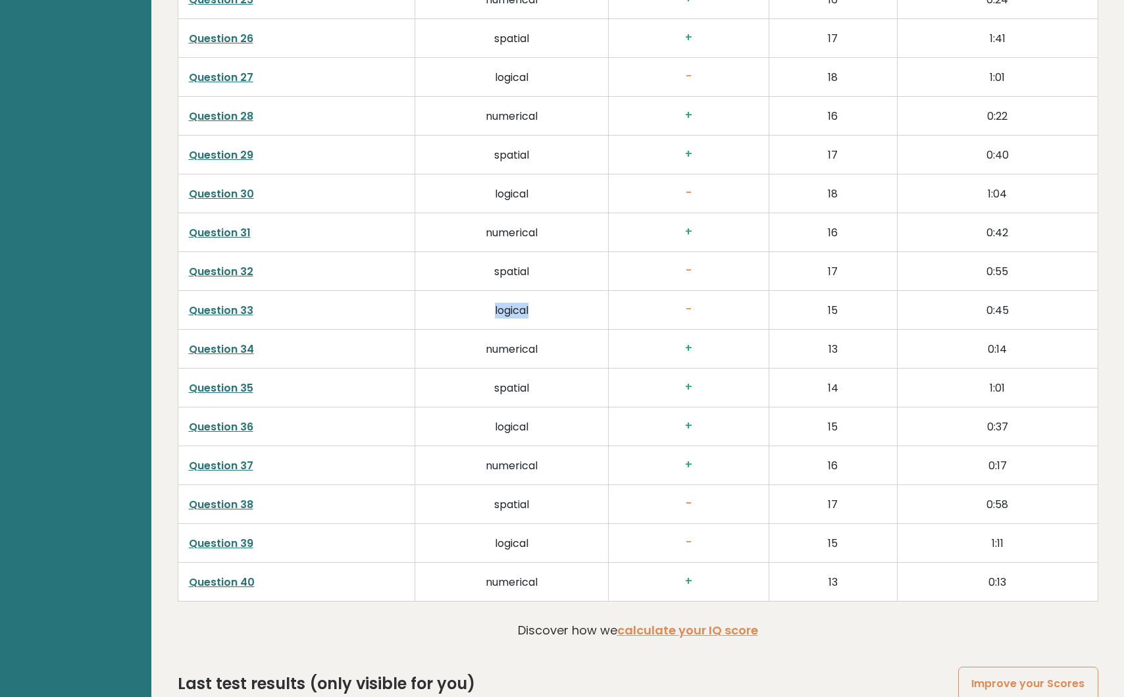
scroll to position [3142, 0]
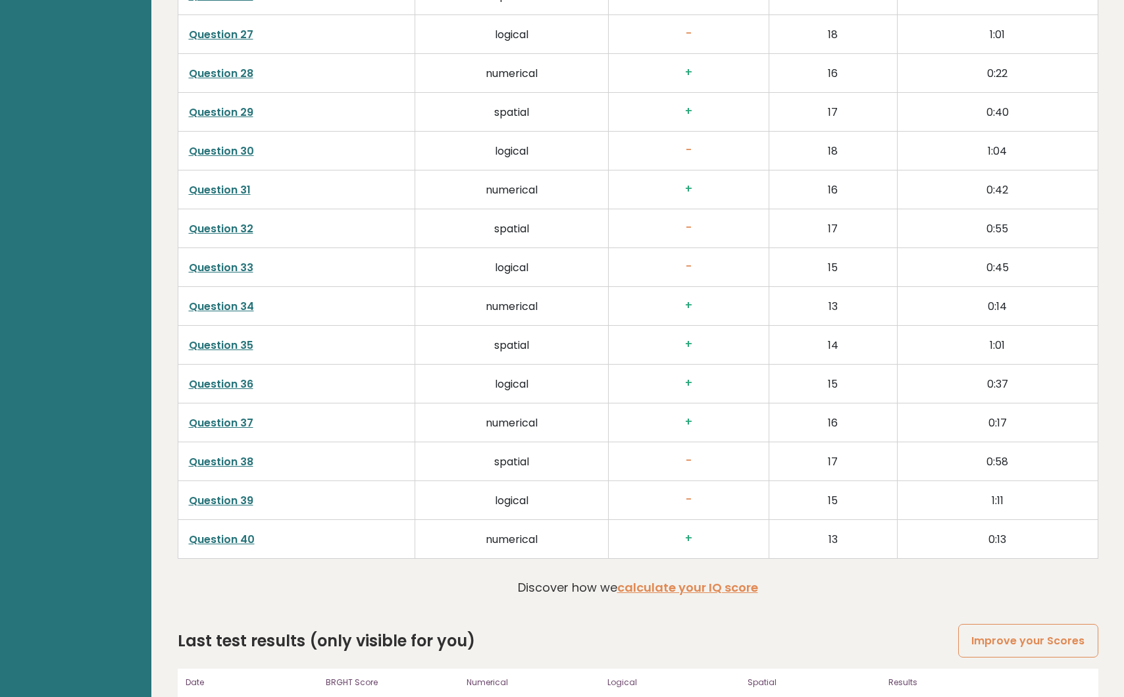
click at [518, 463] on td "spatial" at bounding box center [511, 461] width 193 height 39
click at [512, 507] on td "logical" at bounding box center [511, 499] width 193 height 39
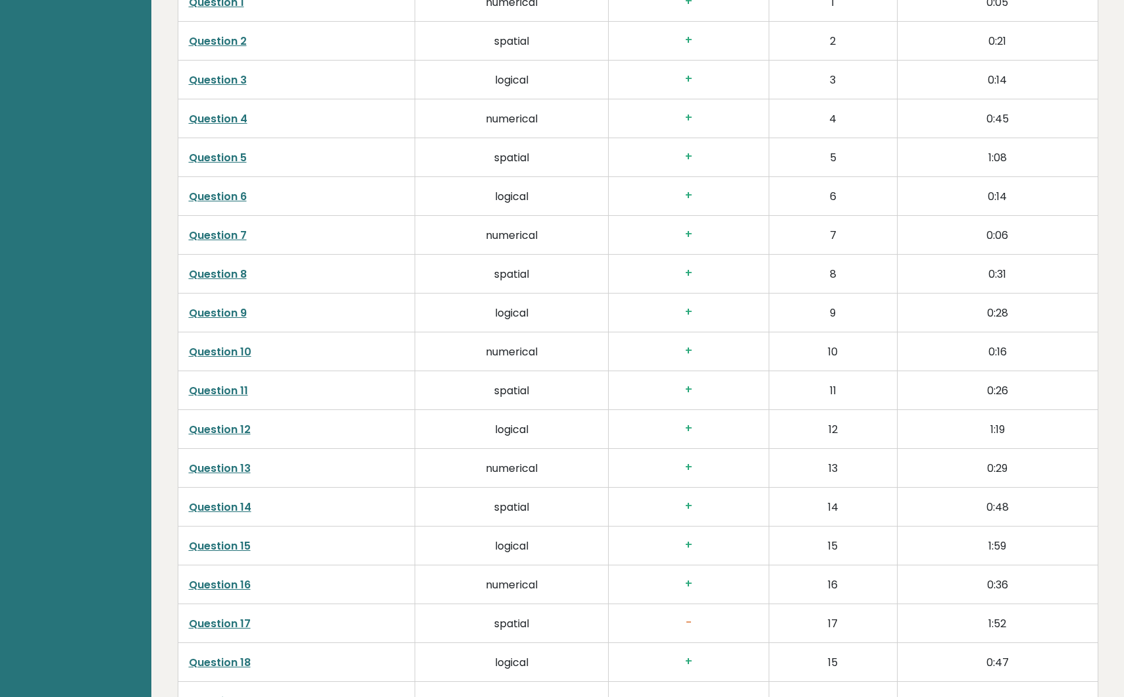
scroll to position [2171, 0]
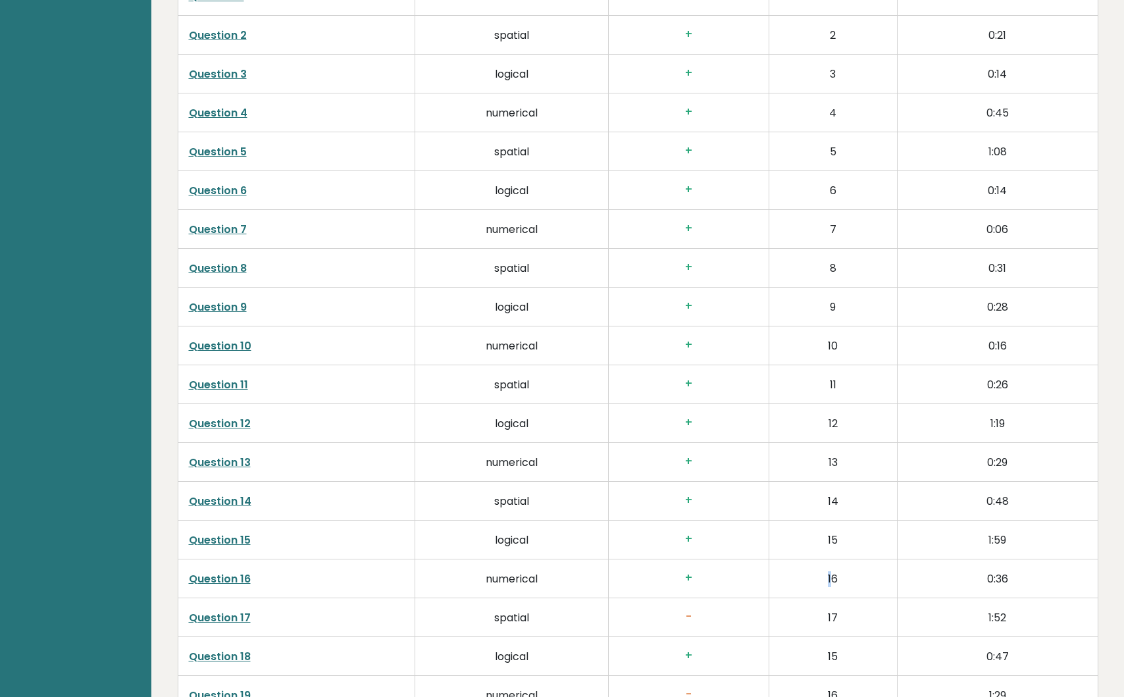
drag, startPoint x: 829, startPoint y: 573, endPoint x: 838, endPoint y: 573, distance: 9.2
click at [832, 573] on td "16" at bounding box center [833, 578] width 128 height 39
drag, startPoint x: 840, startPoint y: 578, endPoint x: 825, endPoint y: 578, distance: 15.8
click at [825, 578] on td "16" at bounding box center [833, 578] width 128 height 39
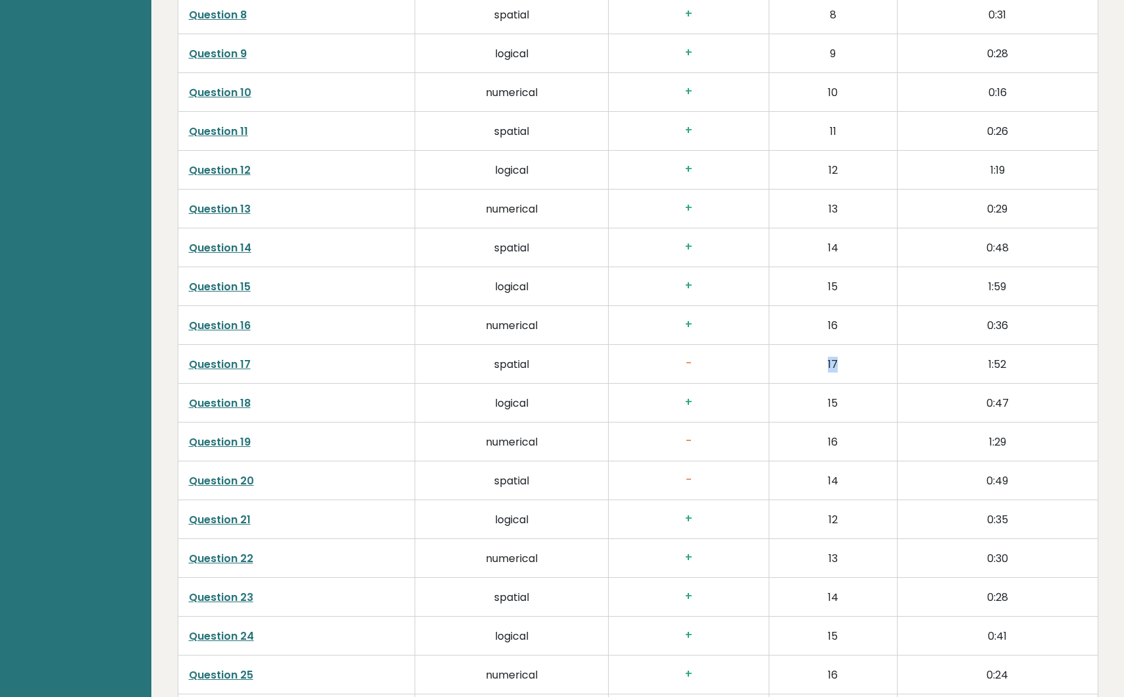
drag, startPoint x: 825, startPoint y: 367, endPoint x: 855, endPoint y: 367, distance: 29.6
click at [855, 367] on td "17" at bounding box center [833, 363] width 128 height 39
drag, startPoint x: 822, startPoint y: 401, endPoint x: 836, endPoint y: 393, distance: 16.3
click at [848, 401] on td "15" at bounding box center [833, 402] width 128 height 39
drag, startPoint x: 833, startPoint y: 361, endPoint x: 896, endPoint y: 371, distance: 63.9
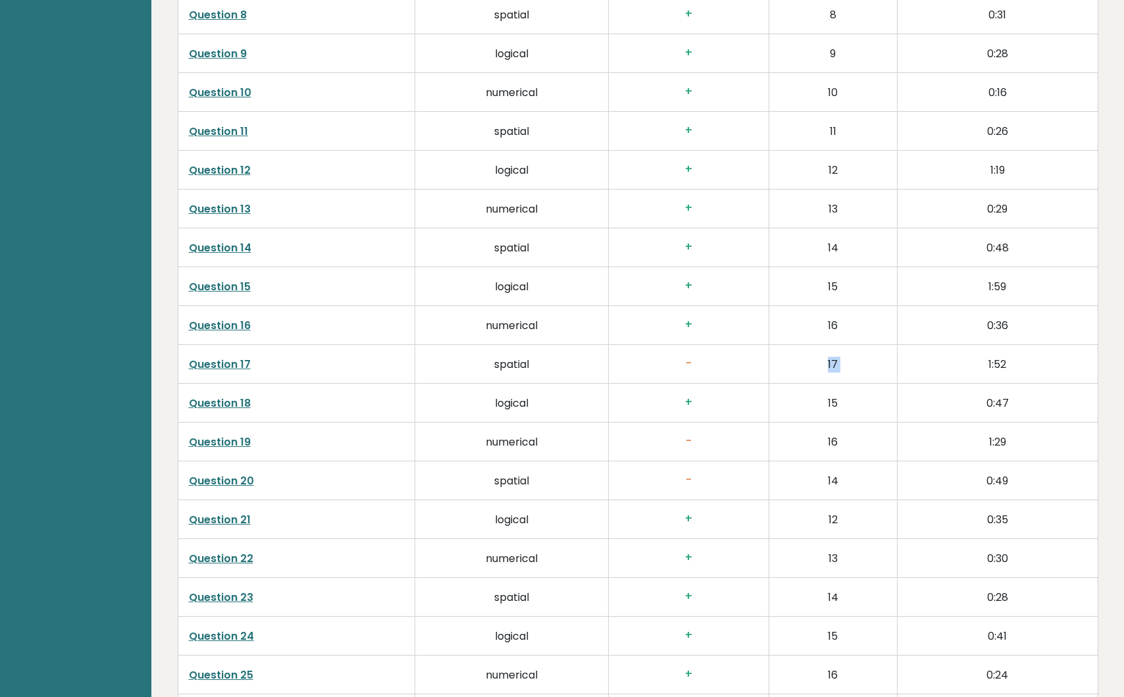
click at [898, 371] on tr "Question 17 spatial - 17 1:52" at bounding box center [638, 363] width 920 height 39
drag, startPoint x: 794, startPoint y: 401, endPoint x: 867, endPoint y: 401, distance: 73.0
click at [867, 401] on td "15" at bounding box center [833, 402] width 128 height 39
drag, startPoint x: 821, startPoint y: 447, endPoint x: 873, endPoint y: 447, distance: 52.0
click at [873, 447] on td "16" at bounding box center [833, 441] width 128 height 39
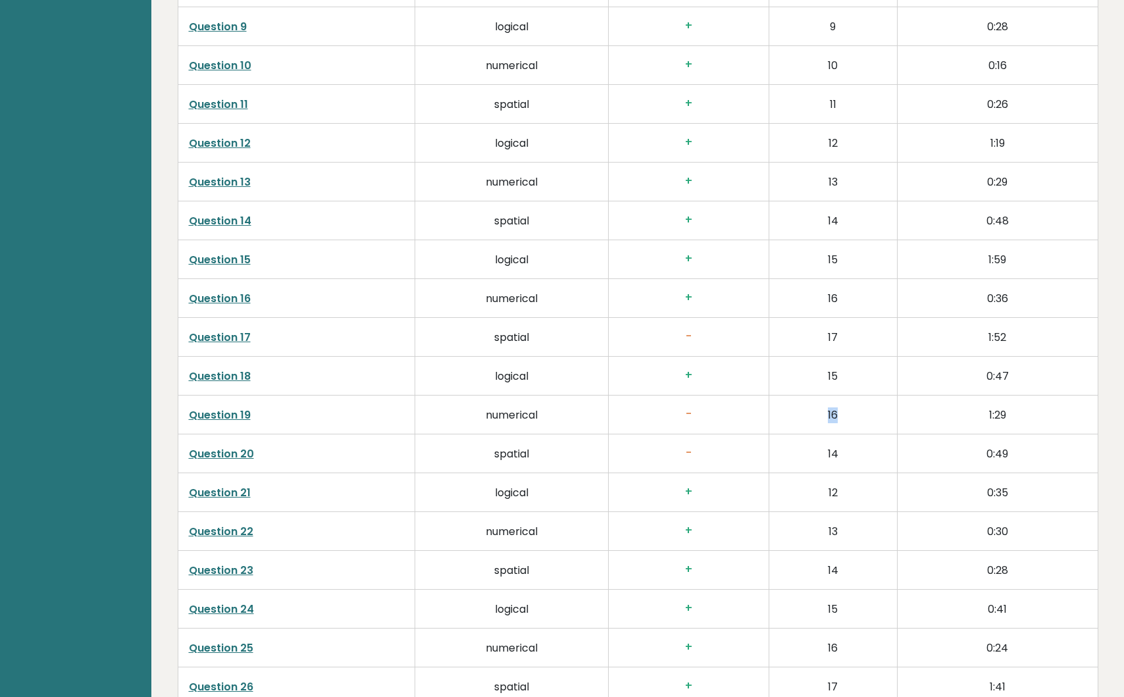
scroll to position [2485, 0]
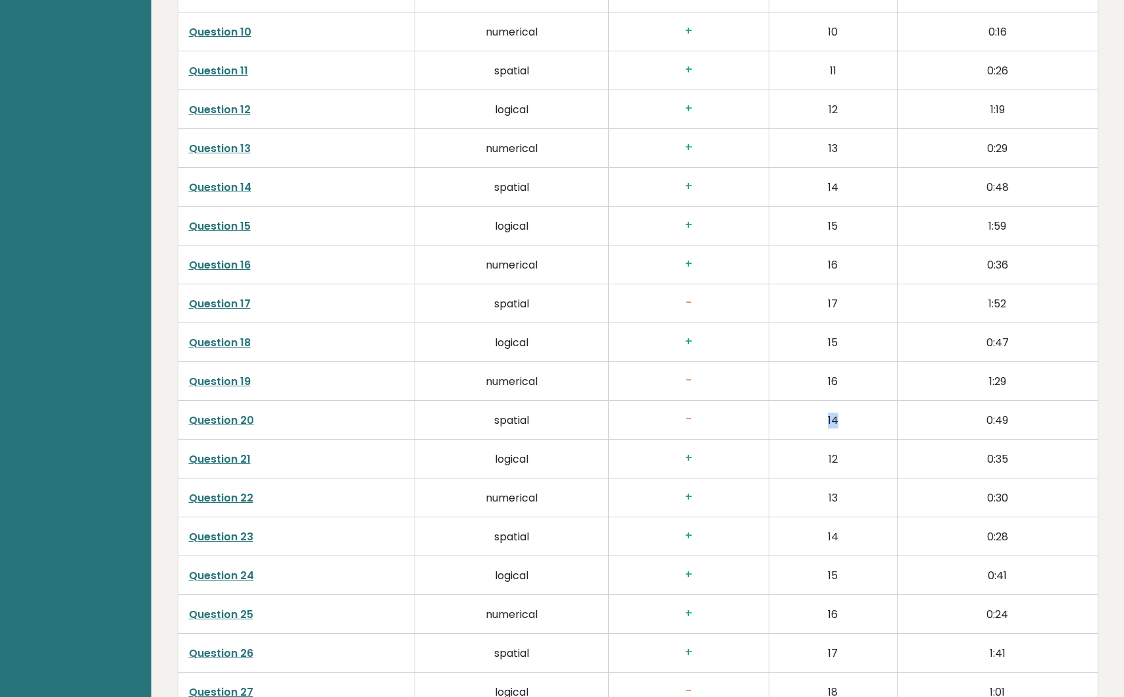
drag, startPoint x: 821, startPoint y: 419, endPoint x: 864, endPoint y: 419, distance: 42.8
click at [864, 419] on td "14" at bounding box center [833, 419] width 128 height 39
drag, startPoint x: 820, startPoint y: 463, endPoint x: 852, endPoint y: 463, distance: 31.6
click at [852, 463] on td "12" at bounding box center [833, 458] width 128 height 39
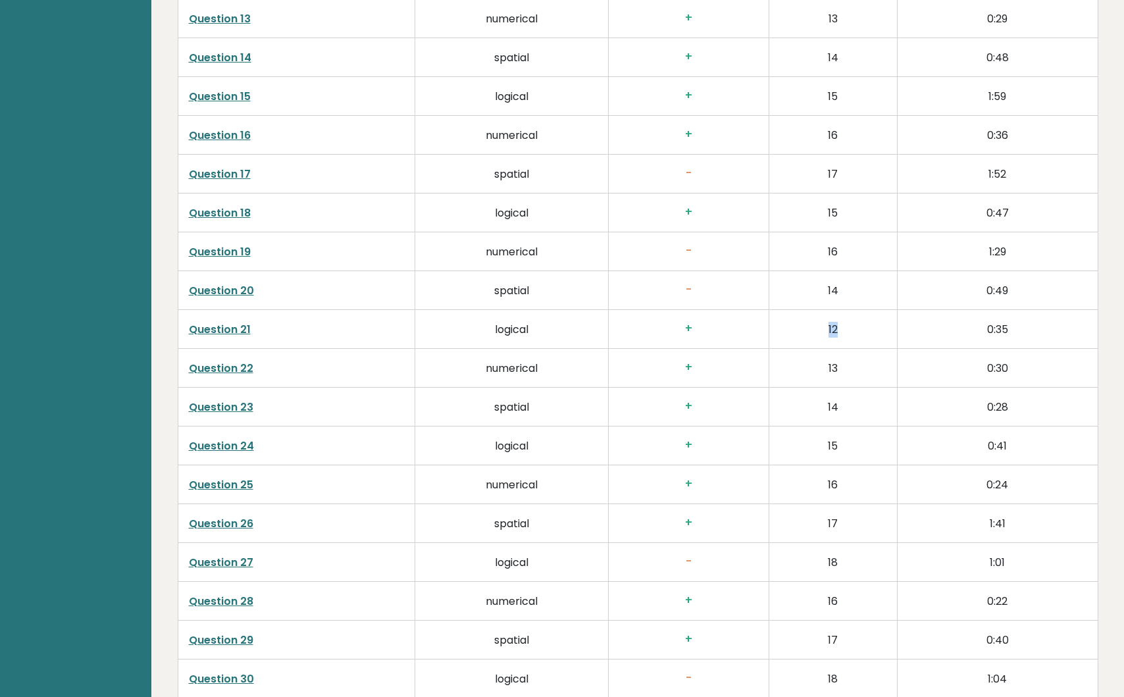
scroll to position [2658, 0]
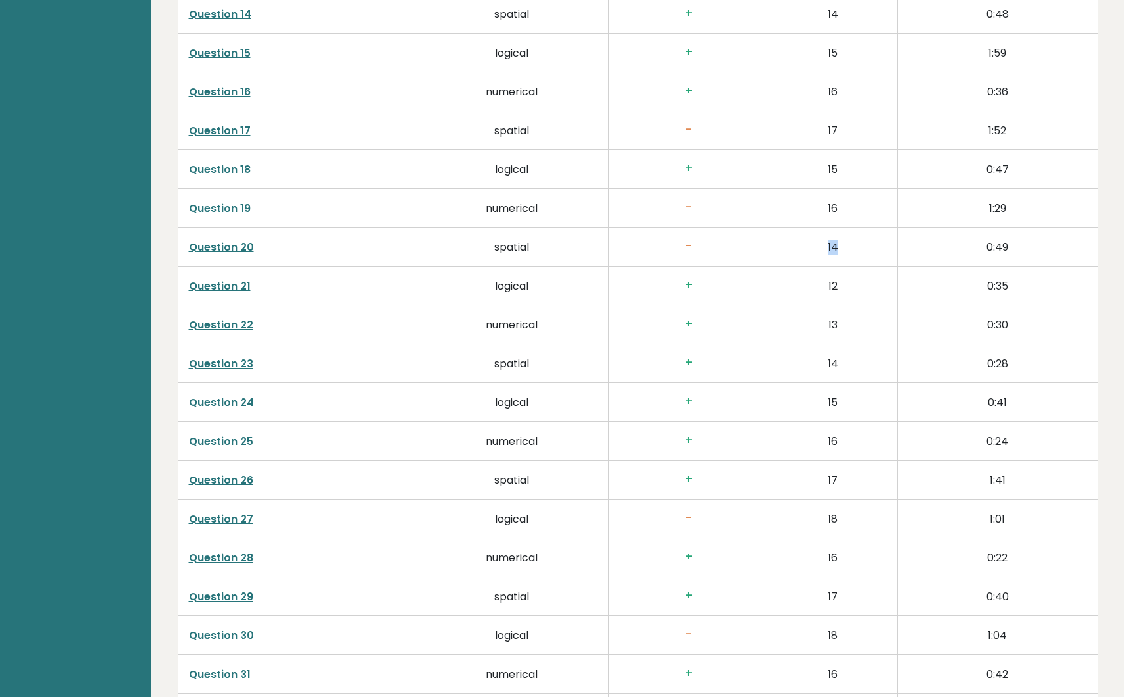
drag, startPoint x: 825, startPoint y: 240, endPoint x: 858, endPoint y: 244, distance: 33.2
click at [858, 244] on td "14" at bounding box center [833, 246] width 128 height 39
drag, startPoint x: 821, startPoint y: 285, endPoint x: 861, endPoint y: 286, distance: 40.8
click at [864, 286] on td "12" at bounding box center [833, 285] width 128 height 39
drag, startPoint x: 830, startPoint y: 237, endPoint x: 862, endPoint y: 242, distance: 32.6
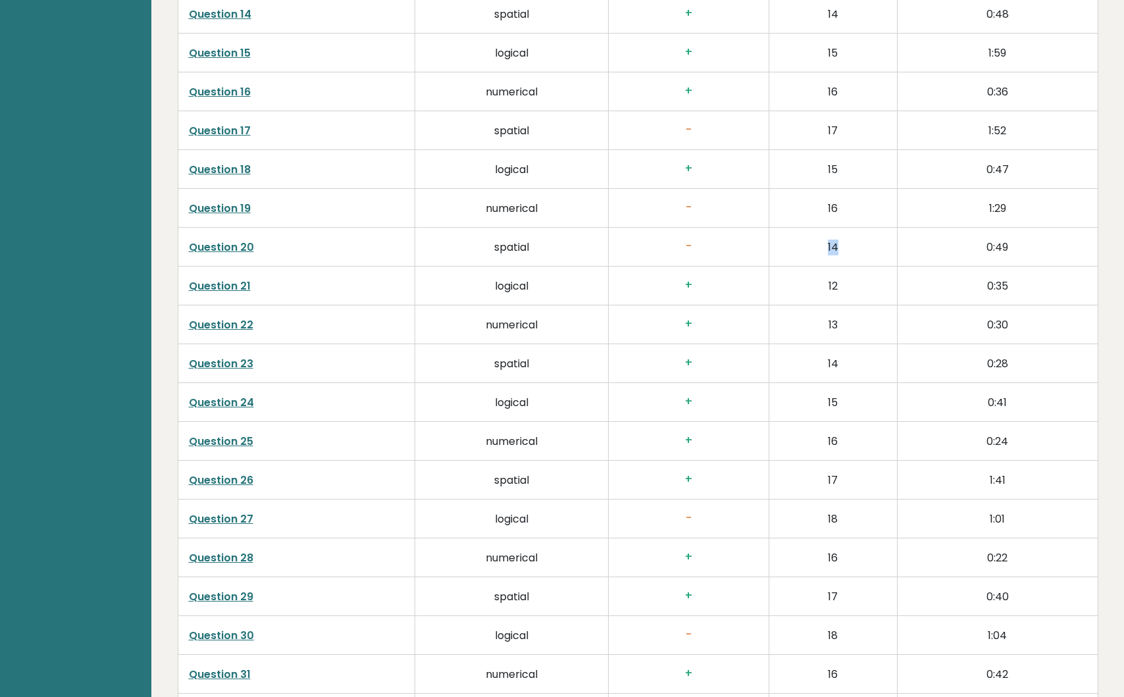
click at [860, 242] on td "14" at bounding box center [833, 246] width 128 height 39
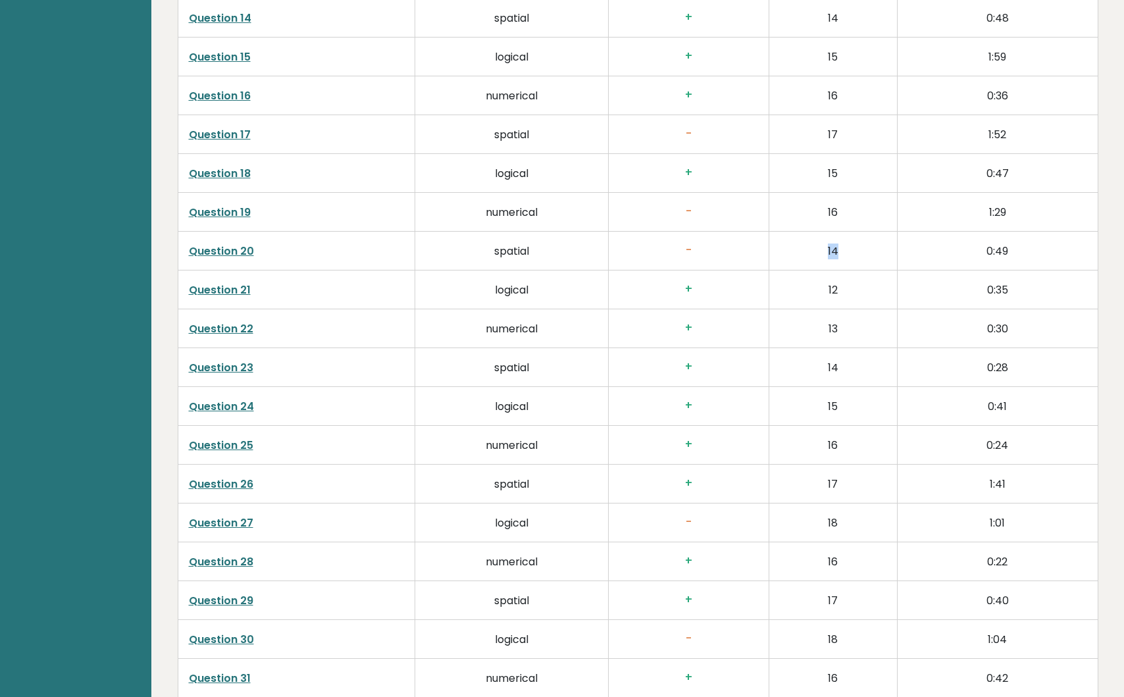
scroll to position [2657, 0]
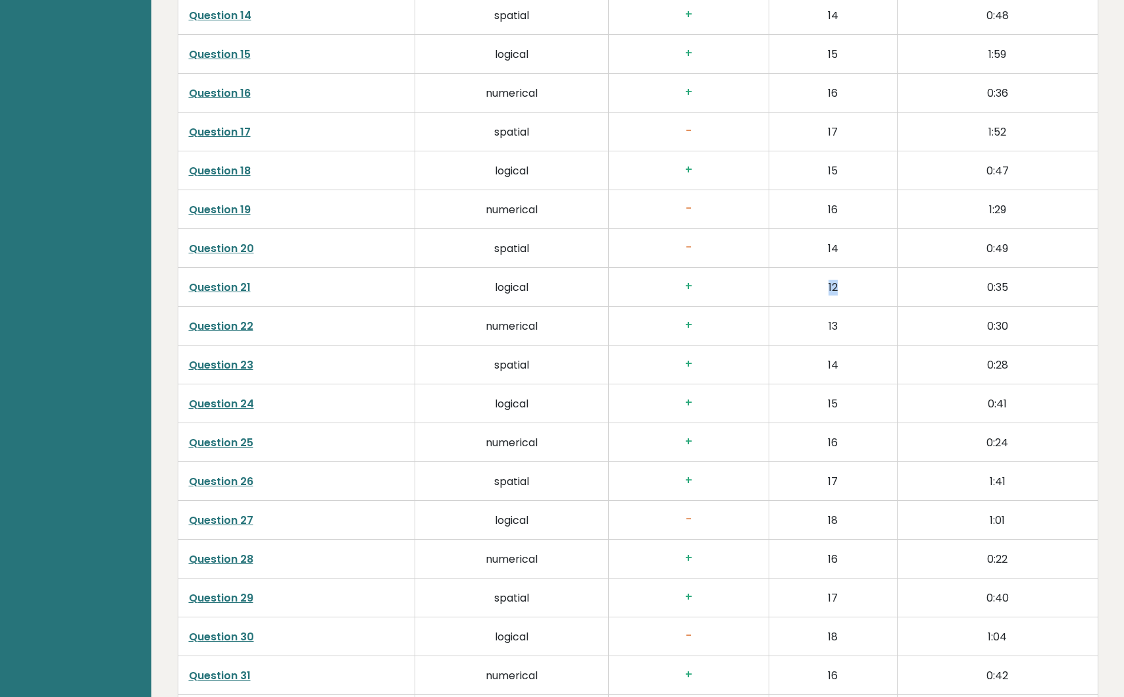
drag, startPoint x: 823, startPoint y: 293, endPoint x: 860, endPoint y: 293, distance: 36.9
click at [860, 293] on td "12" at bounding box center [833, 286] width 128 height 39
drag, startPoint x: 838, startPoint y: 328, endPoint x: 860, endPoint y: 329, distance: 21.8
click at [860, 329] on td "13" at bounding box center [833, 325] width 128 height 39
drag, startPoint x: 850, startPoint y: 360, endPoint x: 870, endPoint y: 361, distance: 19.8
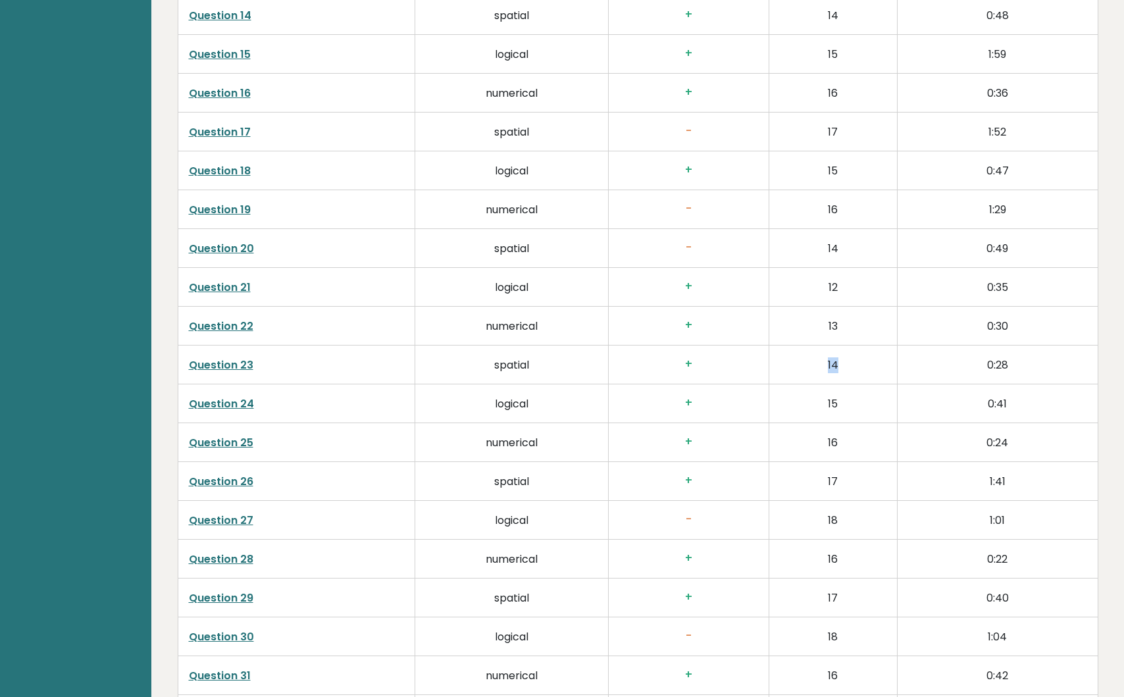
click at [870, 361] on td "14" at bounding box center [833, 364] width 128 height 39
drag, startPoint x: 815, startPoint y: 399, endPoint x: 875, endPoint y: 406, distance: 60.2
click at [875, 406] on td "15" at bounding box center [833, 403] width 128 height 39
drag, startPoint x: 806, startPoint y: 442, endPoint x: 852, endPoint y: 452, distance: 47.3
click at [852, 452] on td "16" at bounding box center [833, 442] width 128 height 39
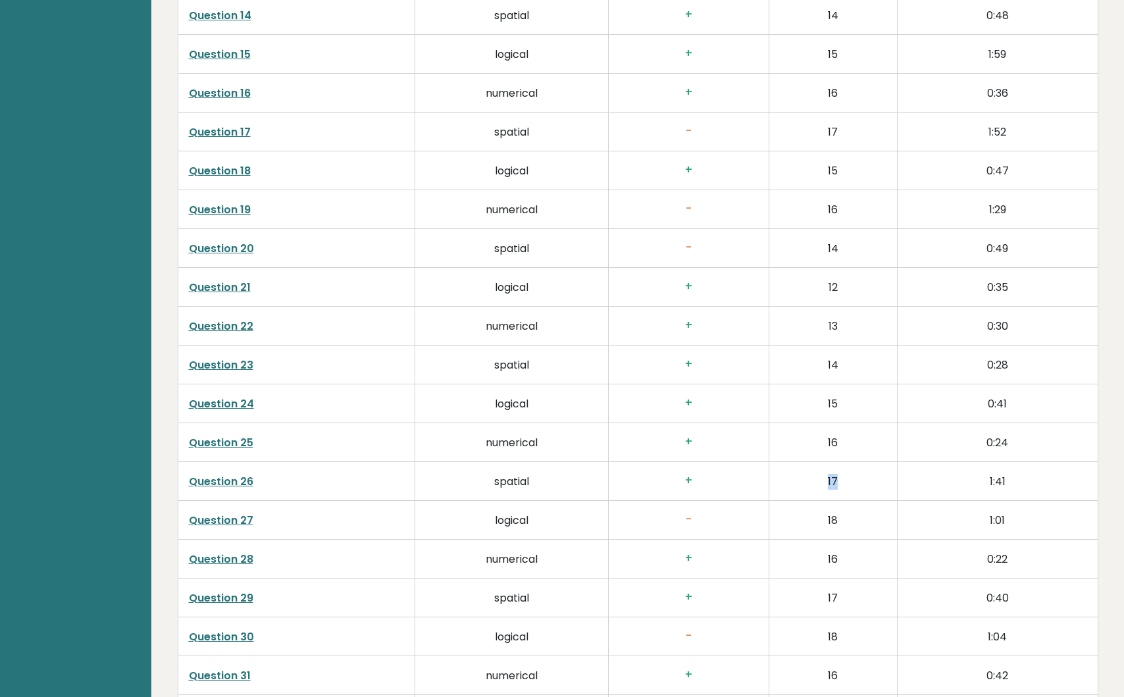
drag, startPoint x: 800, startPoint y: 483, endPoint x: 850, endPoint y: 487, distance: 50.2
click at [850, 487] on td "17" at bounding box center [833, 480] width 128 height 39
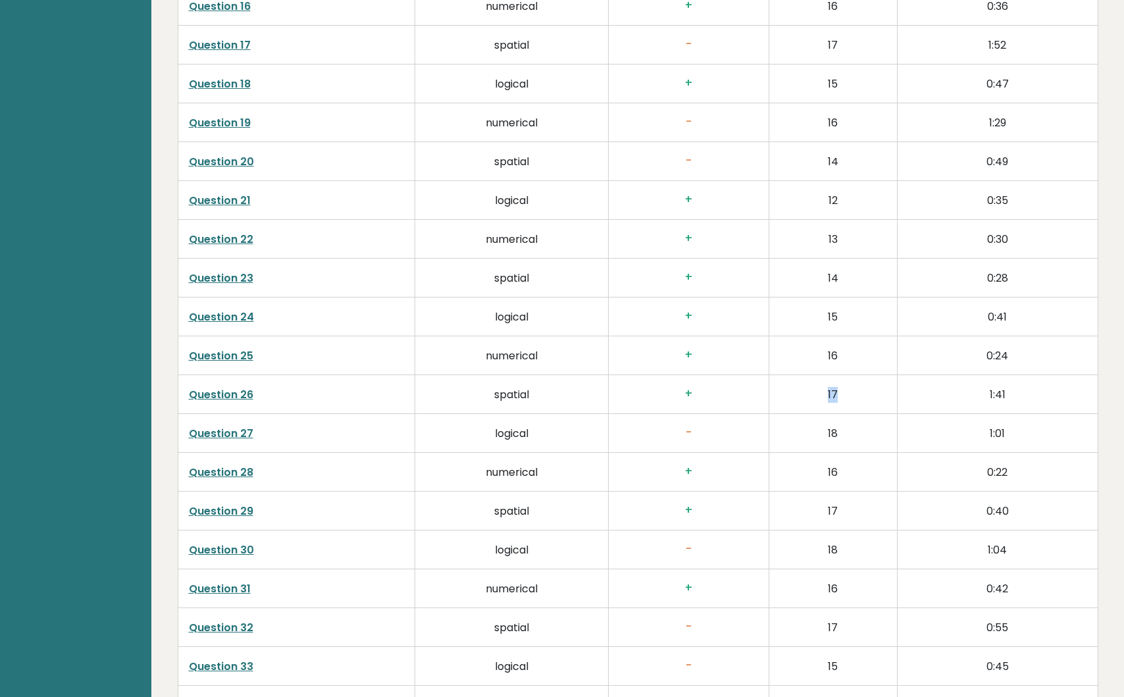
scroll to position [2751, 0]
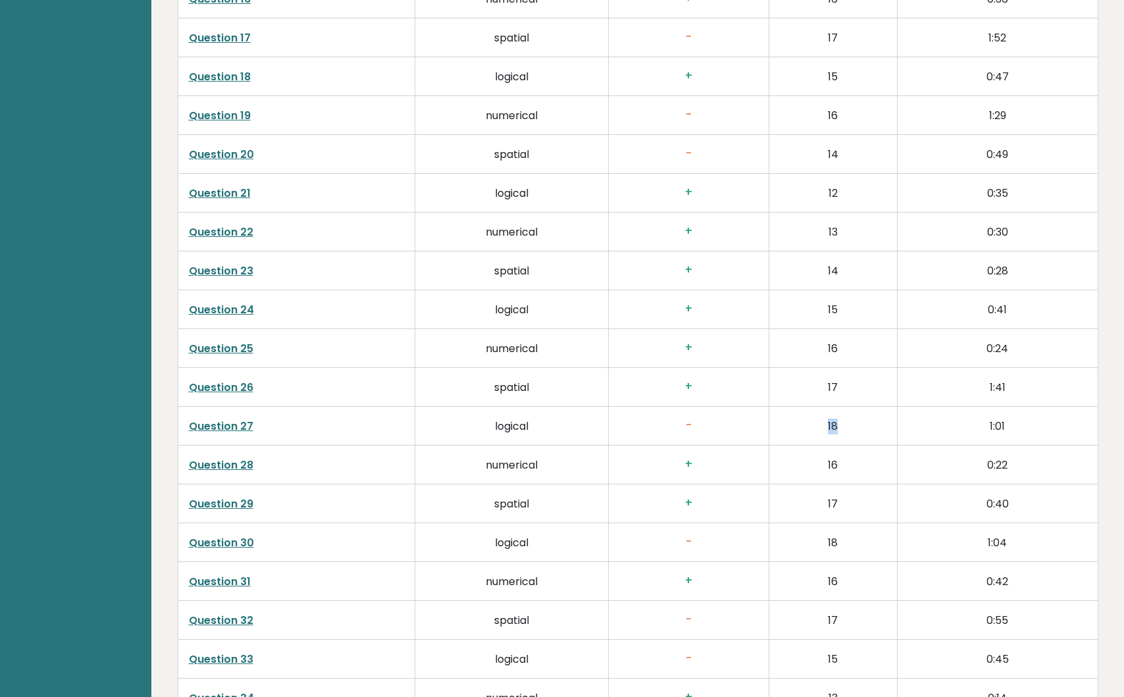
drag, startPoint x: 815, startPoint y: 421, endPoint x: 874, endPoint y: 425, distance: 59.4
click at [870, 425] on td "18" at bounding box center [833, 425] width 128 height 39
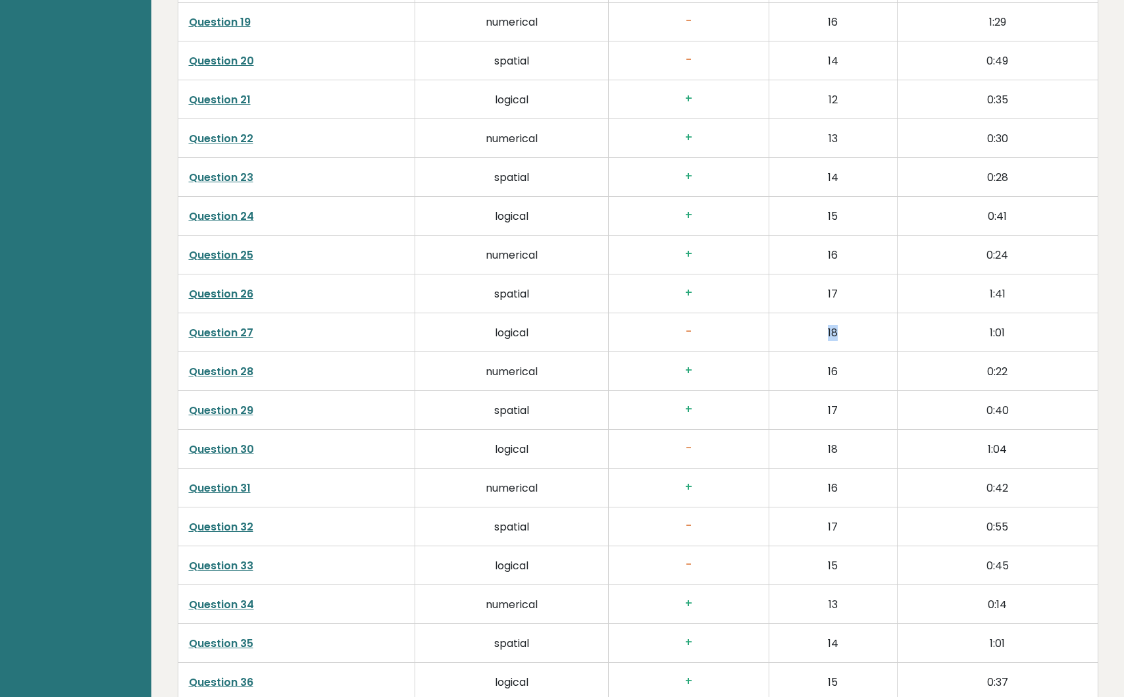
scroll to position [2856, 0]
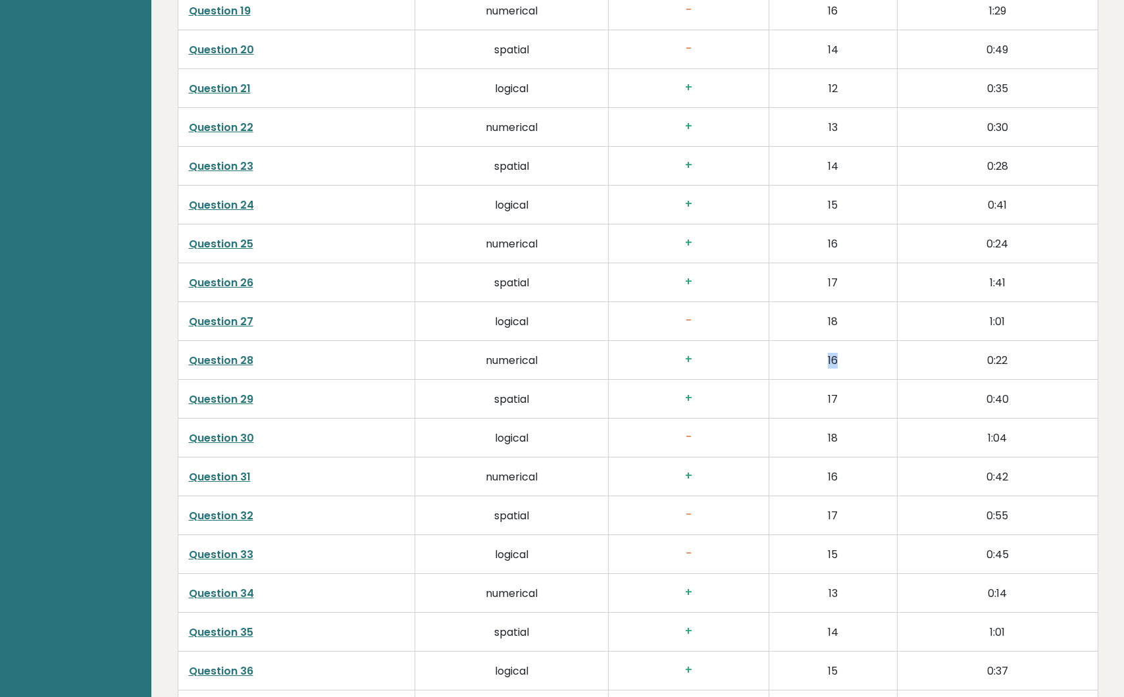
drag, startPoint x: 822, startPoint y: 360, endPoint x: 851, endPoint y: 360, distance: 29.0
click at [846, 360] on td "16" at bounding box center [833, 359] width 128 height 39
drag, startPoint x: 814, startPoint y: 390, endPoint x: 831, endPoint y: 390, distance: 16.5
click at [831, 390] on td "17" at bounding box center [833, 398] width 128 height 39
click at [819, 390] on td "17" at bounding box center [833, 398] width 128 height 39
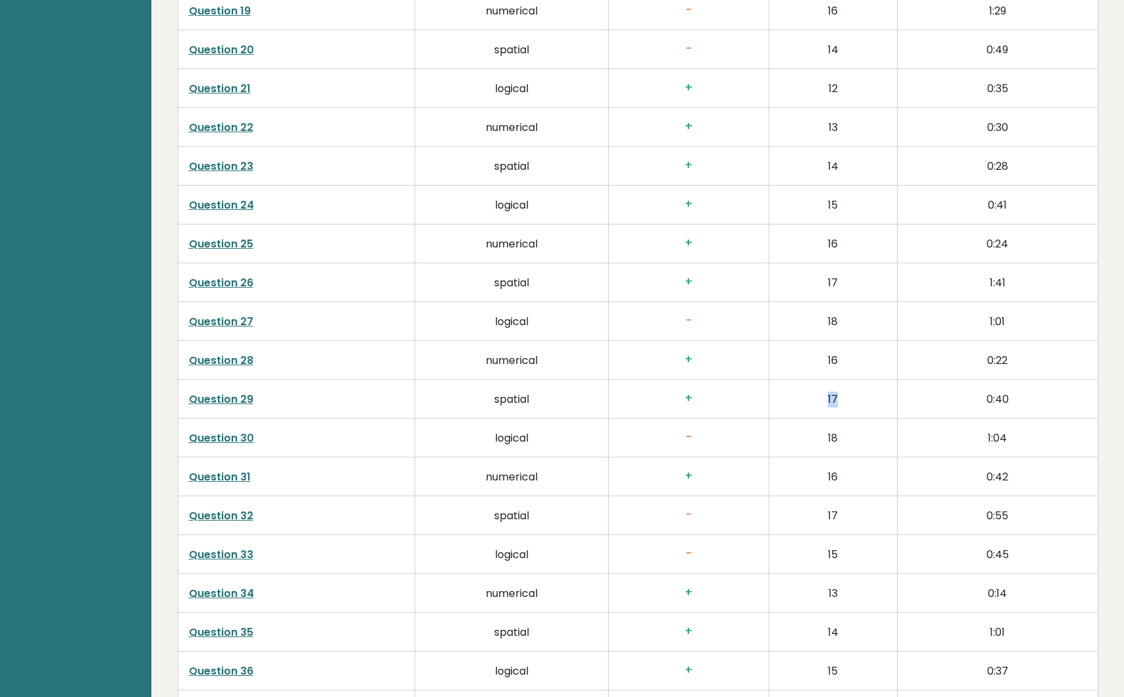
drag, startPoint x: 819, startPoint y: 390, endPoint x: 874, endPoint y: 395, distance: 55.5
click at [874, 395] on td "17" at bounding box center [833, 398] width 128 height 39
drag, startPoint x: 825, startPoint y: 414, endPoint x: 877, endPoint y: 426, distance: 52.8
click at [877, 426] on tbody "Question 1 numerical + 1 0:05 Question 2 spatial + 2 0:21 Question 3 logical + …" at bounding box center [638, 68] width 920 height 1553
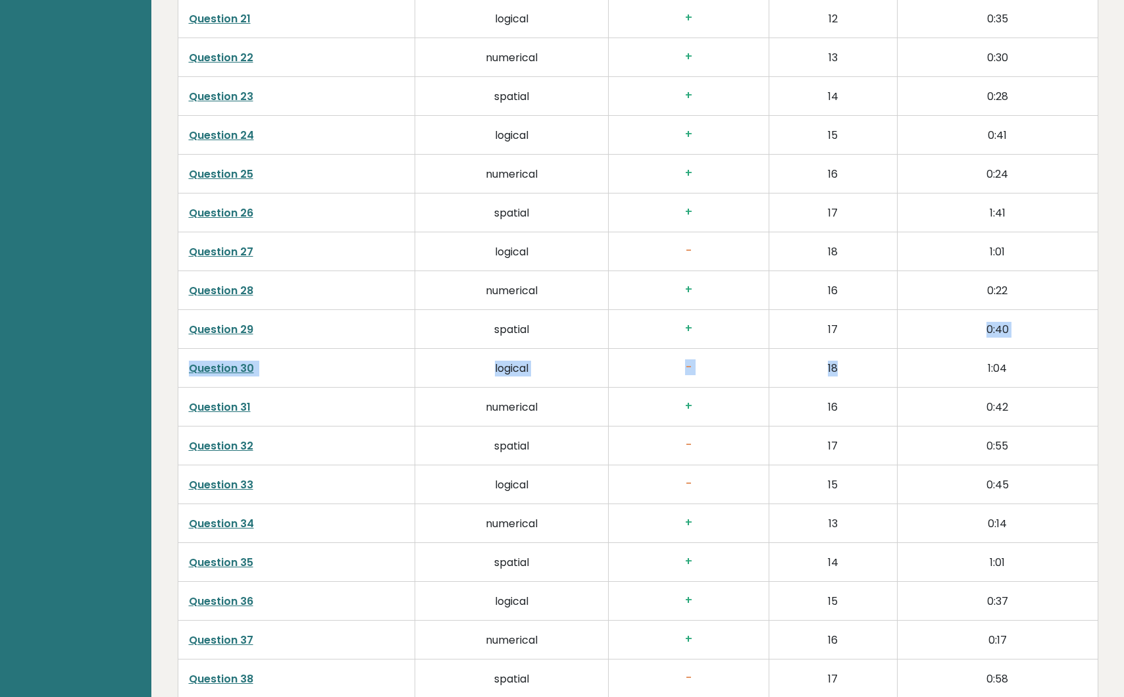
scroll to position [2943, 0]
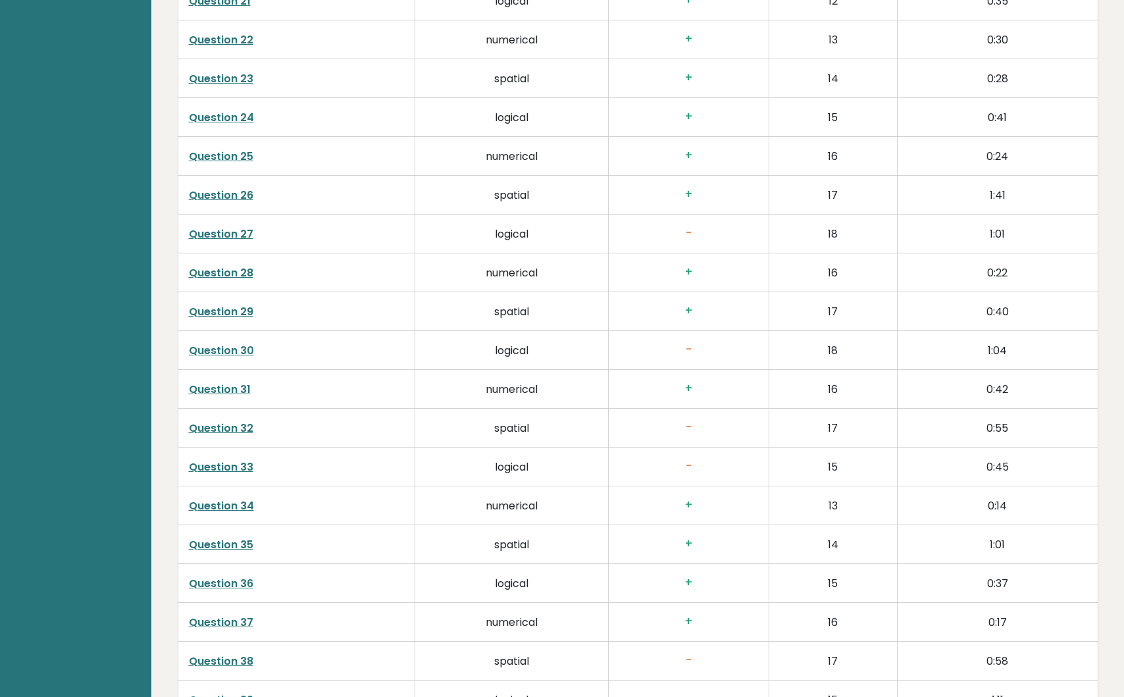
click at [826, 478] on td "15" at bounding box center [833, 466] width 128 height 39
drag, startPoint x: 826, startPoint y: 384, endPoint x: 862, endPoint y: 385, distance: 36.2
click at [856, 385] on td "16" at bounding box center [833, 388] width 128 height 39
drag, startPoint x: 815, startPoint y: 429, endPoint x: 846, endPoint y: 429, distance: 30.9
click at [846, 429] on td "17" at bounding box center [833, 427] width 128 height 39
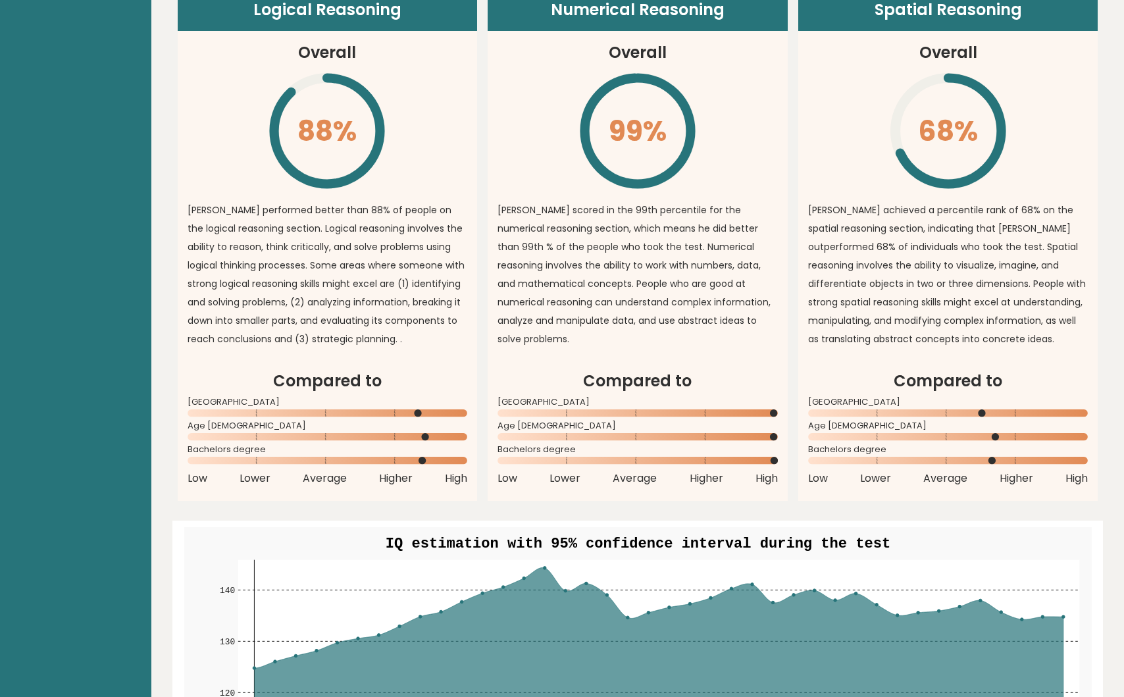
scroll to position [979, 0]
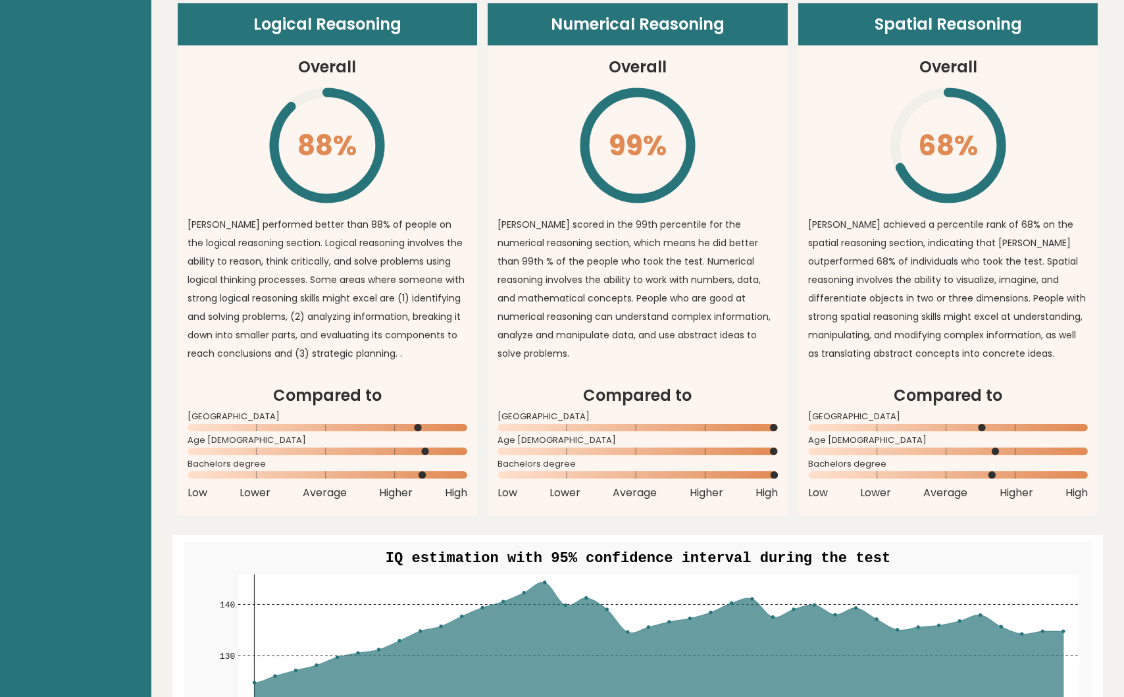
click at [907, 30] on header "Spatial Reasoning" at bounding box center [948, 24] width 300 height 42
copy header "Spatial"
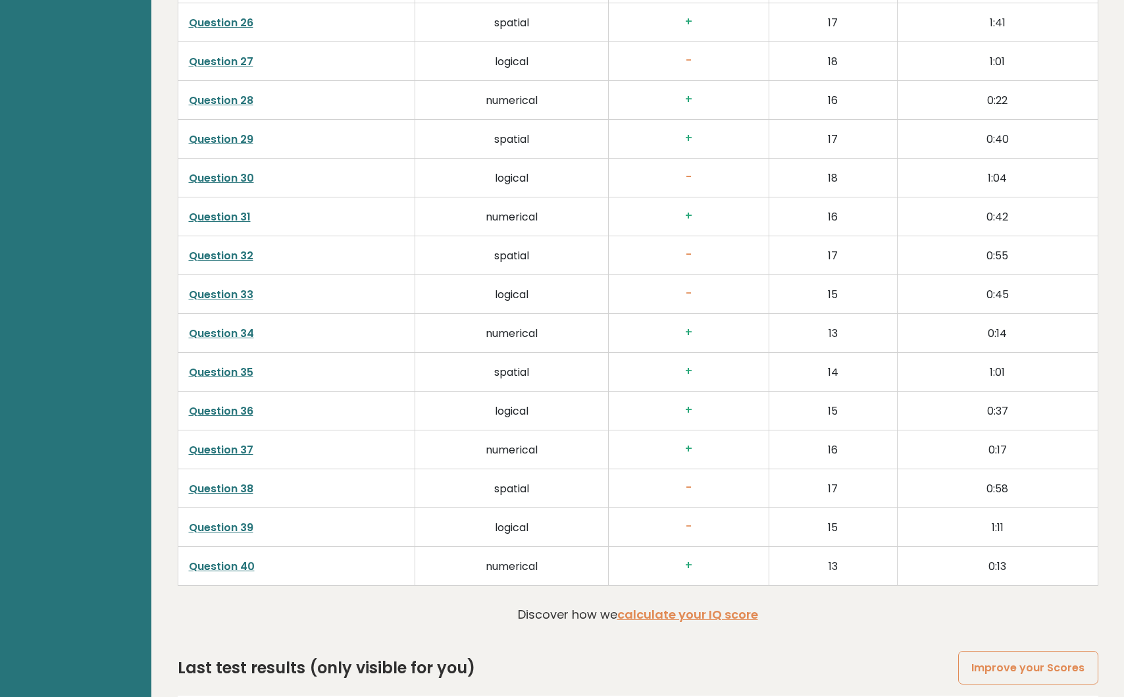
scroll to position [3189, 0]
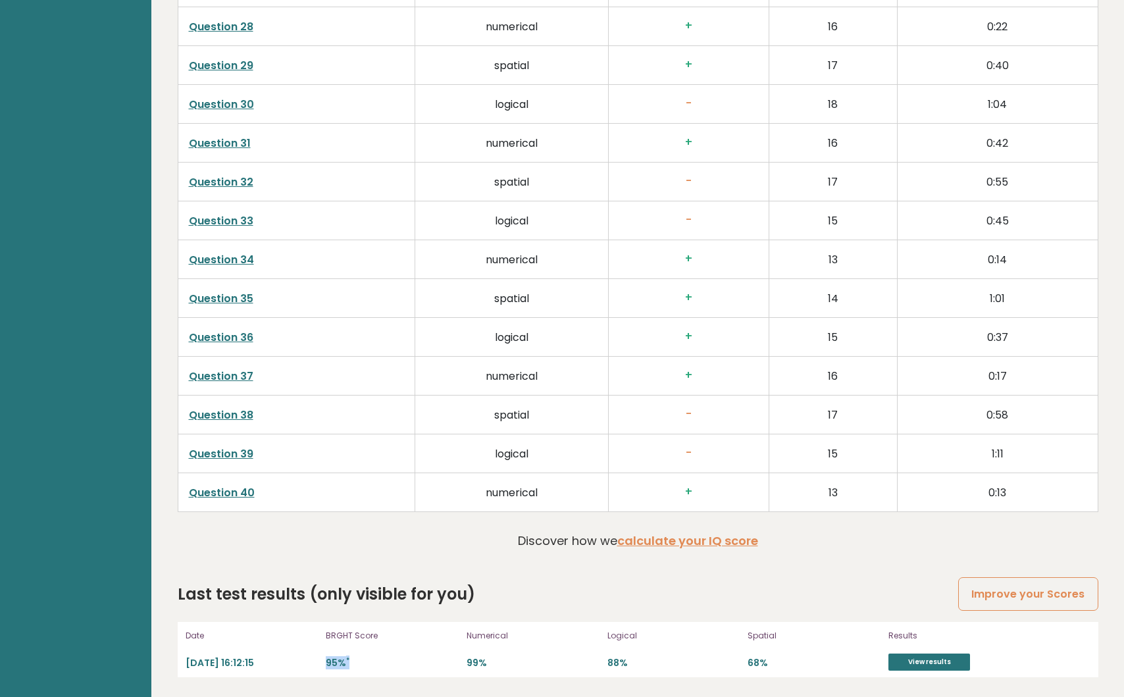
drag, startPoint x: 326, startPoint y: 660, endPoint x: 372, endPoint y: 660, distance: 45.4
click at [372, 660] on p "95% *" at bounding box center [392, 663] width 133 height 13
click at [914, 661] on link "View results" at bounding box center [929, 661] width 82 height 17
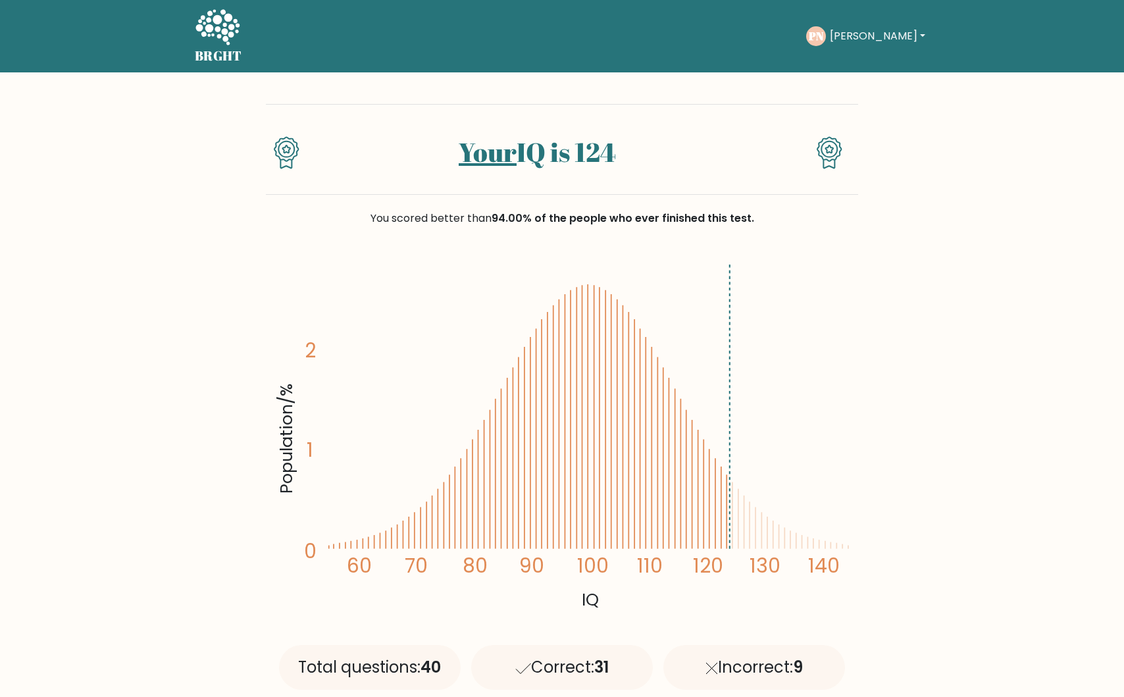
click at [730, 477] on line at bounding box center [730, 405] width 0 height 287
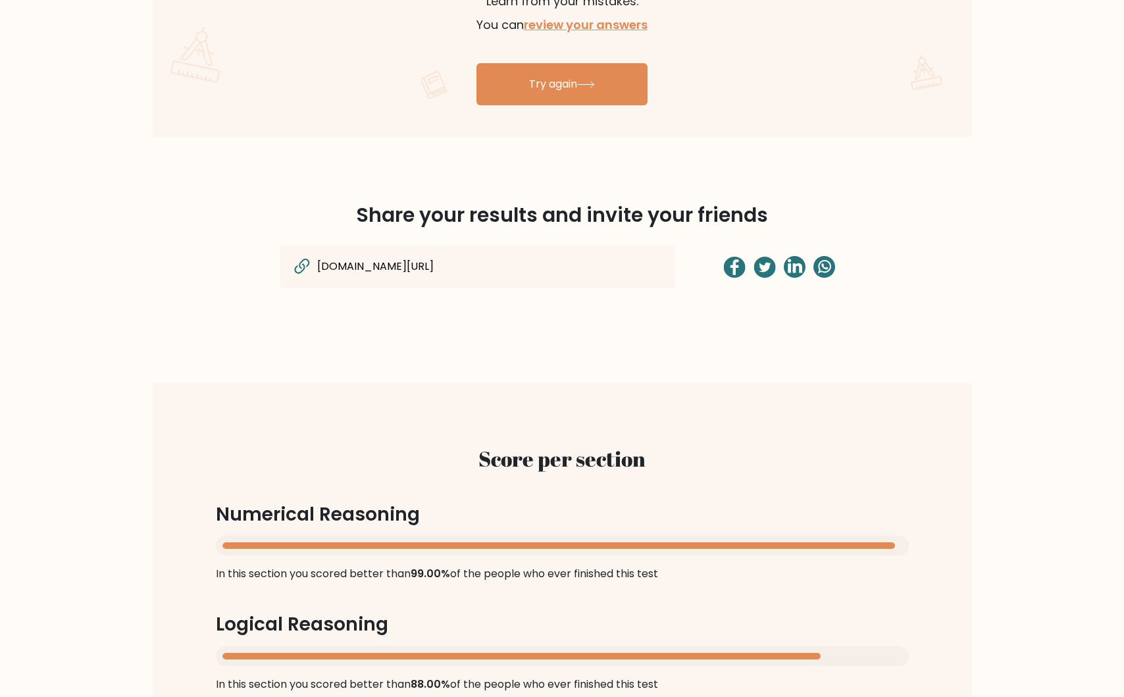
scroll to position [889, 0]
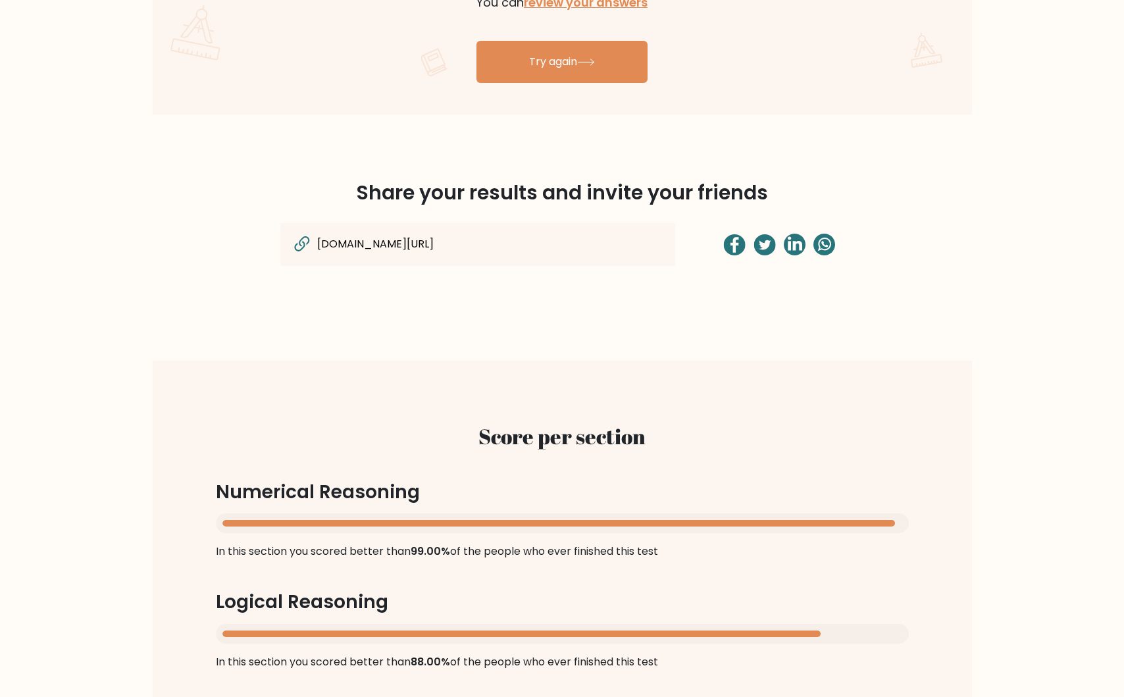
click at [407, 245] on input "[DOMAIN_NAME][URL]" at bounding box center [447, 244] width 262 height 17
click at [548, 242] on input "[DOMAIN_NAME][URL]" at bounding box center [447, 244] width 262 height 17
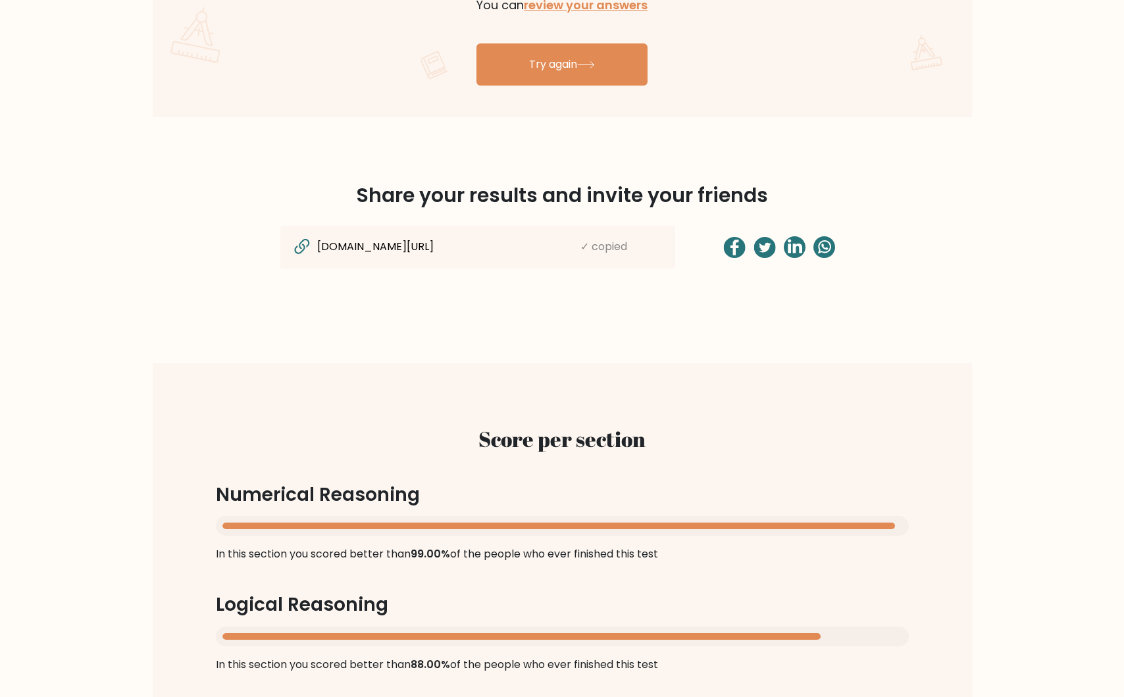
click at [174, 292] on div "Share your results and invite your friends [DOMAIN_NAME][URL] ✓ copied" at bounding box center [562, 240] width 869 height 183
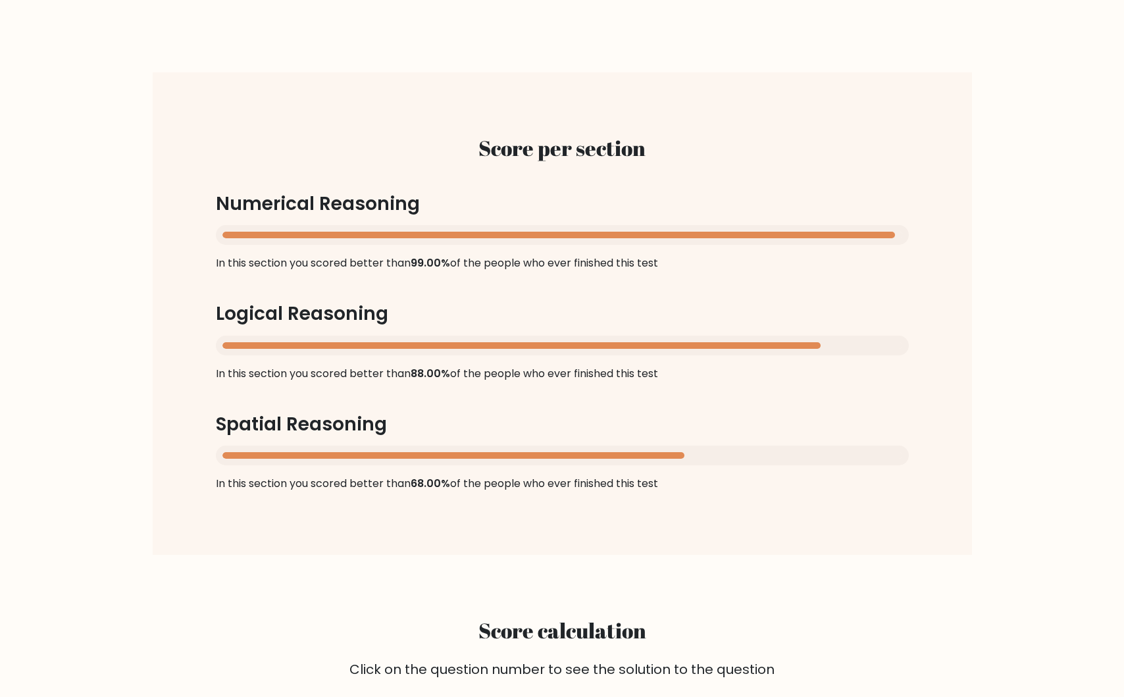
scroll to position [1126, 0]
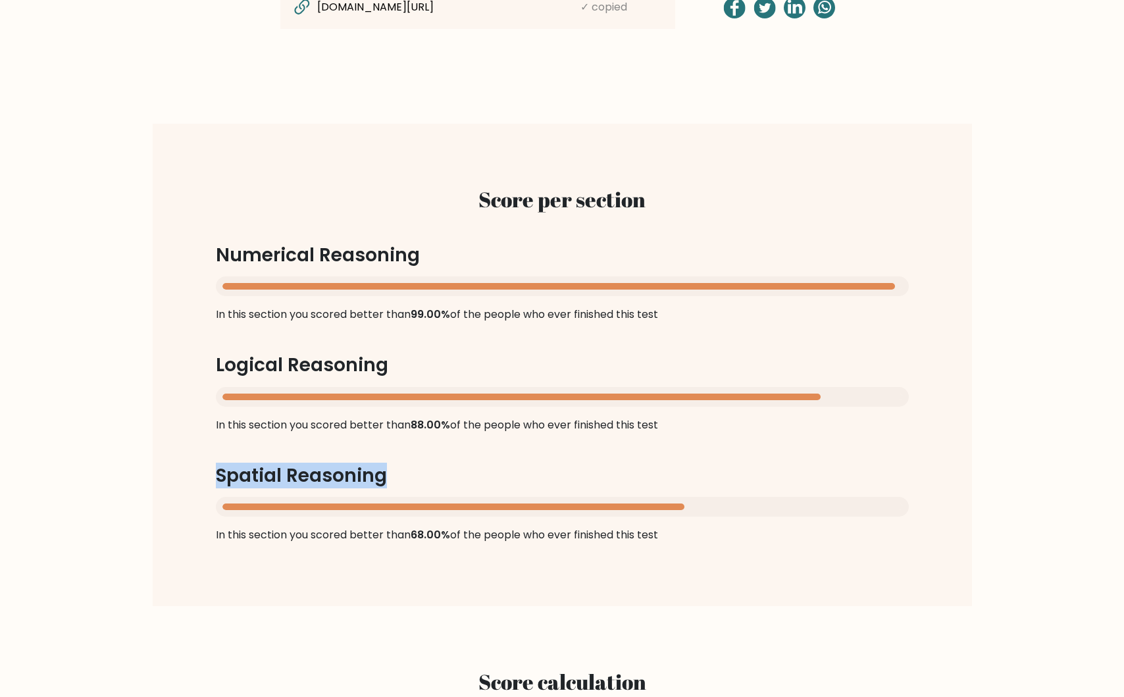
drag, startPoint x: 215, startPoint y: 473, endPoint x: 414, endPoint y: 473, distance: 198.7
click at [413, 473] on h3 "Spatial Reasoning" at bounding box center [562, 476] width 693 height 22
copy h3 "Spatial Reasoning"
click at [191, 512] on div "Score per section Numerical Reasoning In this section you scored better than 99…" at bounding box center [562, 364] width 756 height 419
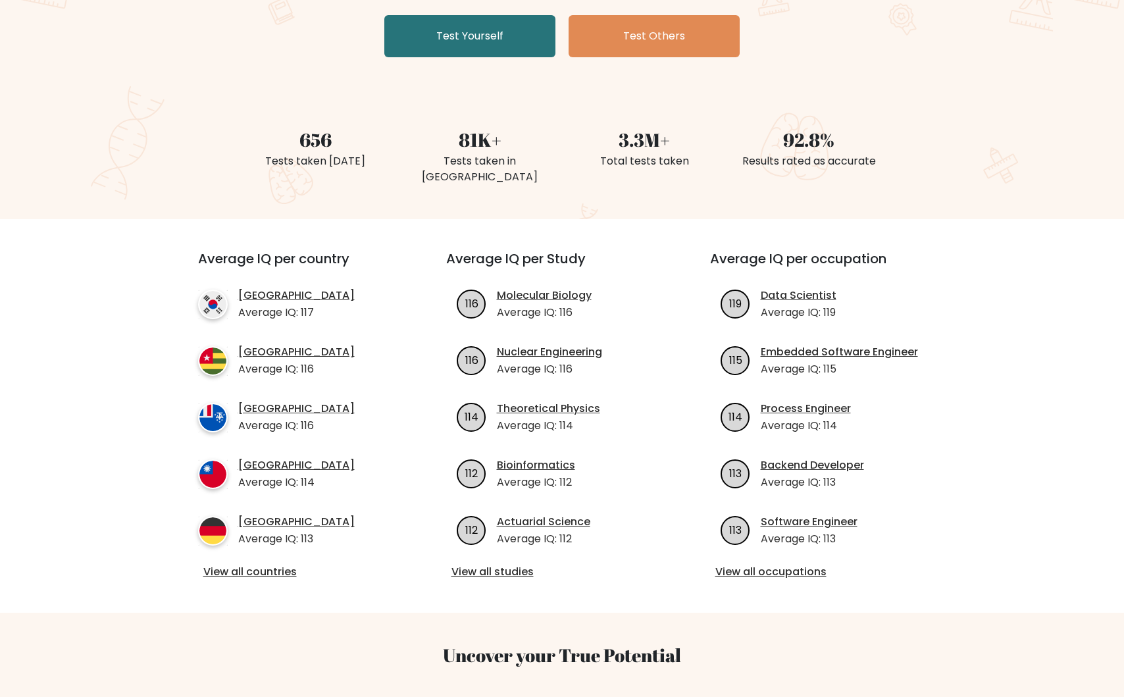
scroll to position [275, 0]
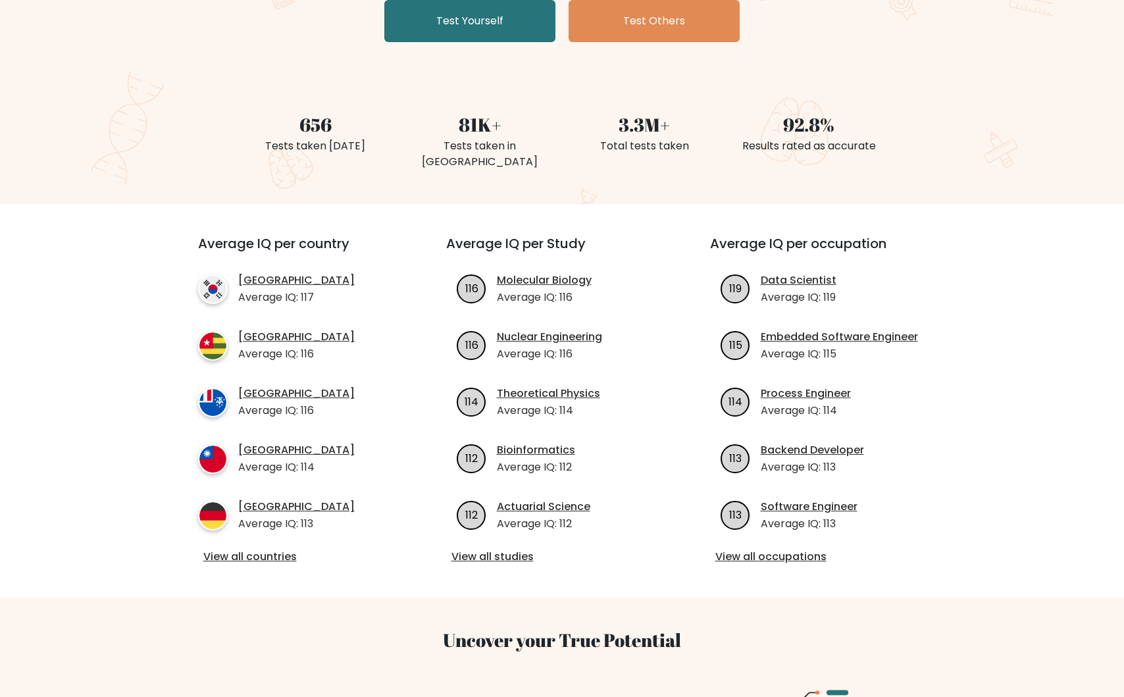
click at [188, 313] on div "Average IQ per country South Korea Average IQ: 117 Togo Average IQ: 116 French …" at bounding box center [299, 401] width 264 height 330
